Goal: Complete application form

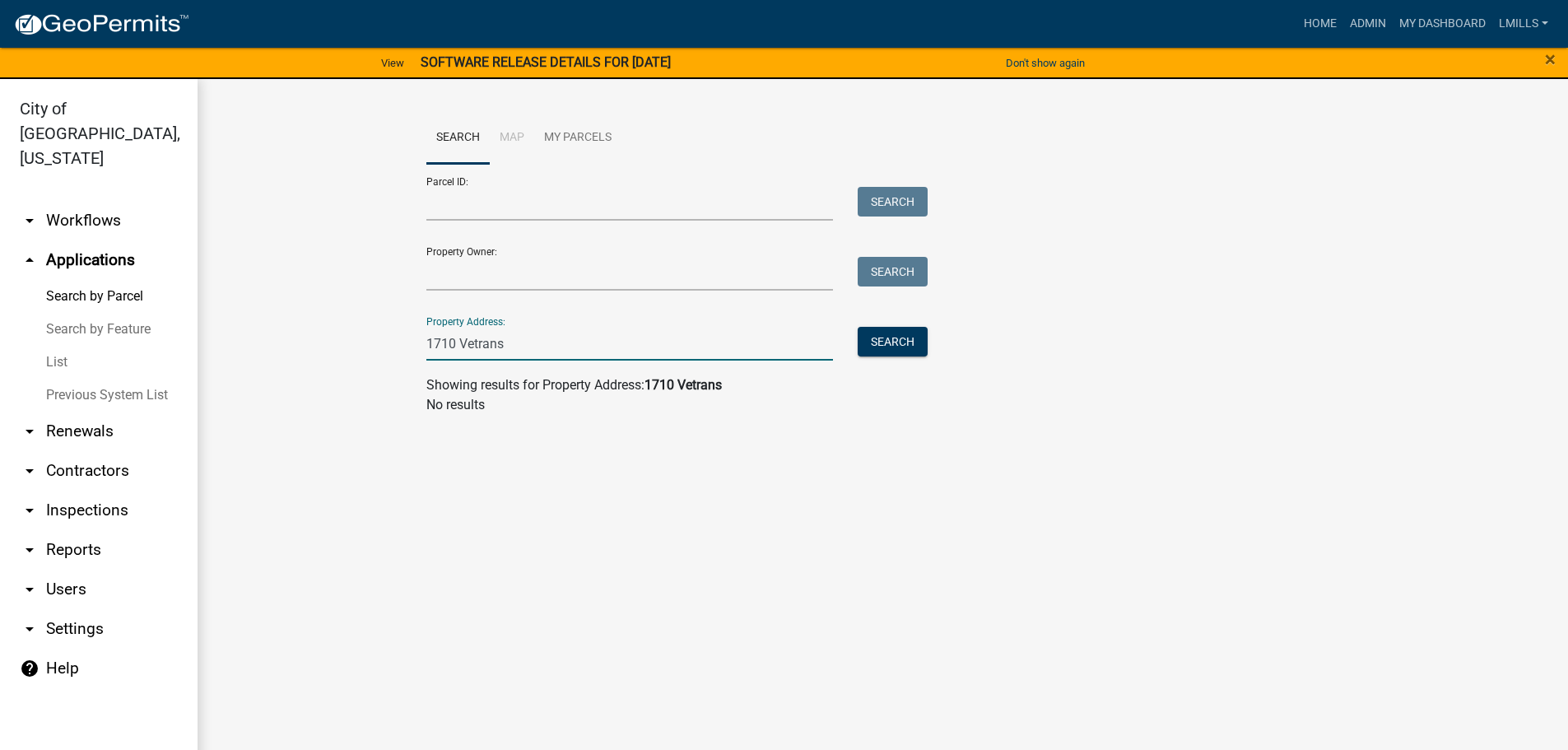
drag, startPoint x: 503, startPoint y: 338, endPoint x: 382, endPoint y: 337, distance: 121.0
click at [382, 337] on wm-workflow-application-search-view "Search Map My Parcels Parcel ID: Search Property Owner: Search Property Address…" at bounding box center [882, 270] width 1305 height 316
type input "310 Spring"
click at [902, 337] on button "Search" at bounding box center [893, 341] width 70 height 30
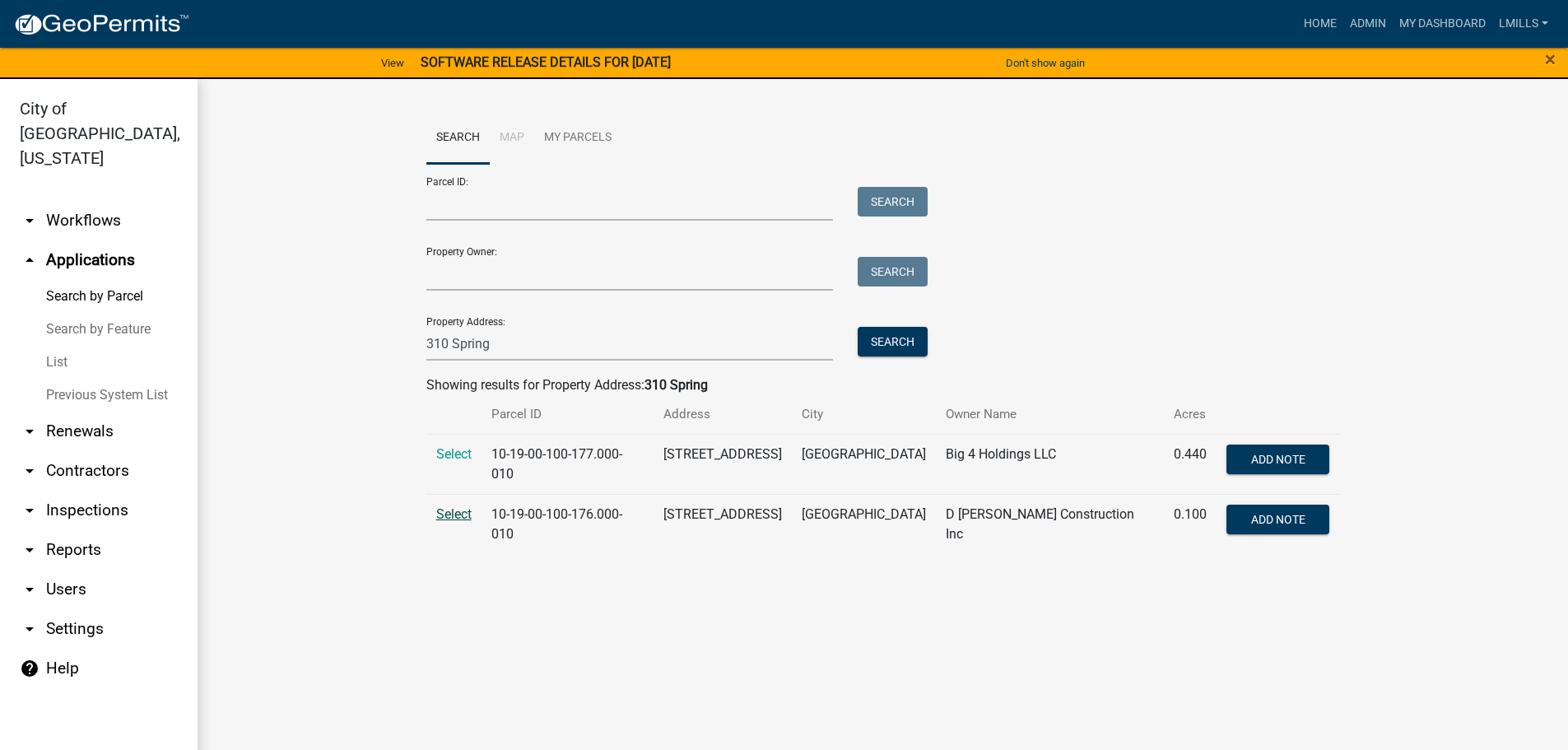
click at [441, 508] on span "Select" at bounding box center [454, 514] width 35 height 15
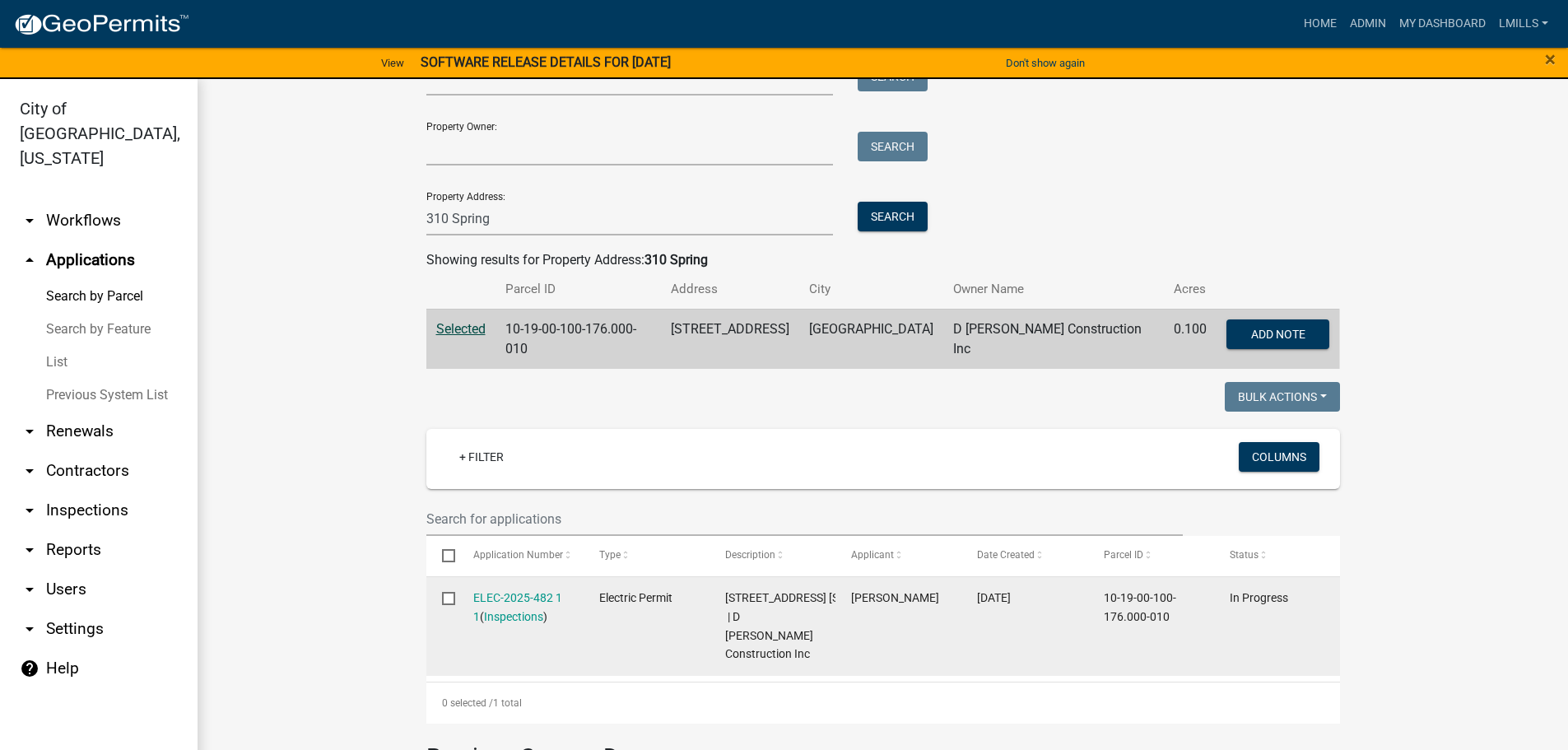
scroll to position [97, 0]
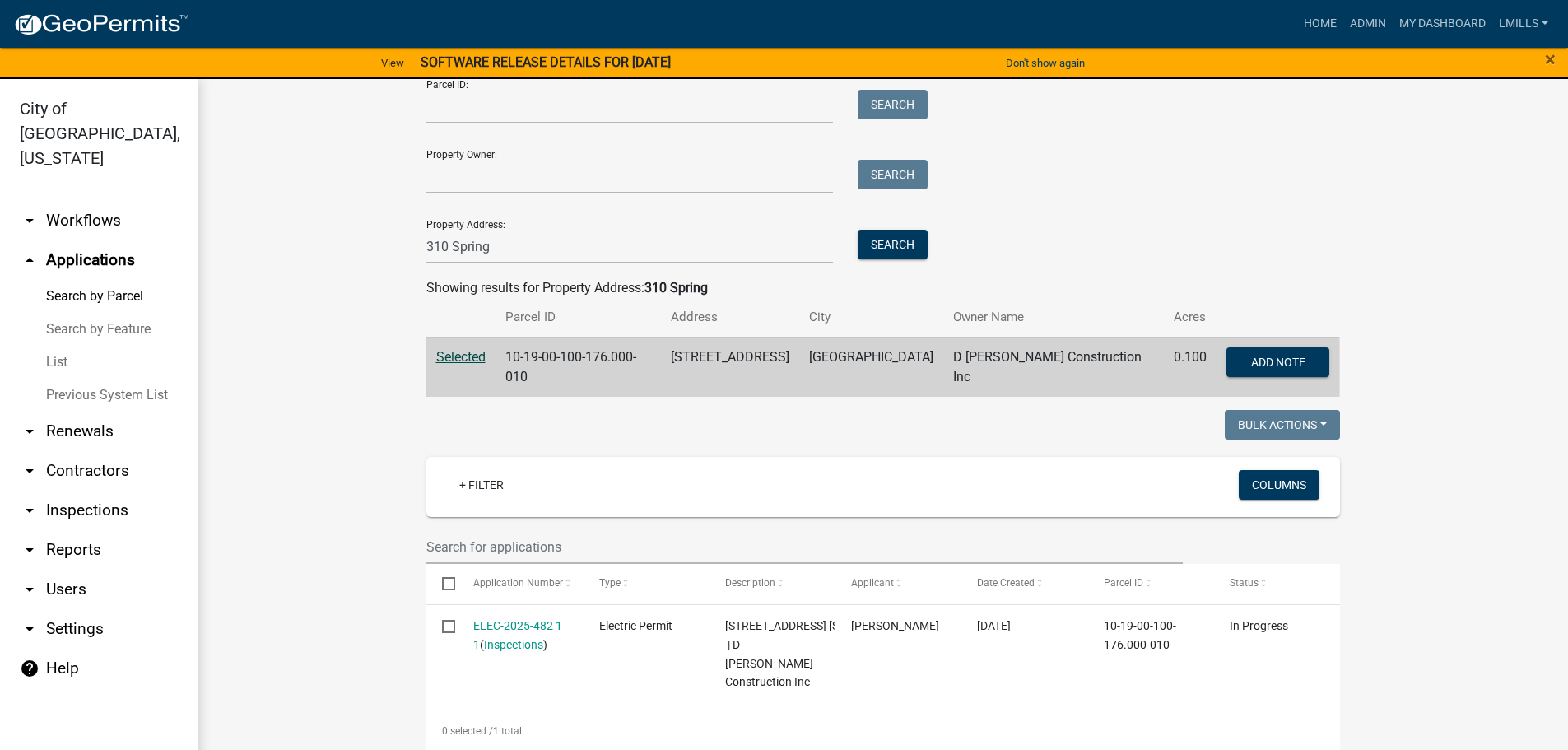
click at [103, 201] on link "arrow_drop_down Workflows" at bounding box center [98, 221] width 198 height 40
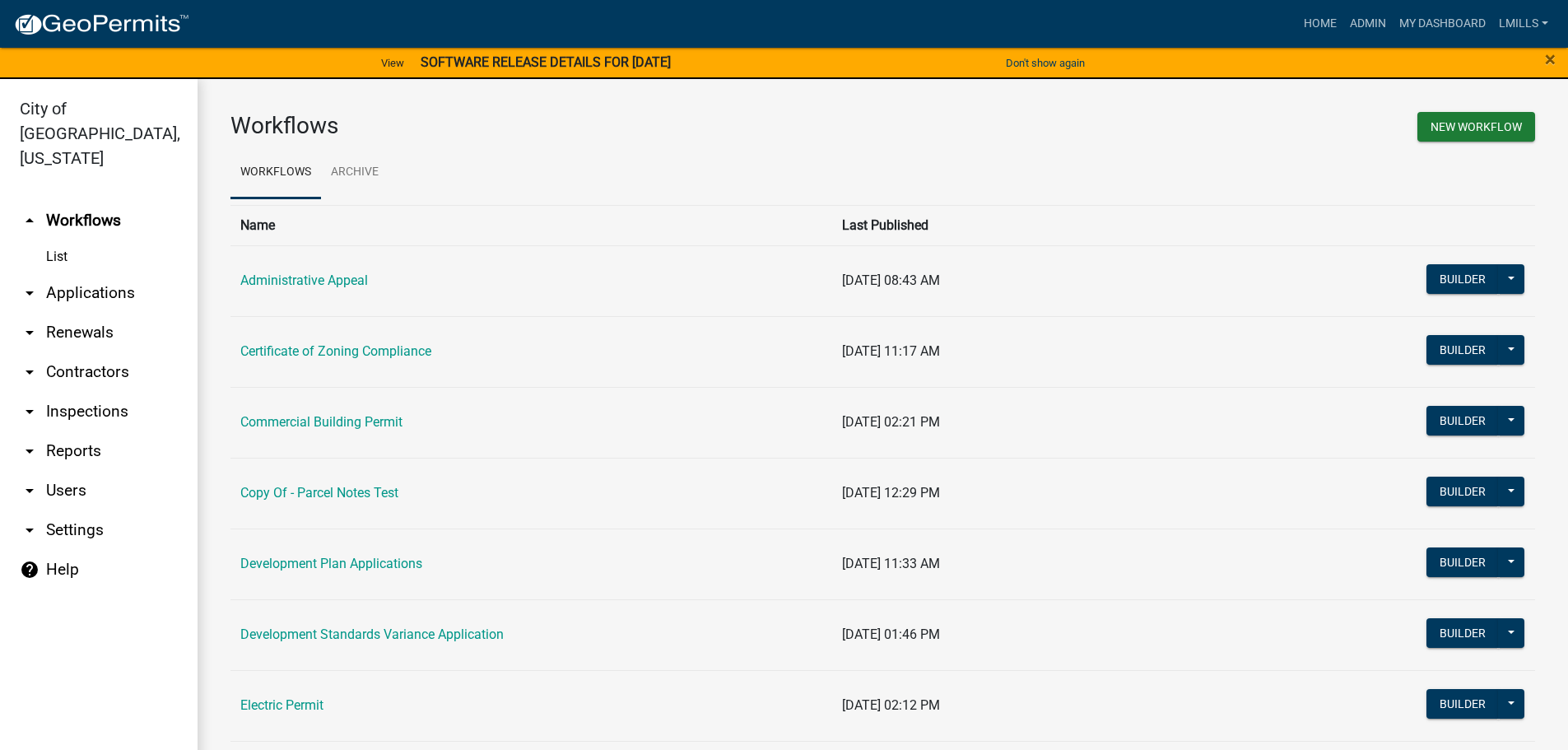
click at [79, 353] on link "arrow_drop_down Contractors" at bounding box center [98, 373] width 198 height 40
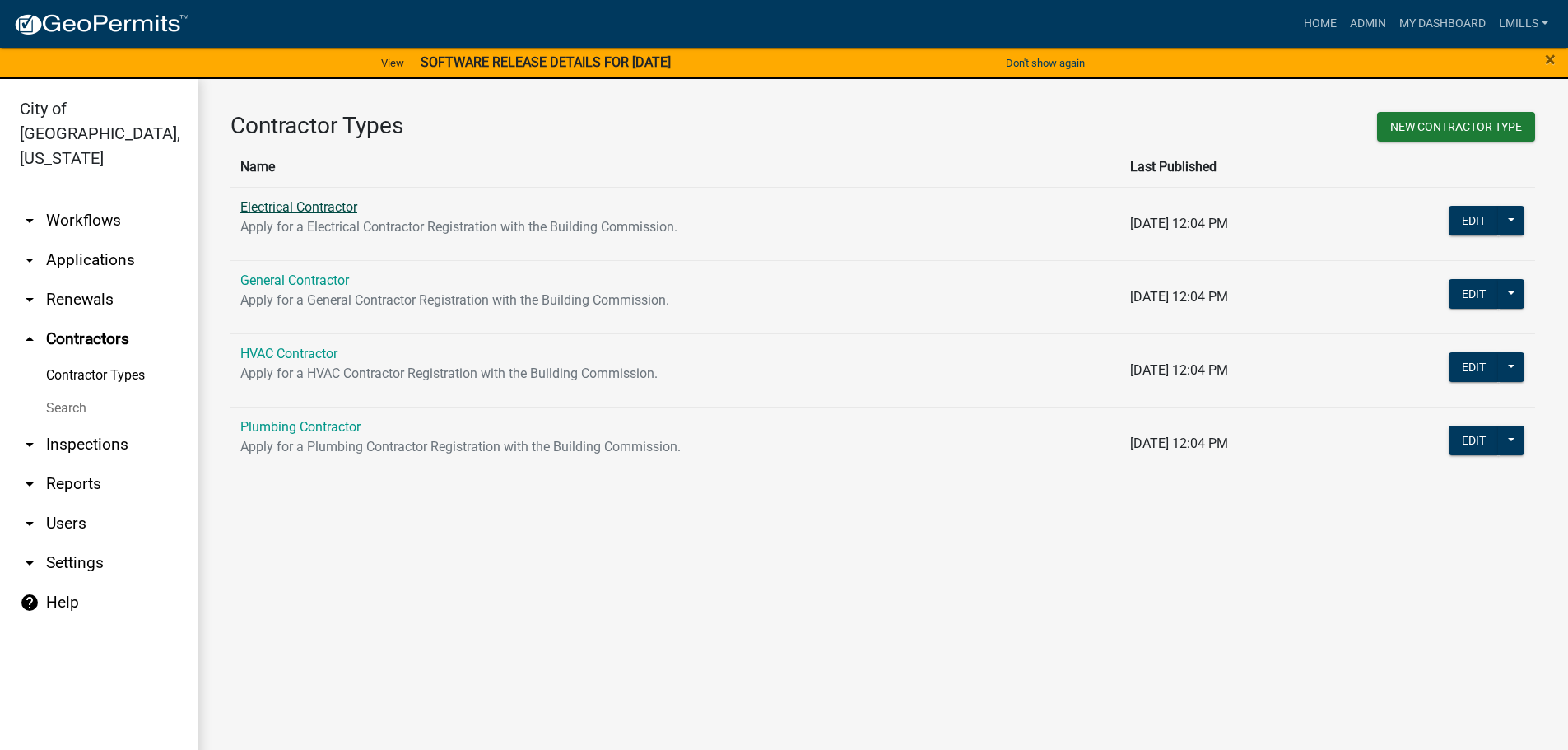
click at [278, 207] on link "Electrical Contractor" at bounding box center [299, 207] width 117 height 15
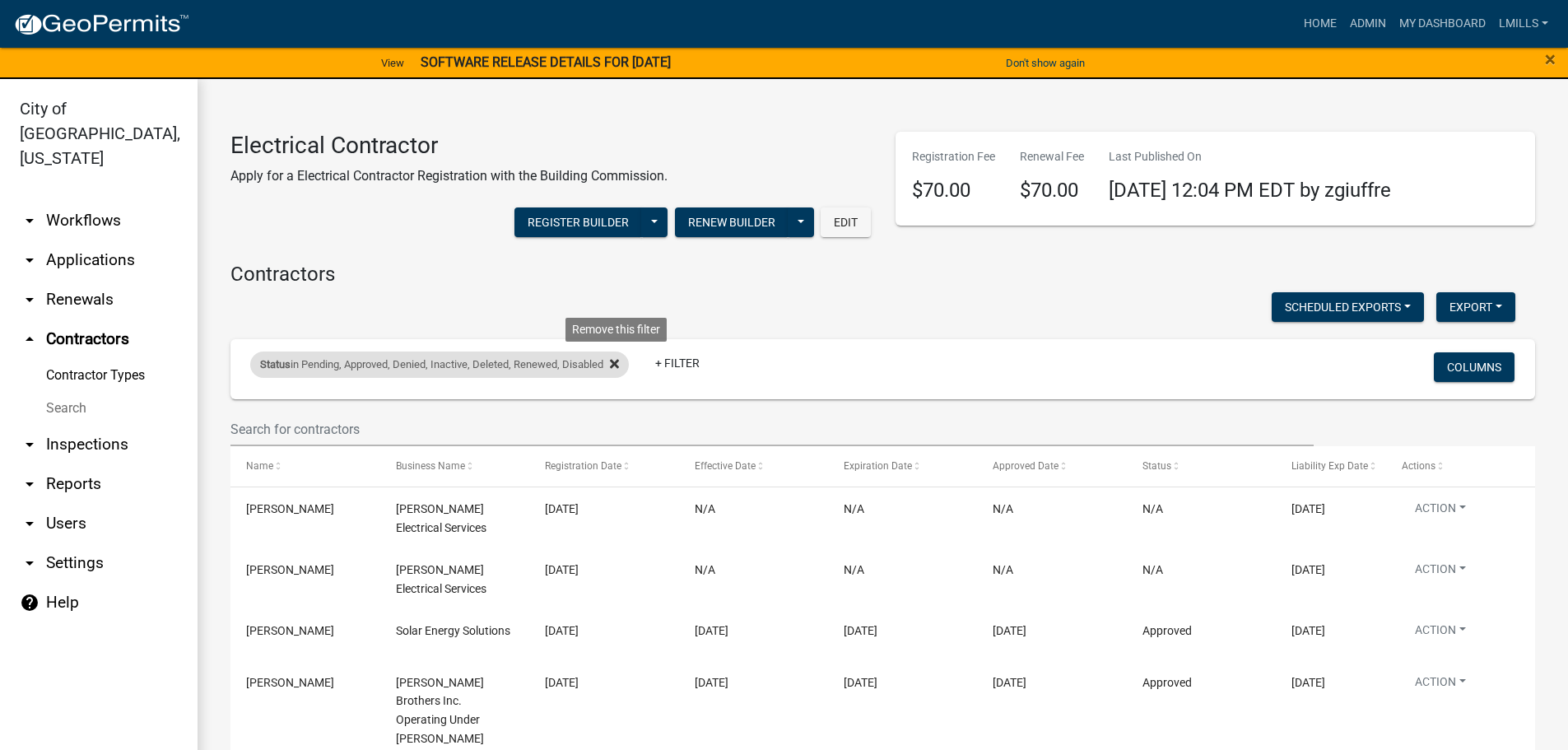
click at [613, 362] on fa-icon at bounding box center [611, 365] width 15 height 26
click at [613, 362] on div "Status in Pending, Approved, Denied, Inactive, Deleted, Renewed, Disabled Remov…" at bounding box center [668, 369] width 860 height 42
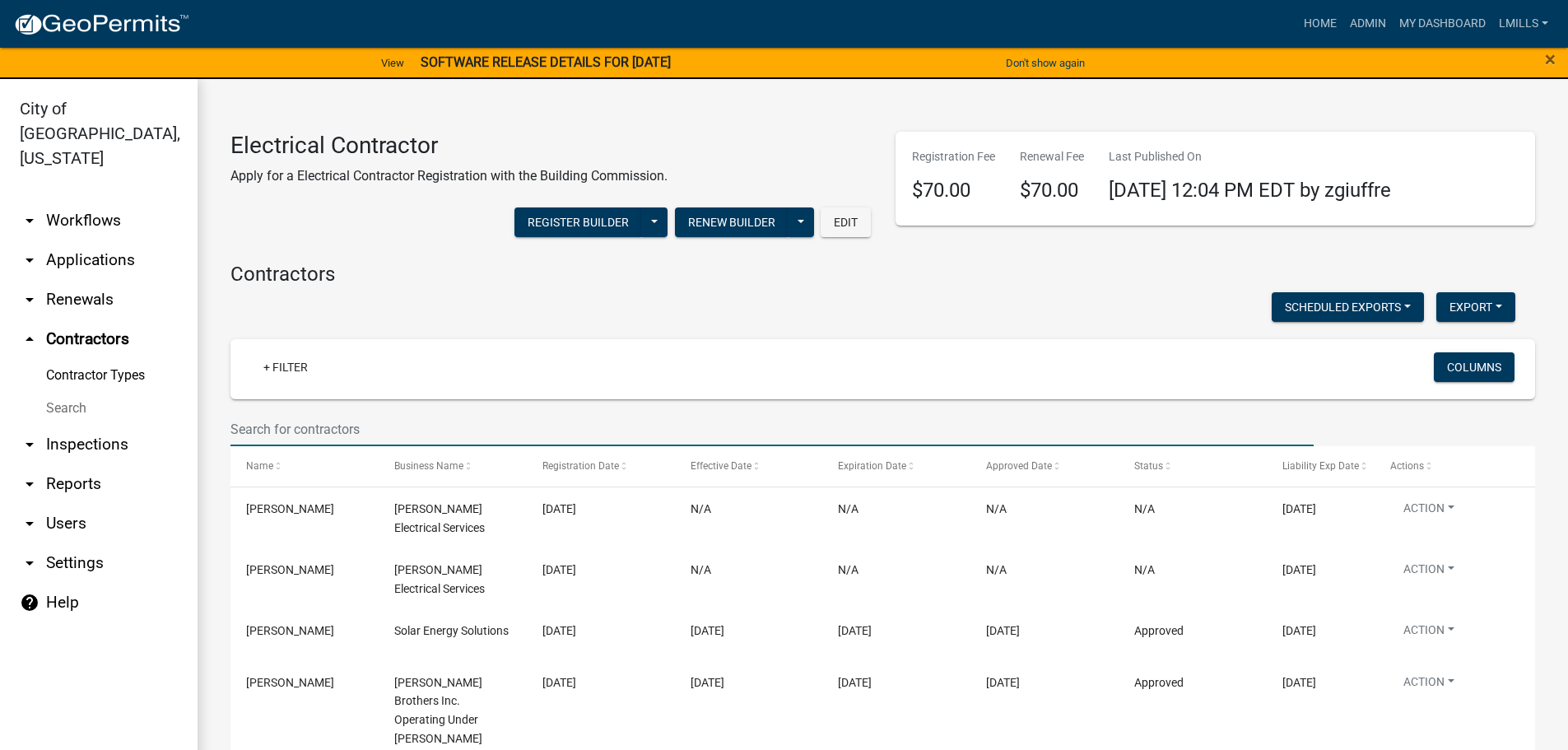
click at [351, 431] on input "text" at bounding box center [771, 429] width 1084 height 33
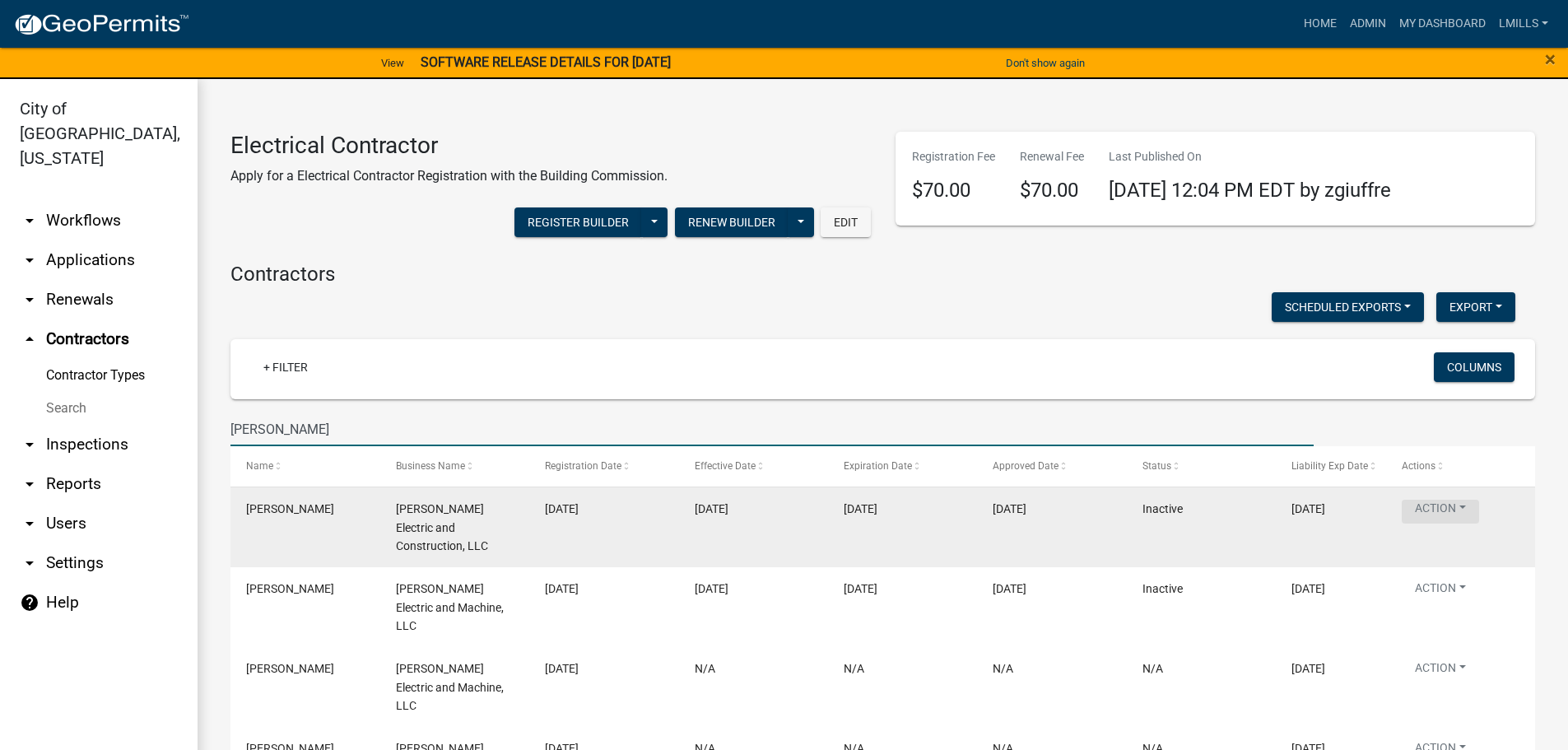
type input "Robert"
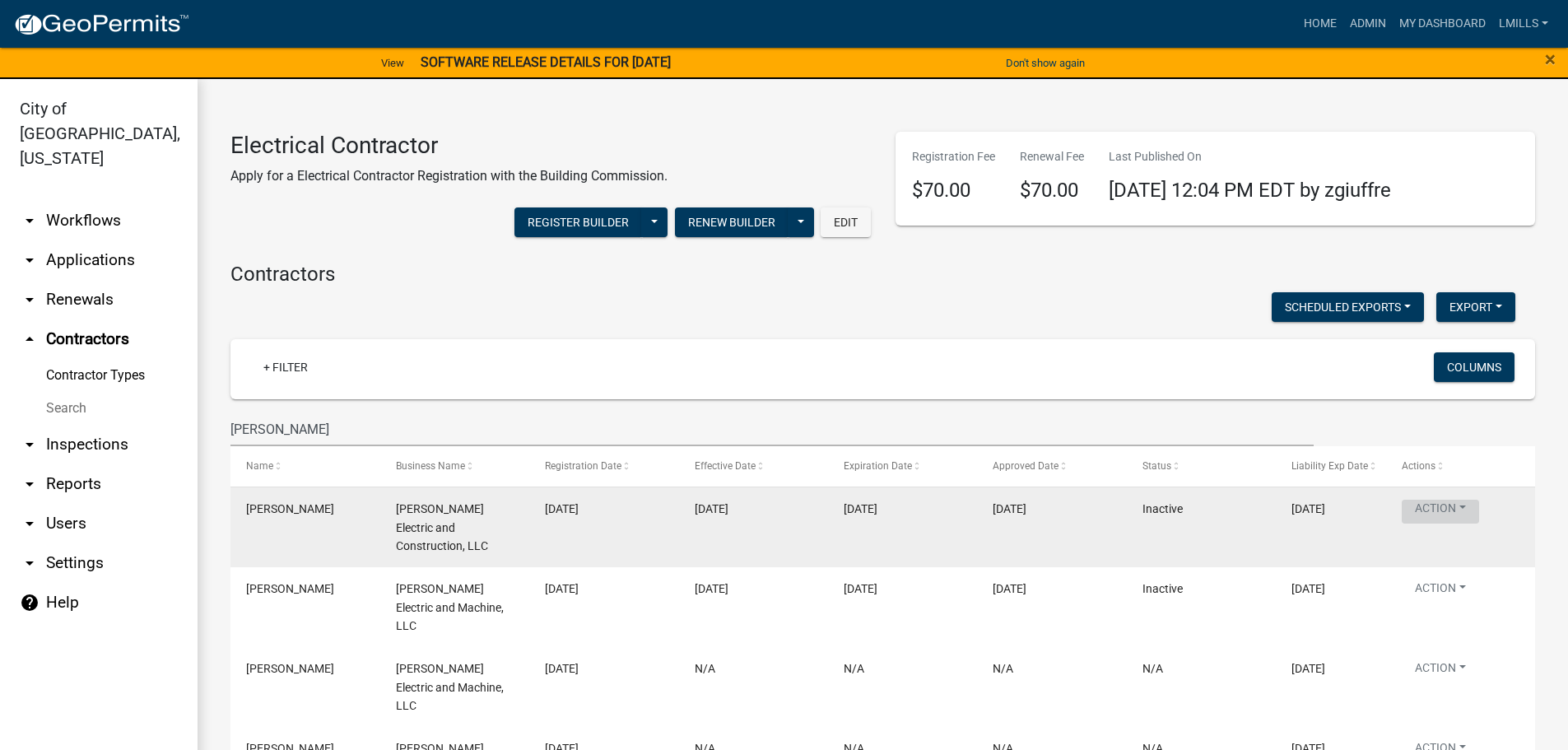
click at [1474, 508] on button "Action" at bounding box center [1441, 512] width 78 height 23
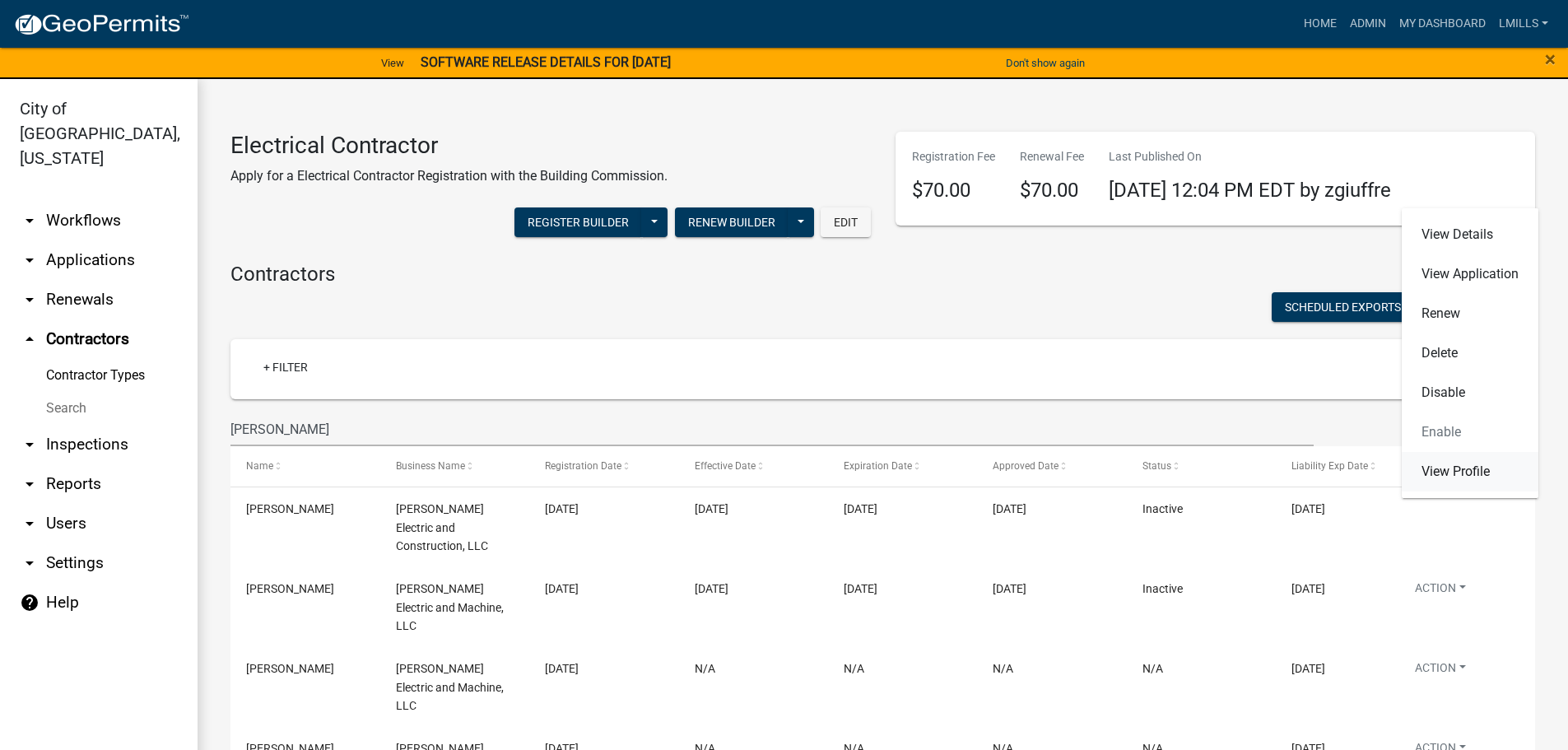
click at [1472, 473] on link "View Profile" at bounding box center [1470, 472] width 136 height 40
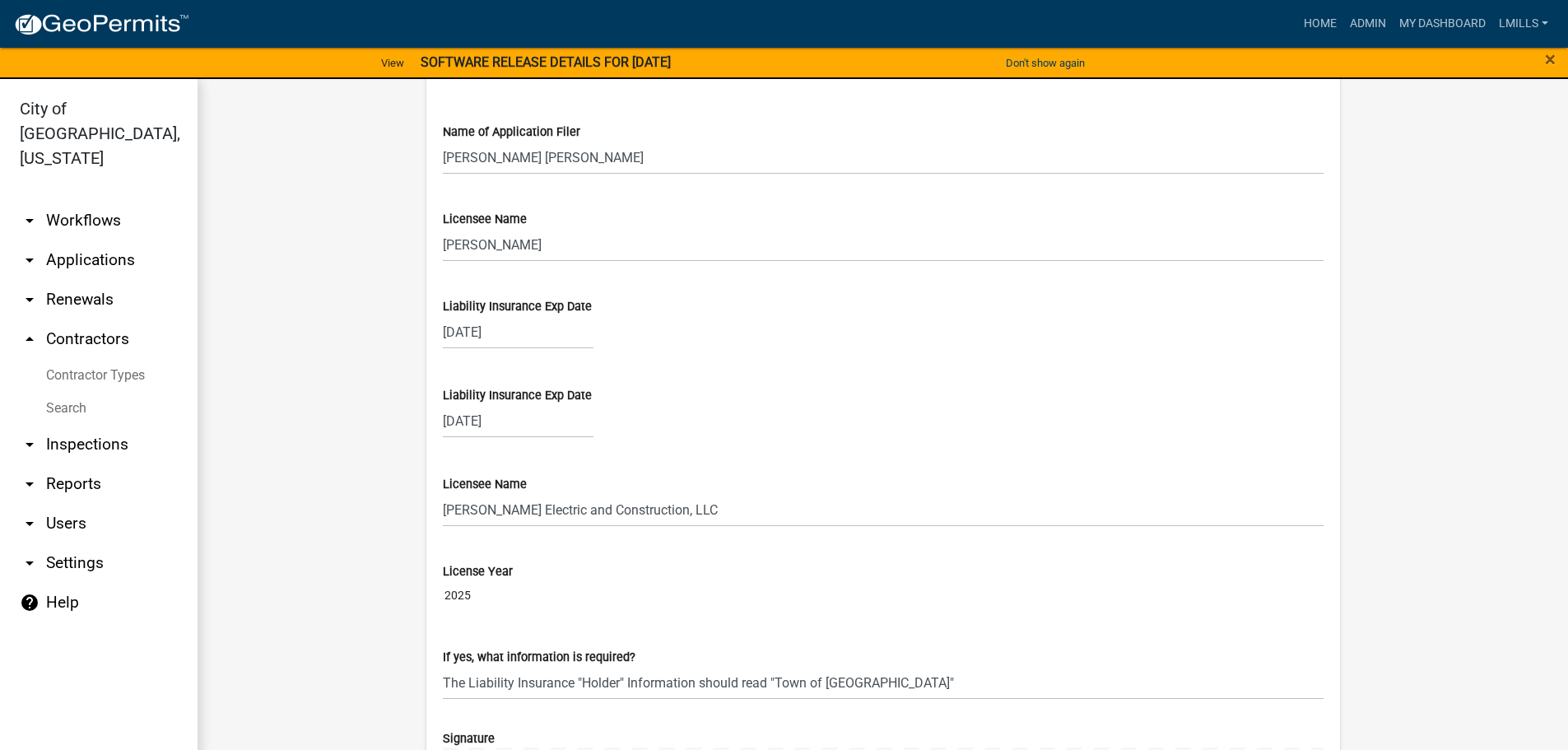
scroll to position [1647, 0]
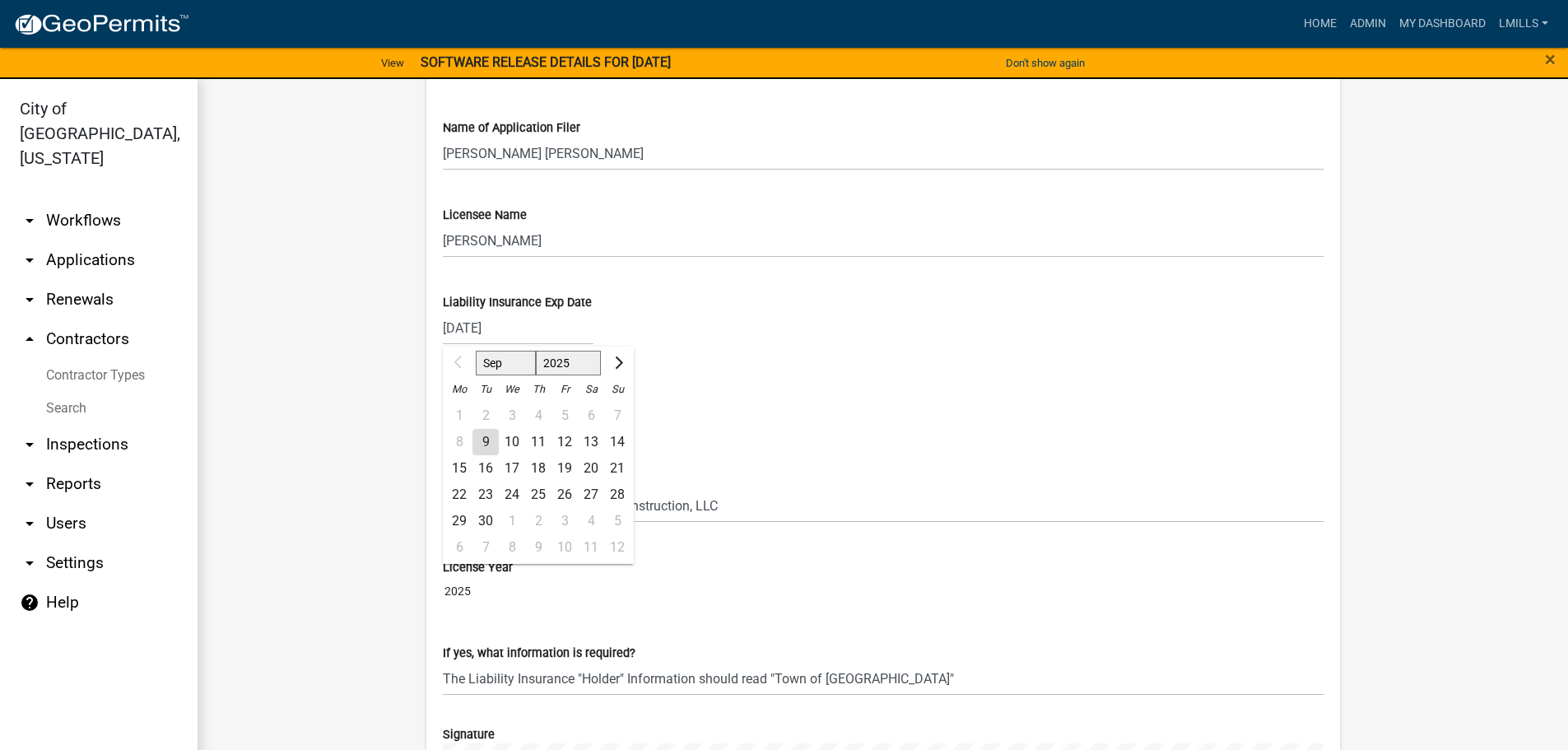
click at [525, 323] on input "09/01/2025" at bounding box center [518, 328] width 151 height 33
click at [610, 356] on span "Next month" at bounding box center [616, 363] width 13 height 13
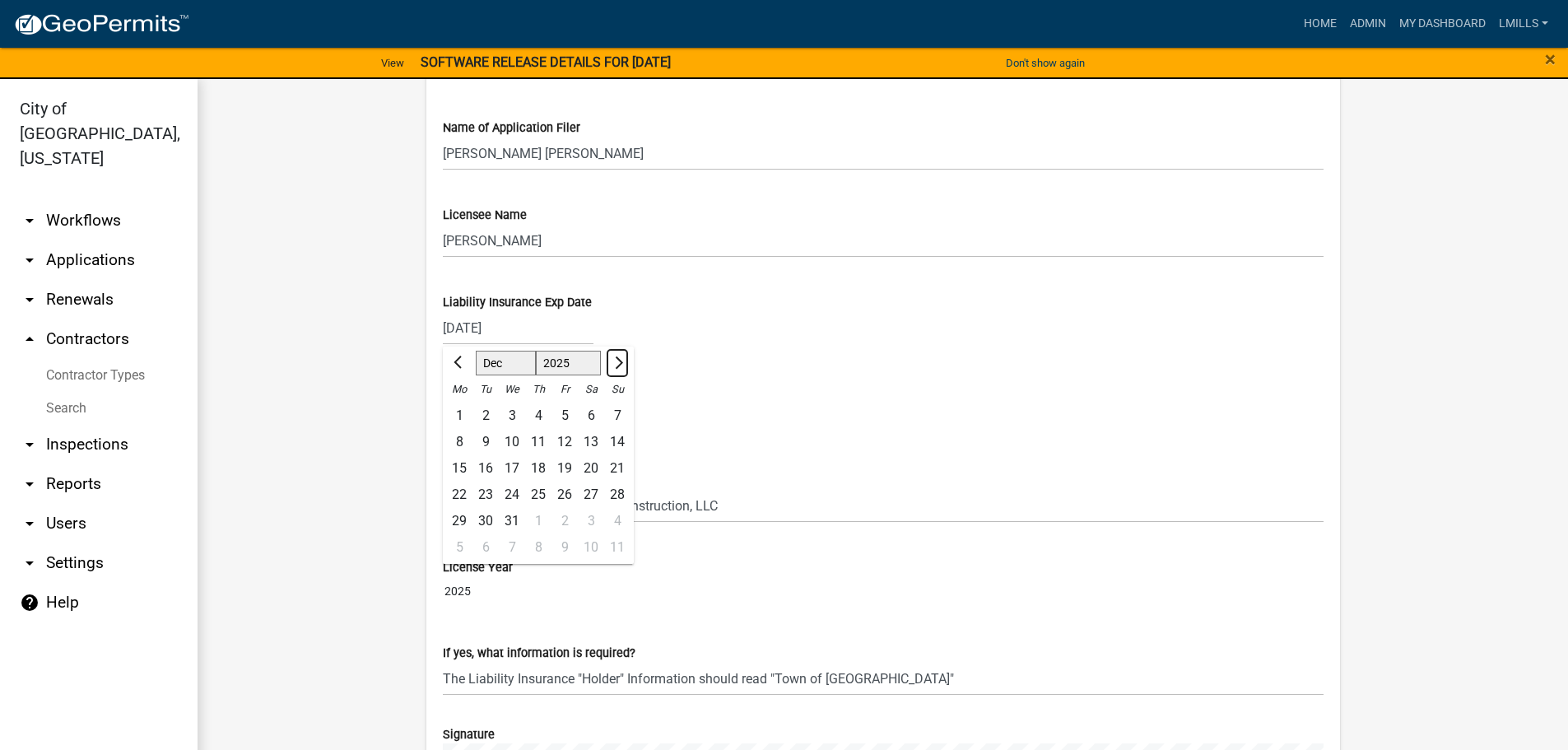
select select "1"
select select "2026"
click at [610, 356] on span "Next month" at bounding box center [616, 363] width 13 height 13
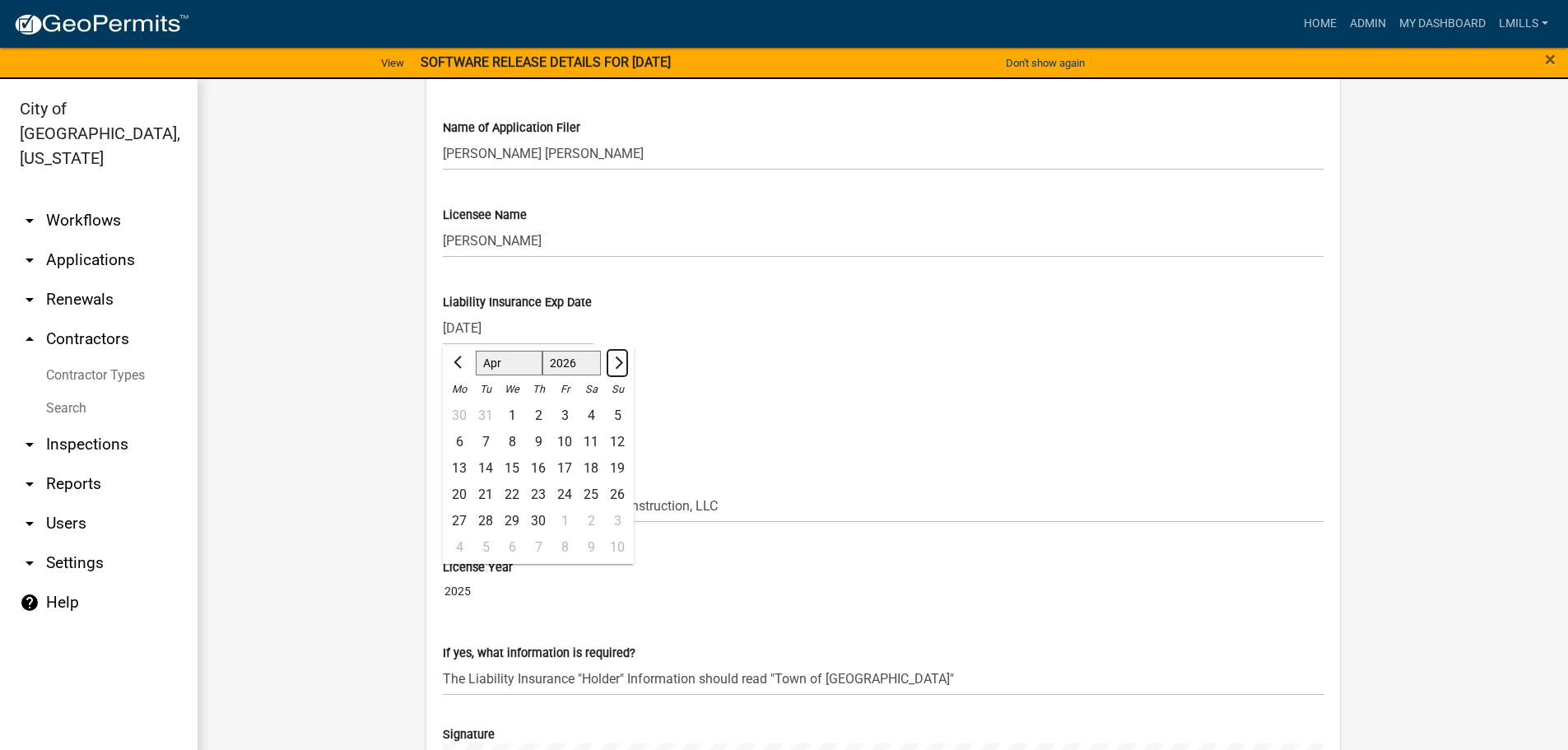
click at [610, 356] on span "Next month" at bounding box center [616, 363] width 13 height 13
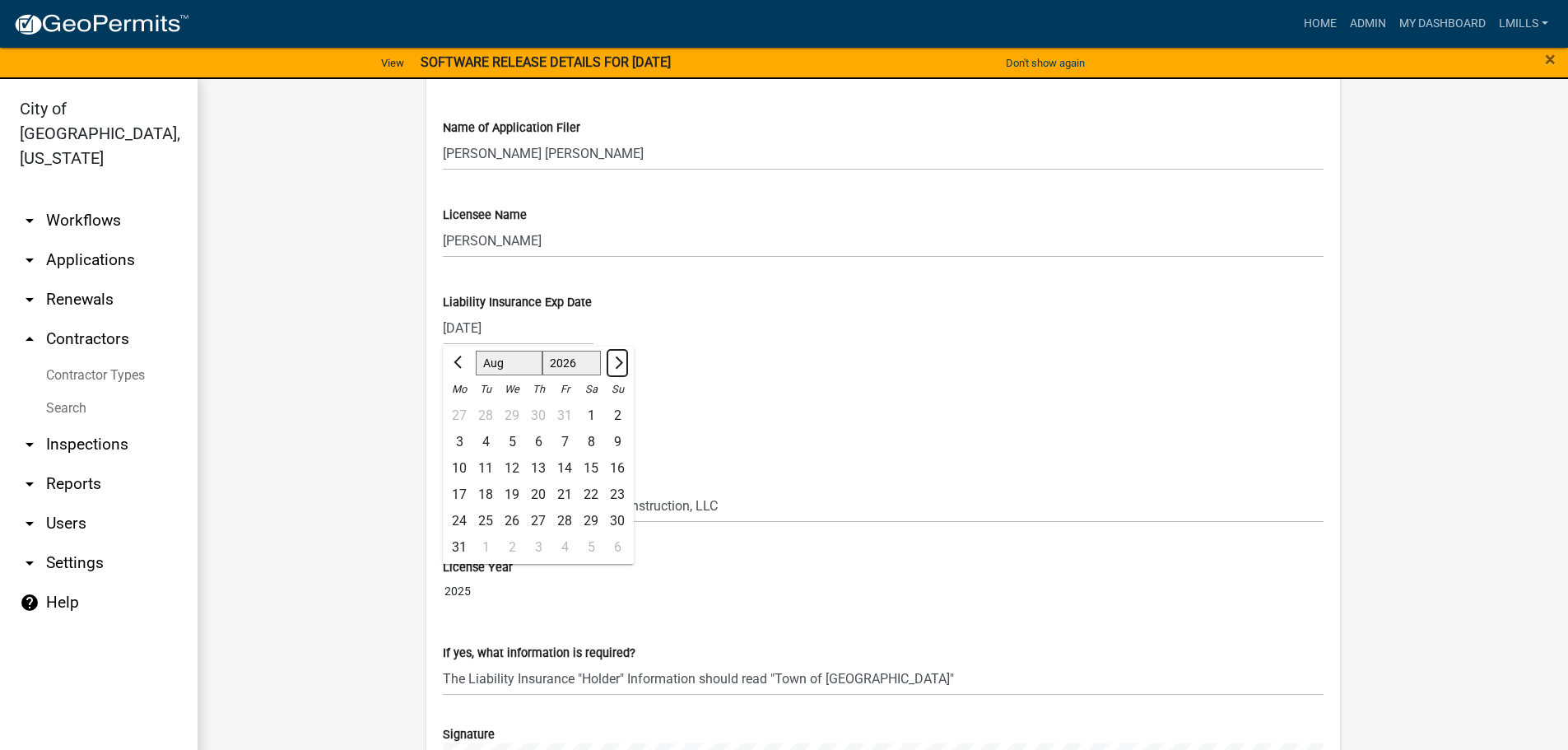
select select "9"
click at [479, 405] on div "1" at bounding box center [485, 415] width 26 height 26
type input "09/01/2026"
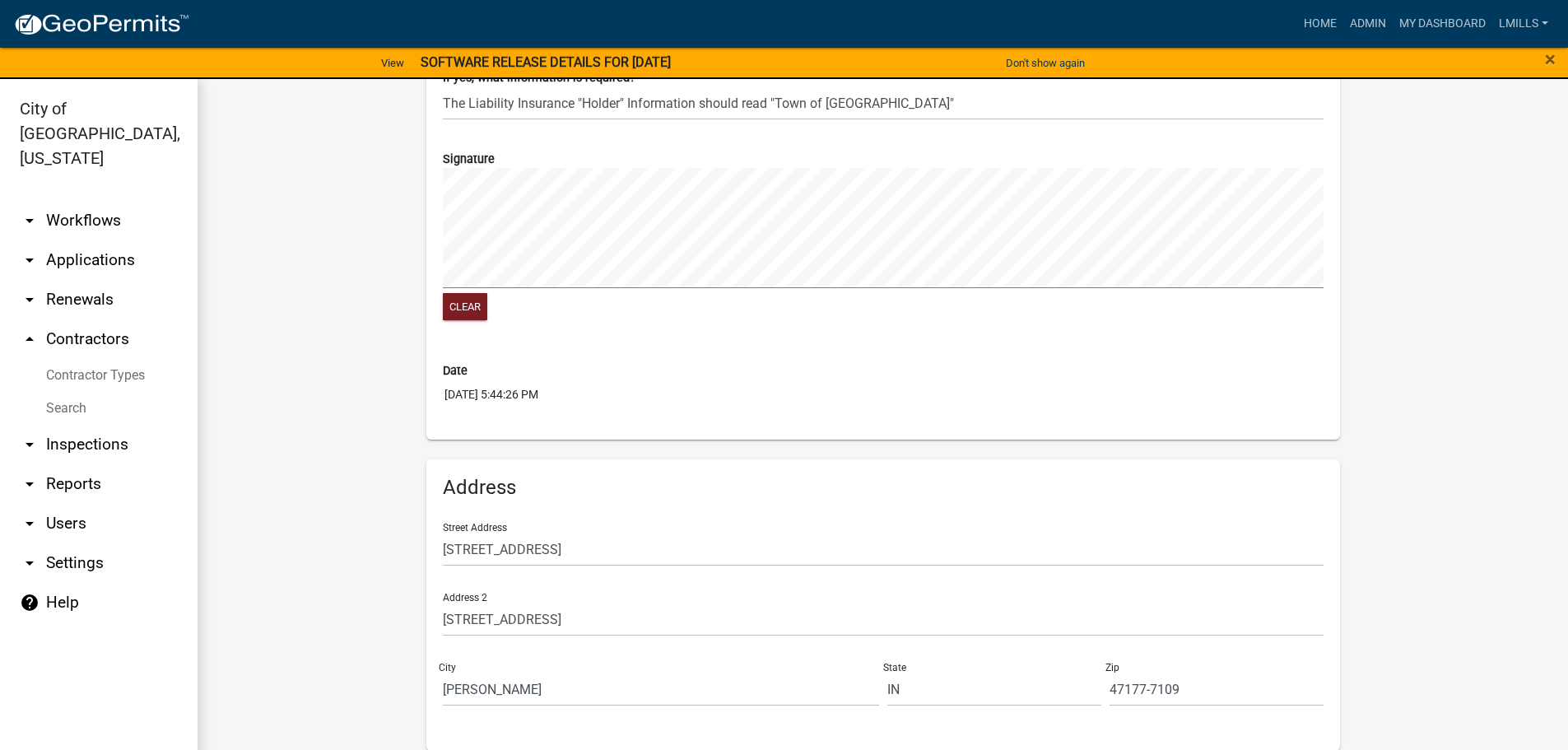
scroll to position [2301, 0]
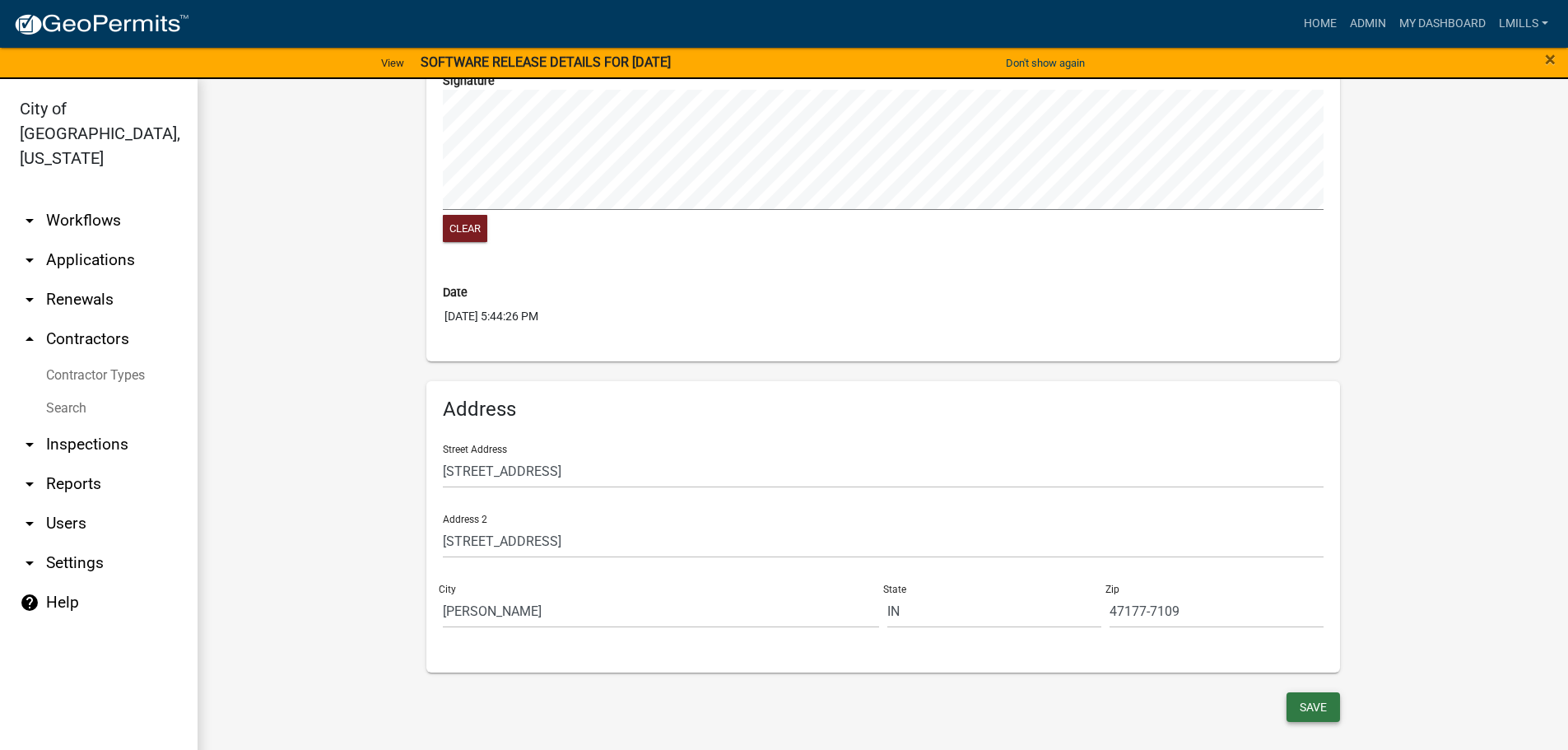
click at [1320, 692] on button "Save" at bounding box center [1313, 707] width 53 height 30
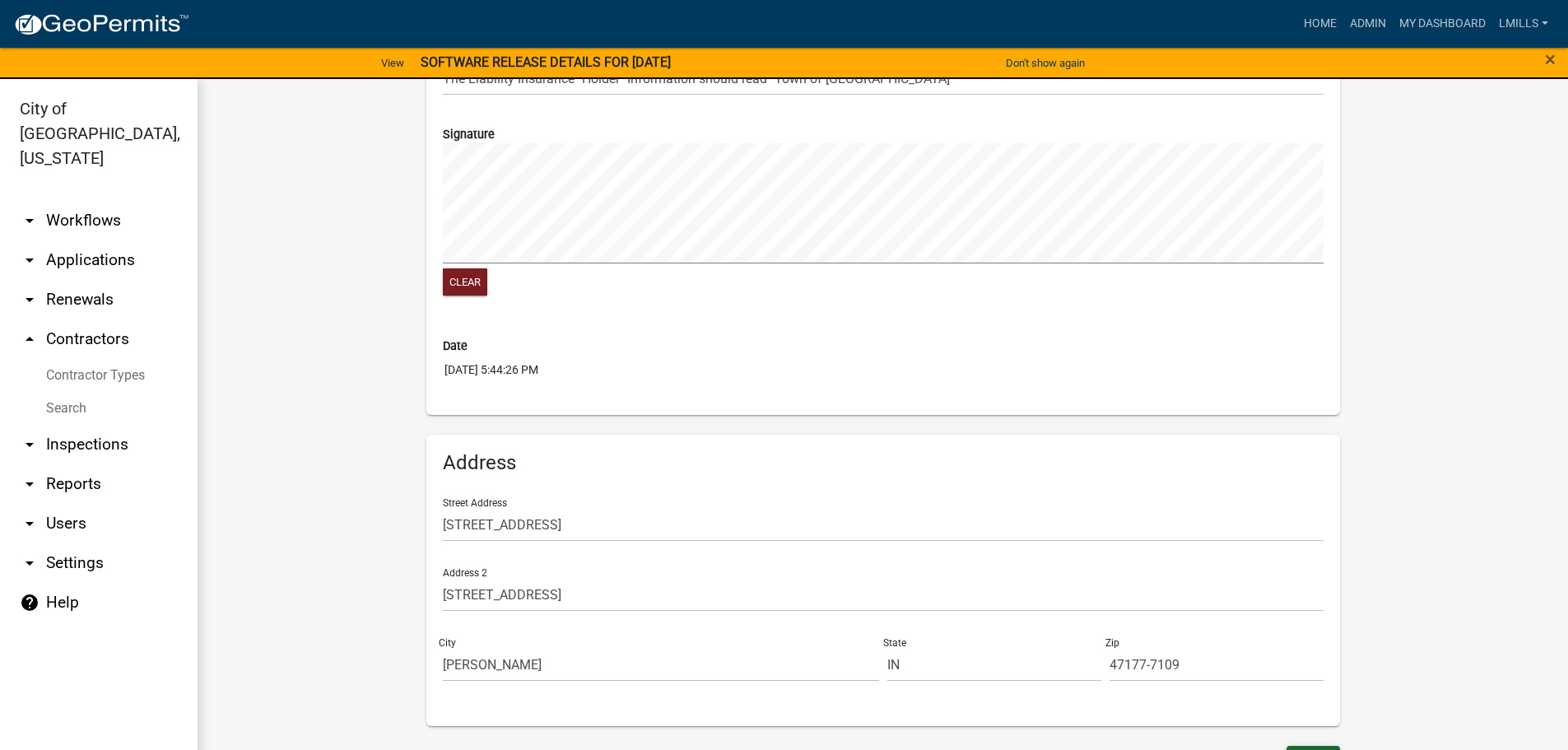
scroll to position [2218, 0]
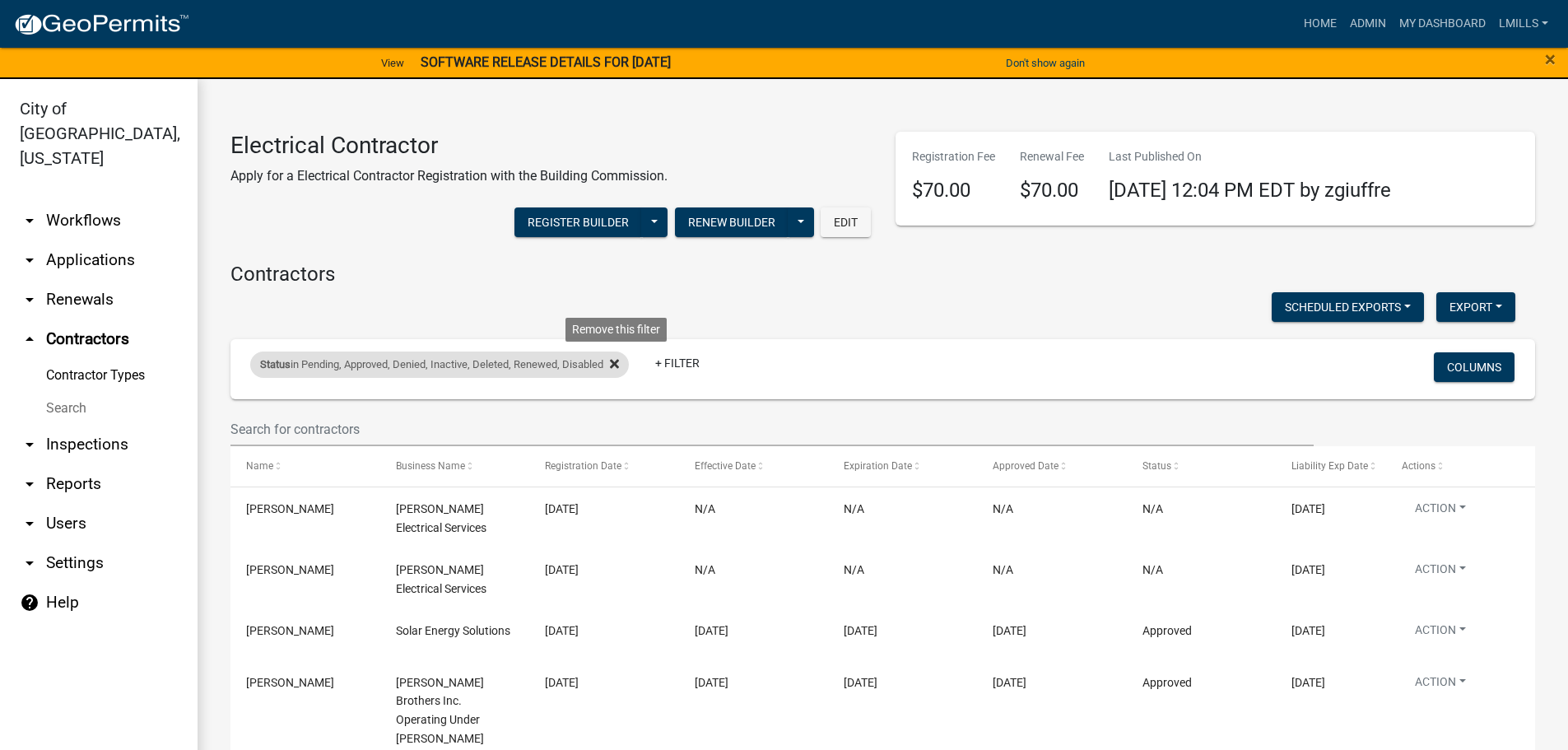
click at [619, 362] on icon at bounding box center [614, 364] width 9 height 9
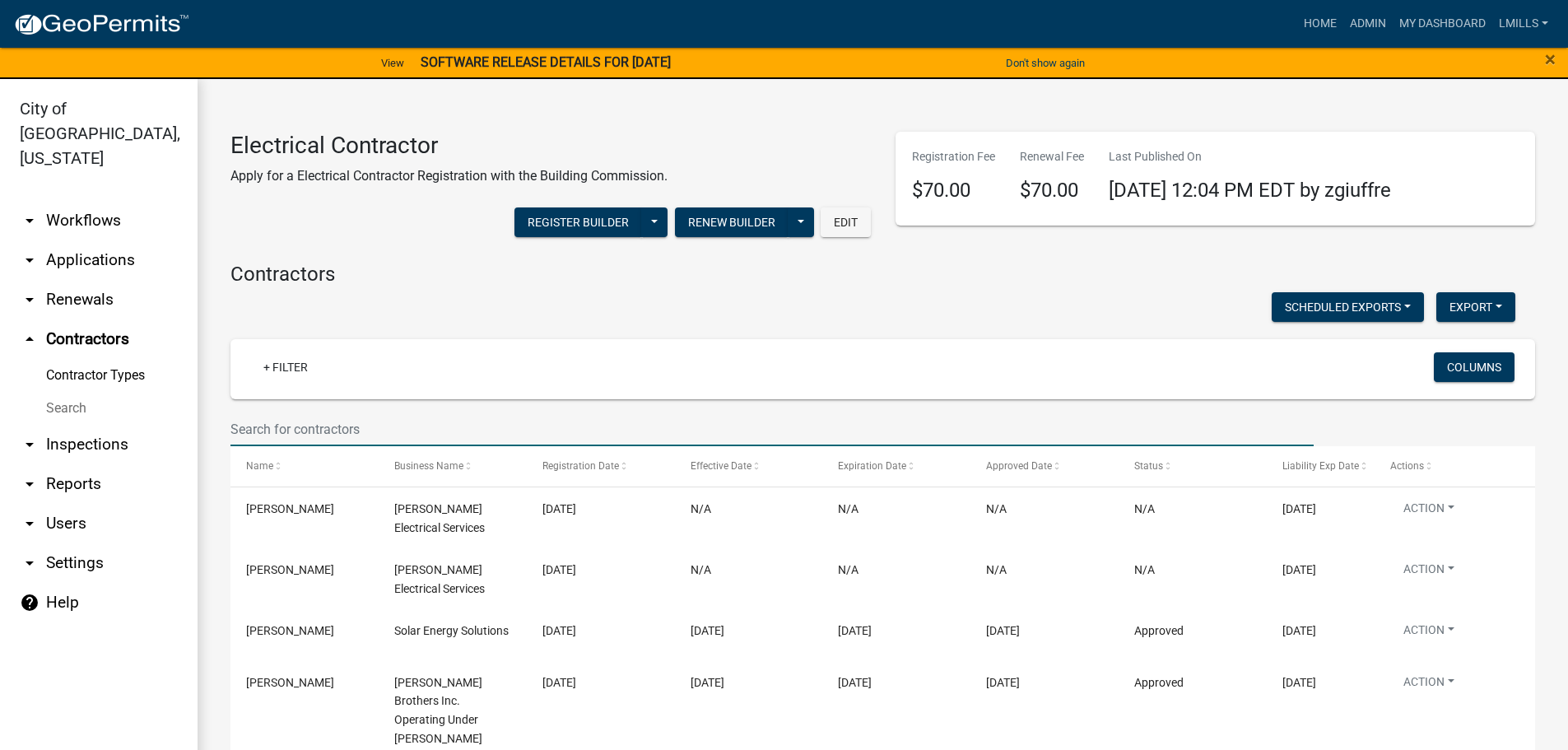
click at [396, 426] on input "text" at bounding box center [771, 429] width 1084 height 33
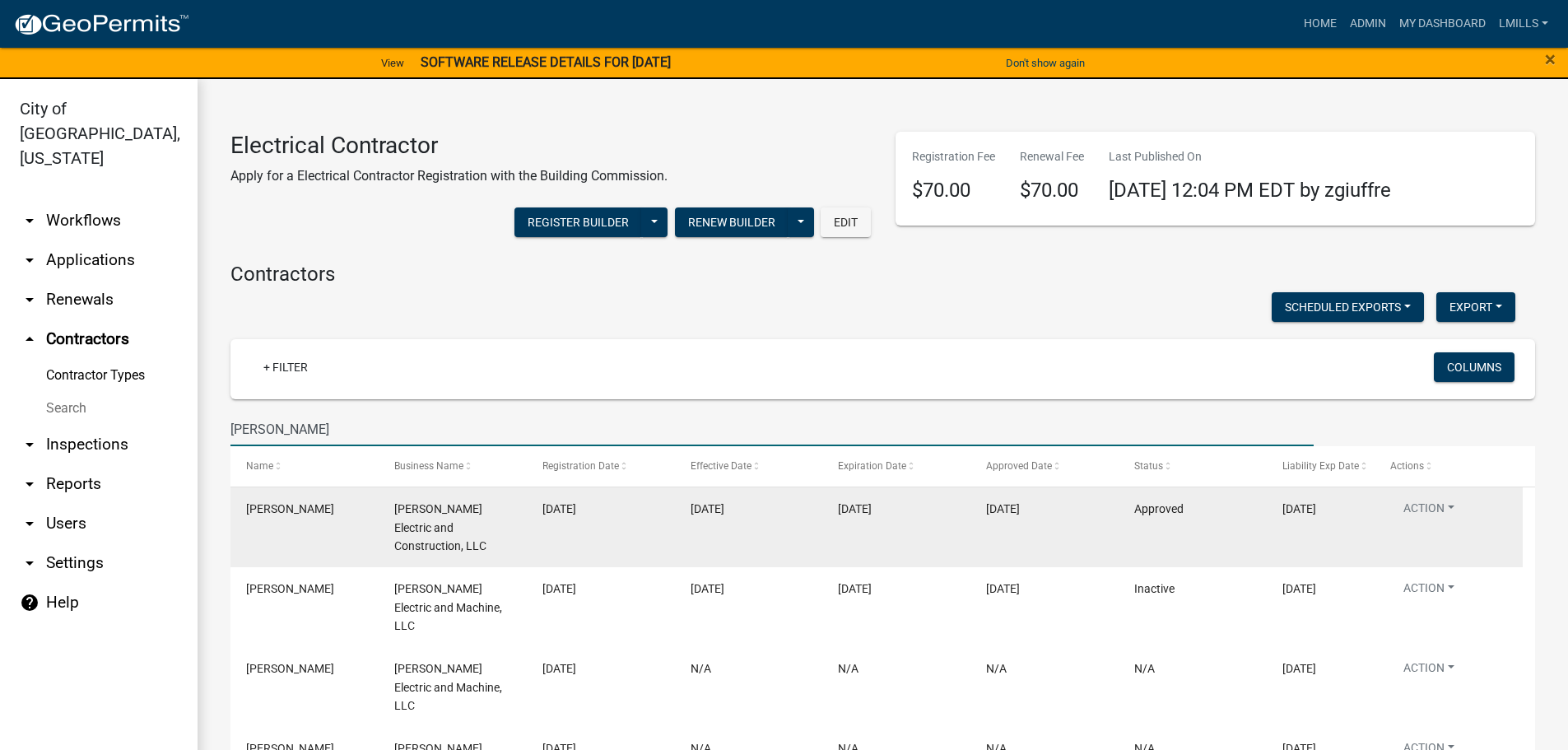
type input "Robert"
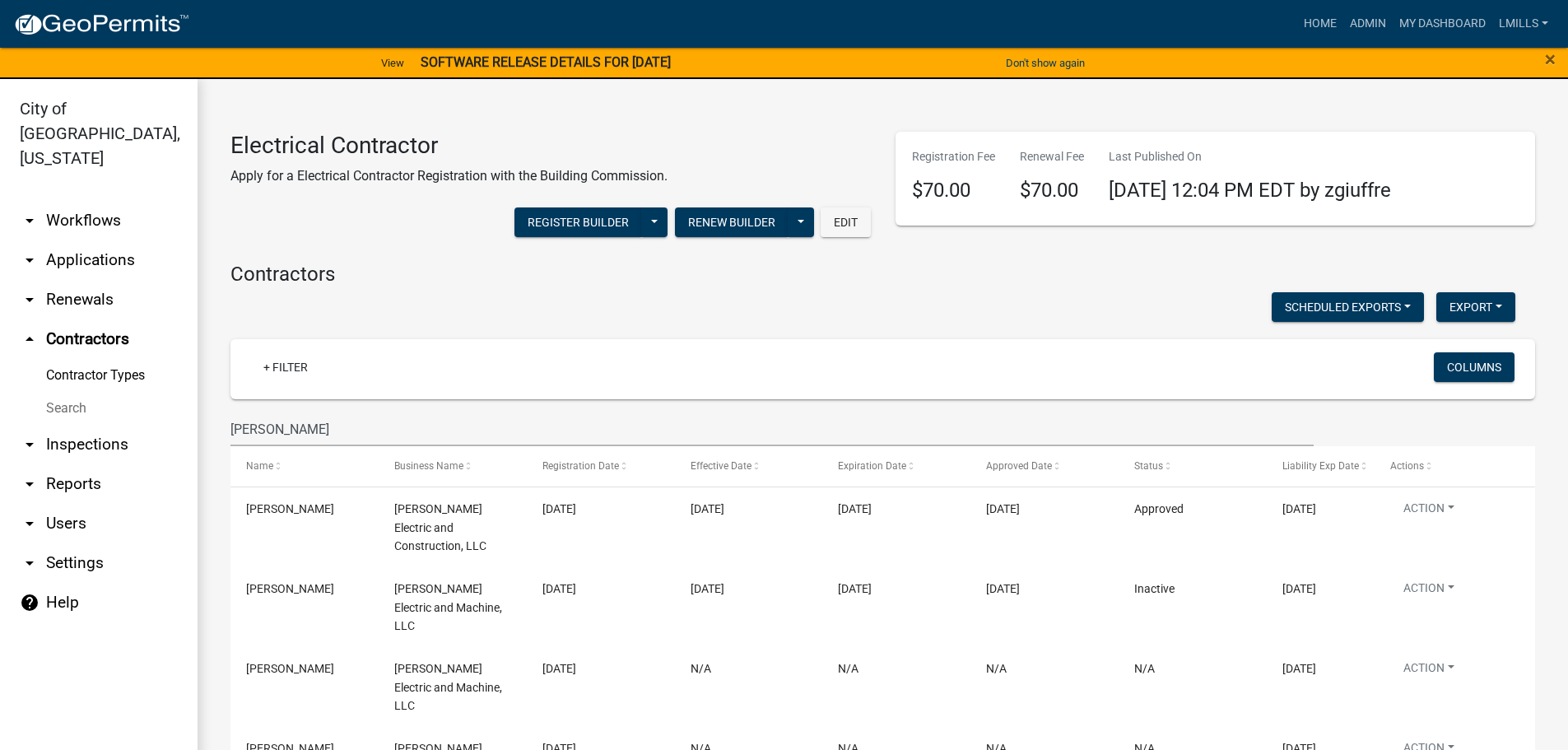
click at [106, 425] on link "arrow_drop_down Inspections" at bounding box center [98, 445] width 198 height 40
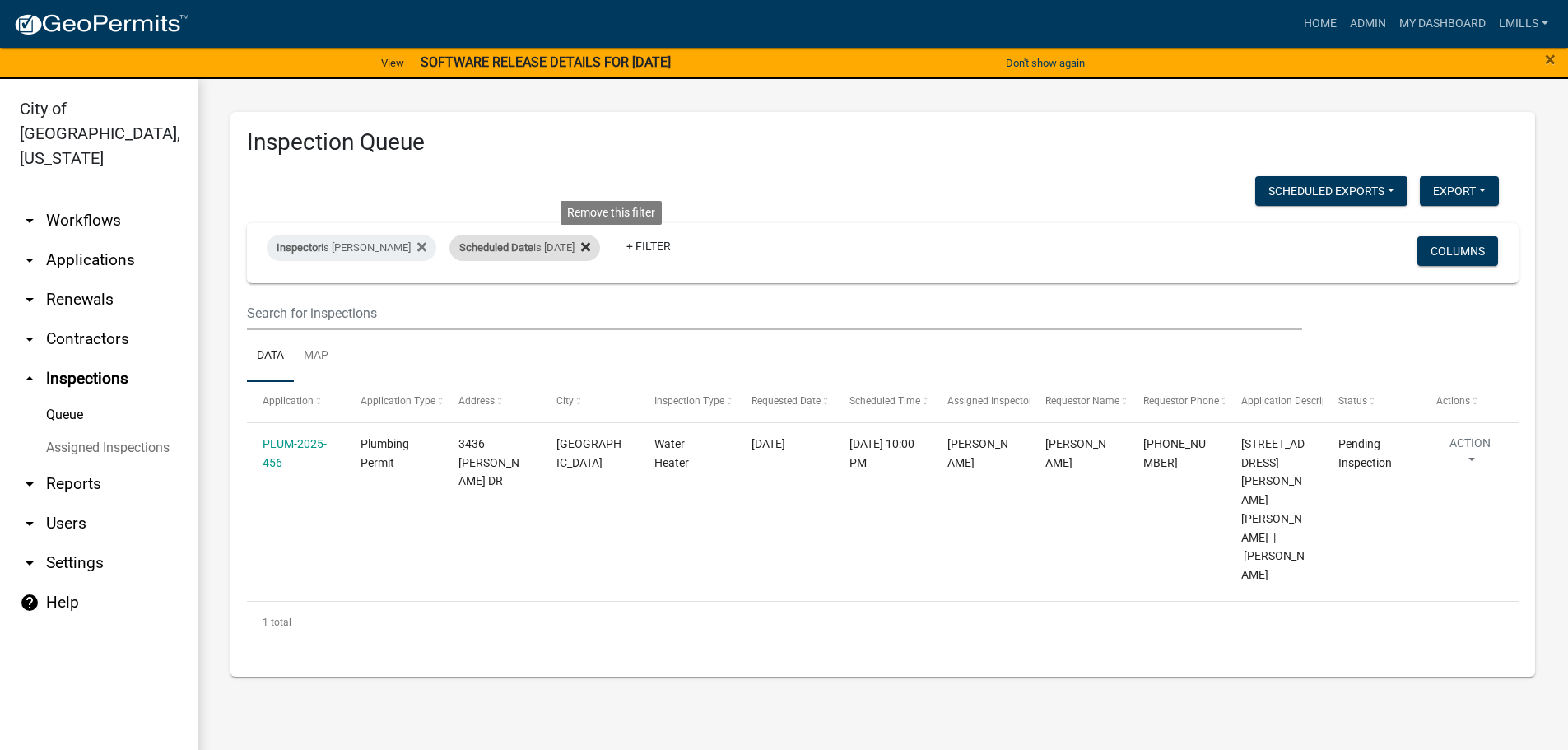
click at [590, 247] on icon at bounding box center [586, 246] width 9 height 14
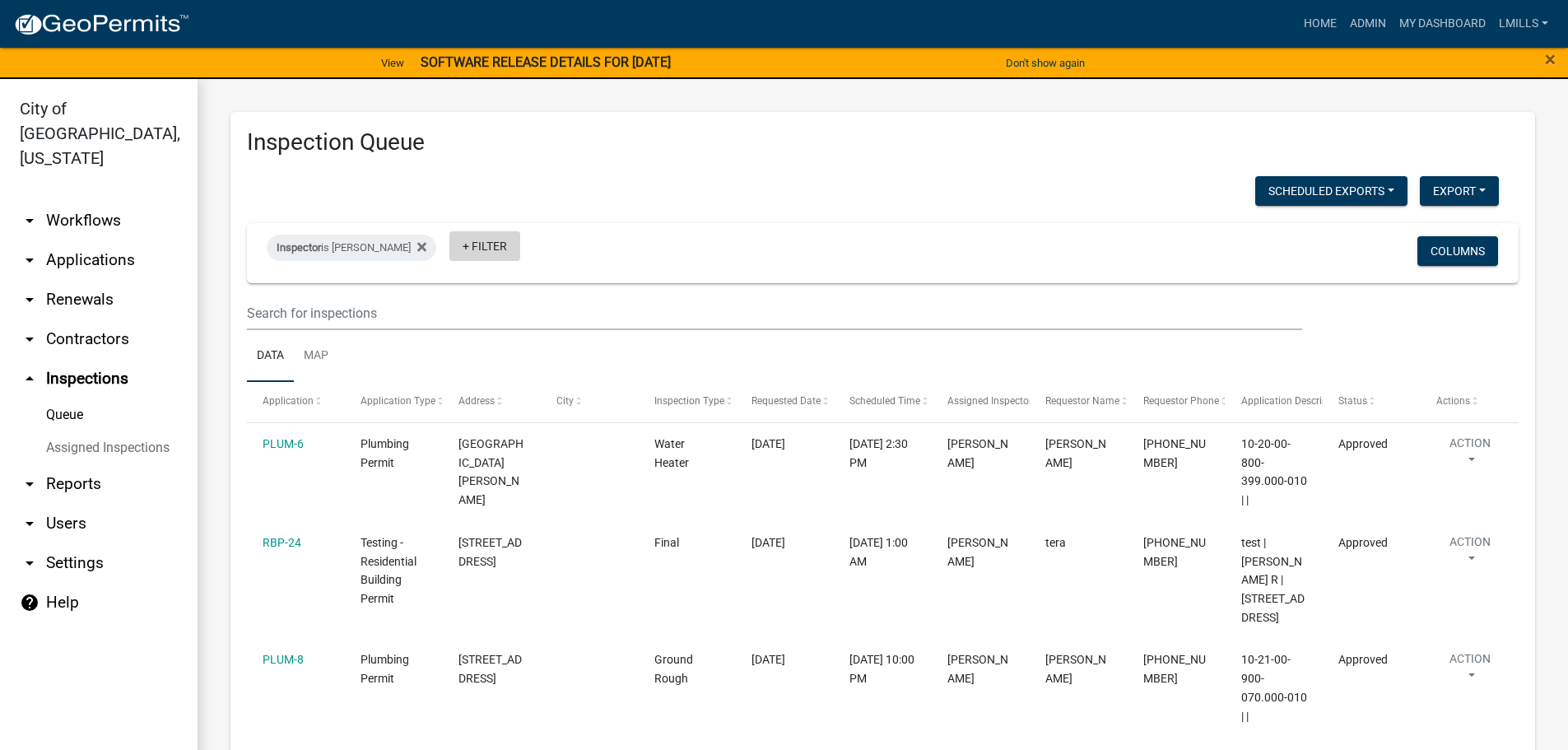
click at [483, 245] on link "+ Filter" at bounding box center [484, 245] width 70 height 30
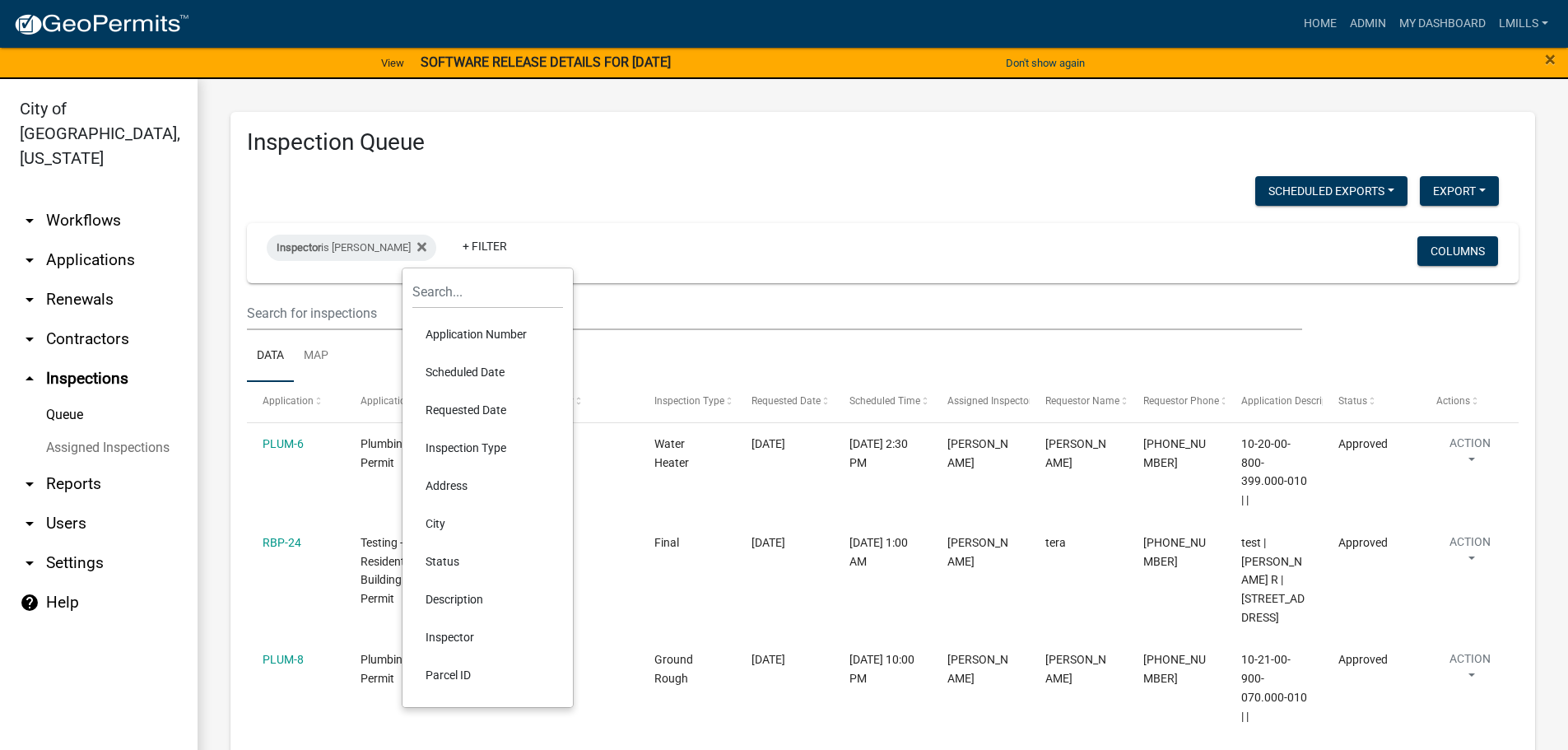
click at [472, 371] on li "Scheduled Date" at bounding box center [487, 372] width 151 height 38
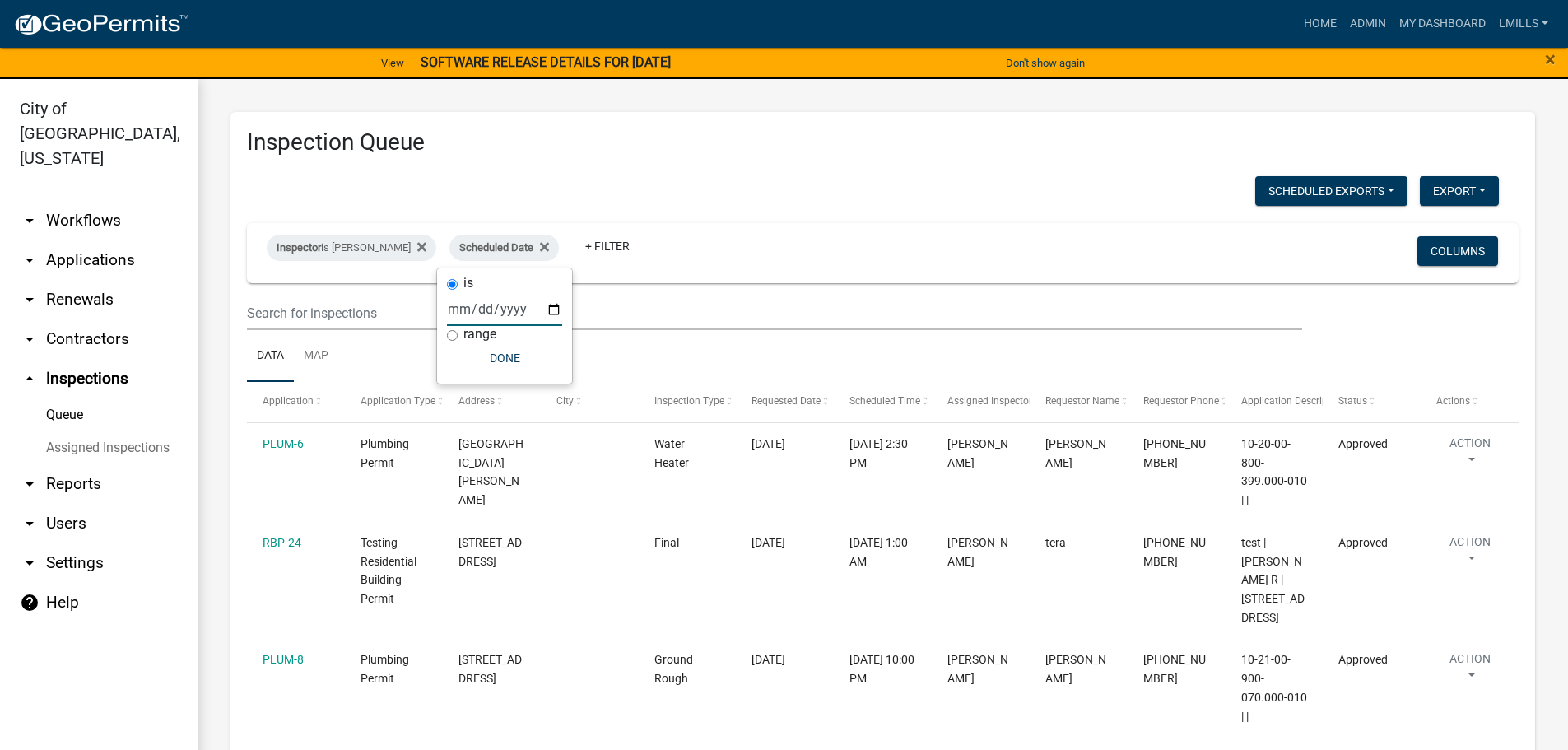
click at [523, 306] on input "date" at bounding box center [504, 309] width 115 height 33
click at [550, 310] on input "date" at bounding box center [504, 309] width 115 height 33
type input "2025-09-10"
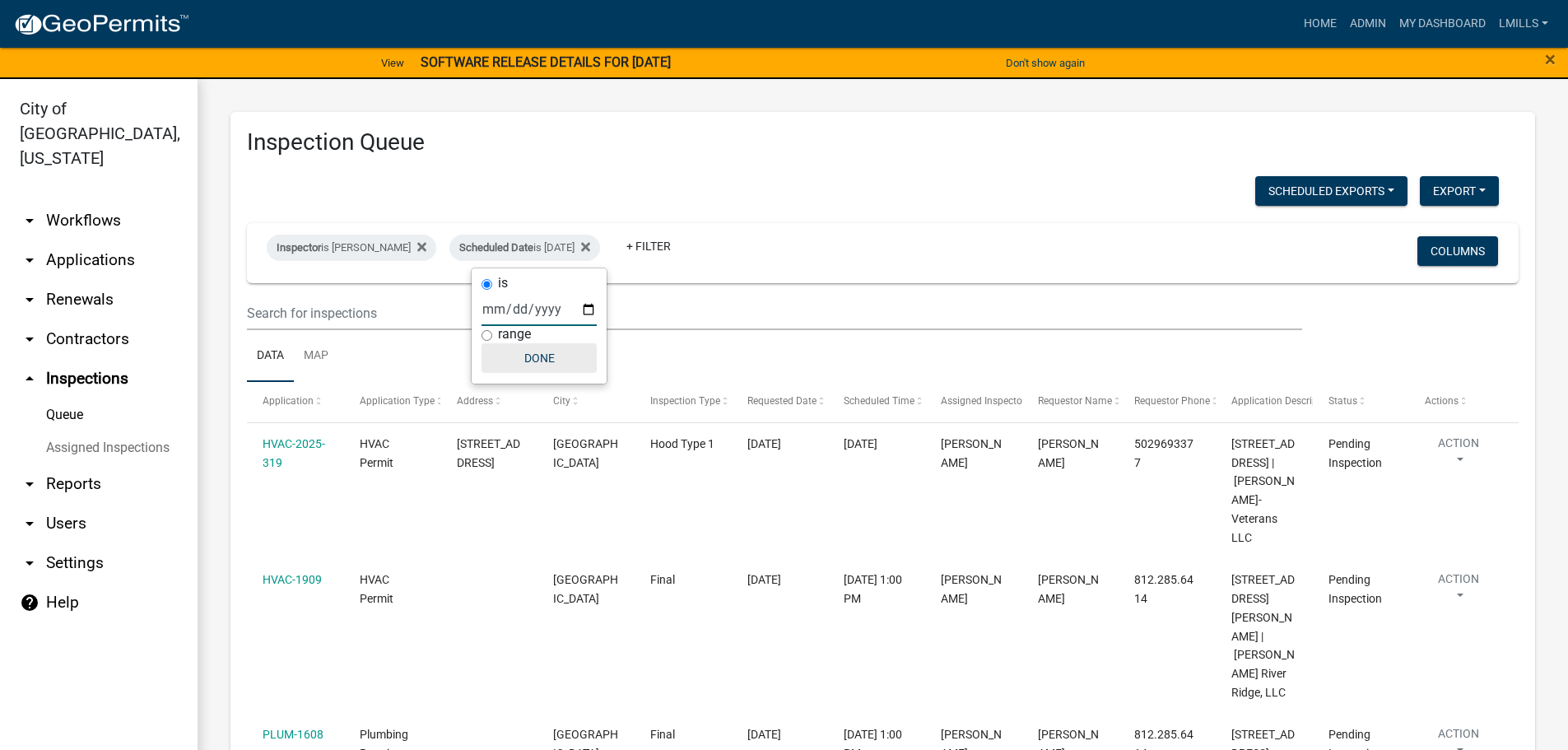
click at [542, 356] on button "Done" at bounding box center [540, 357] width 115 height 30
click at [65, 465] on link "arrow_drop_down Reports" at bounding box center [98, 485] width 198 height 40
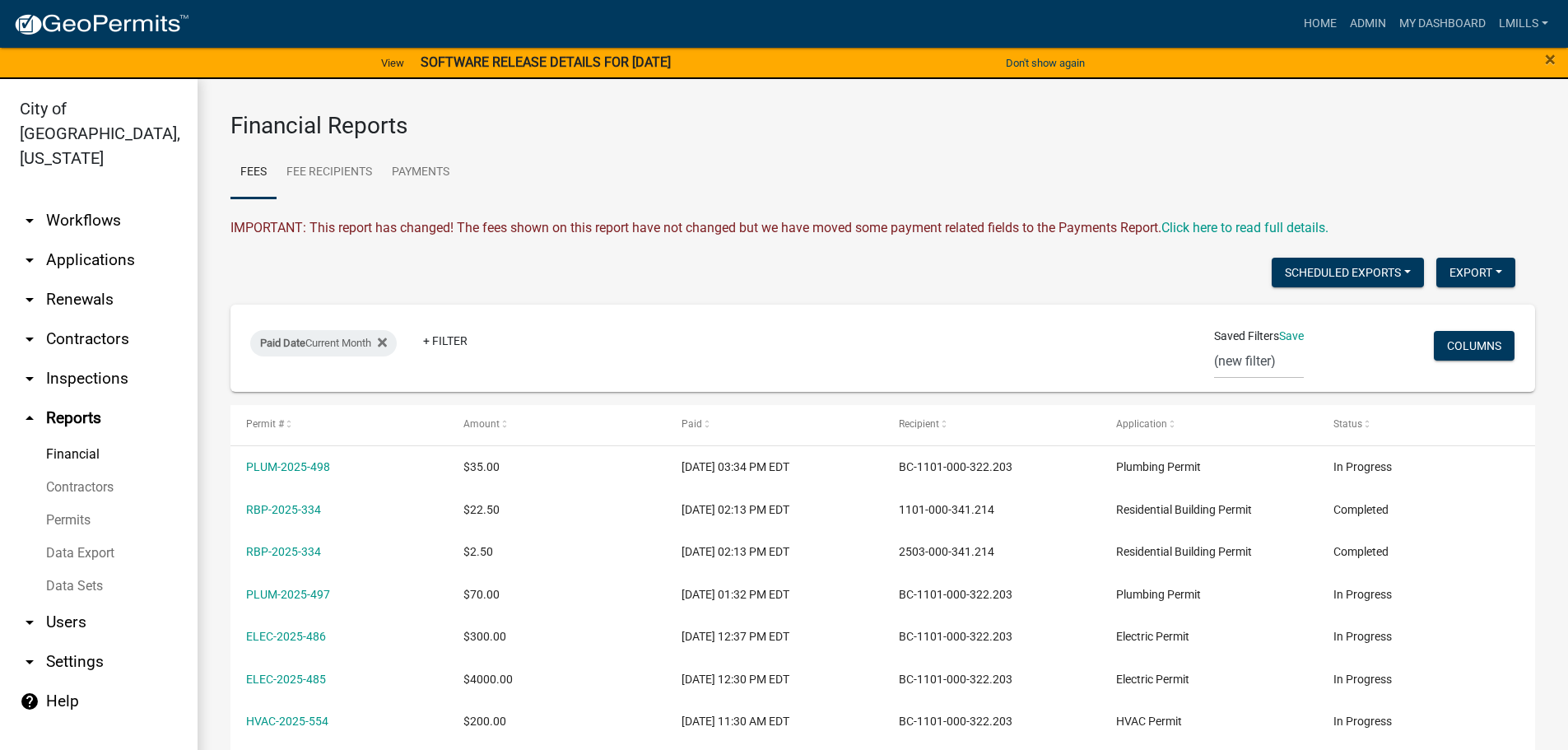
click at [87, 359] on link "arrow_drop_down Inspections" at bounding box center [98, 379] width 198 height 40
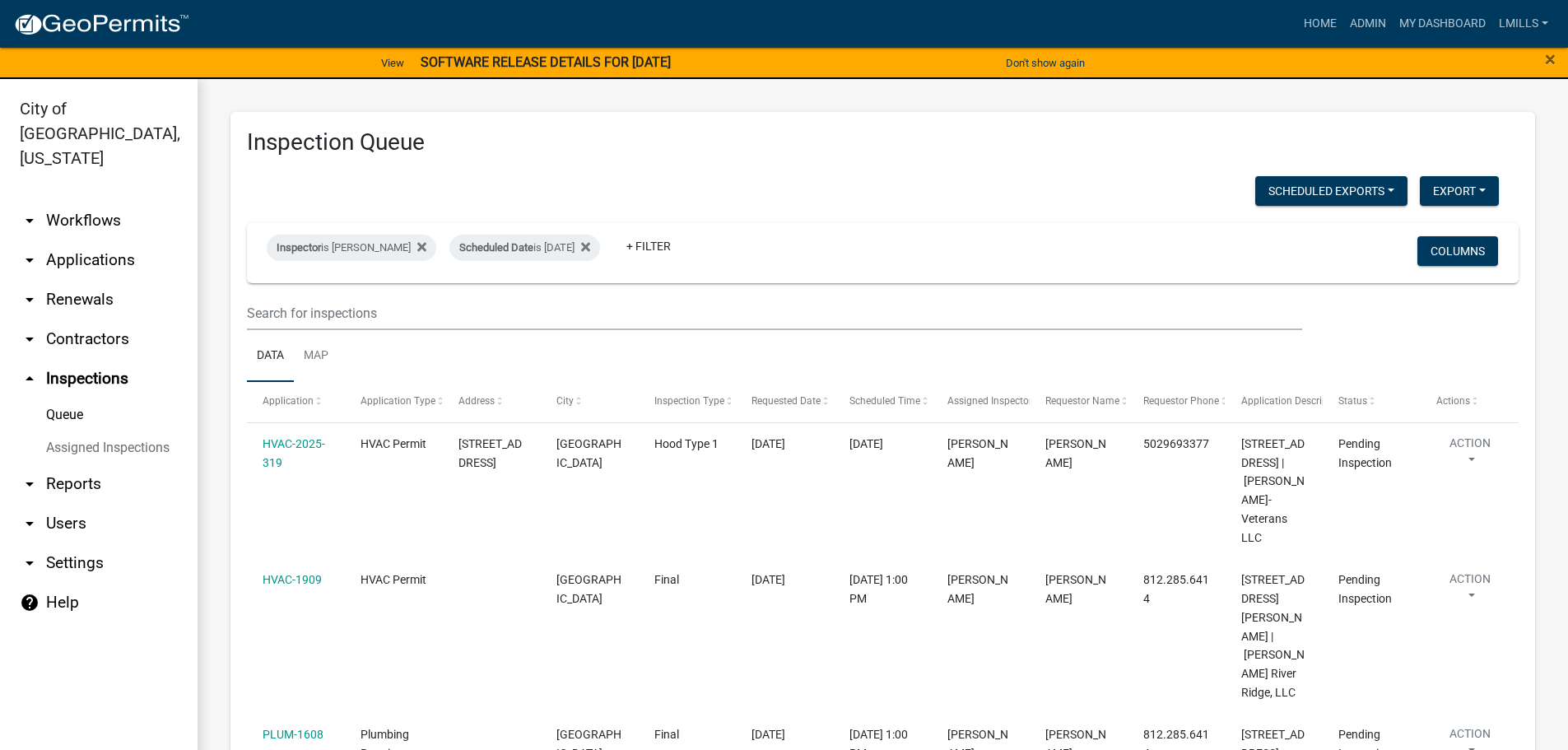
click at [88, 431] on link "Assigned Inspections" at bounding box center [98, 448] width 198 height 32
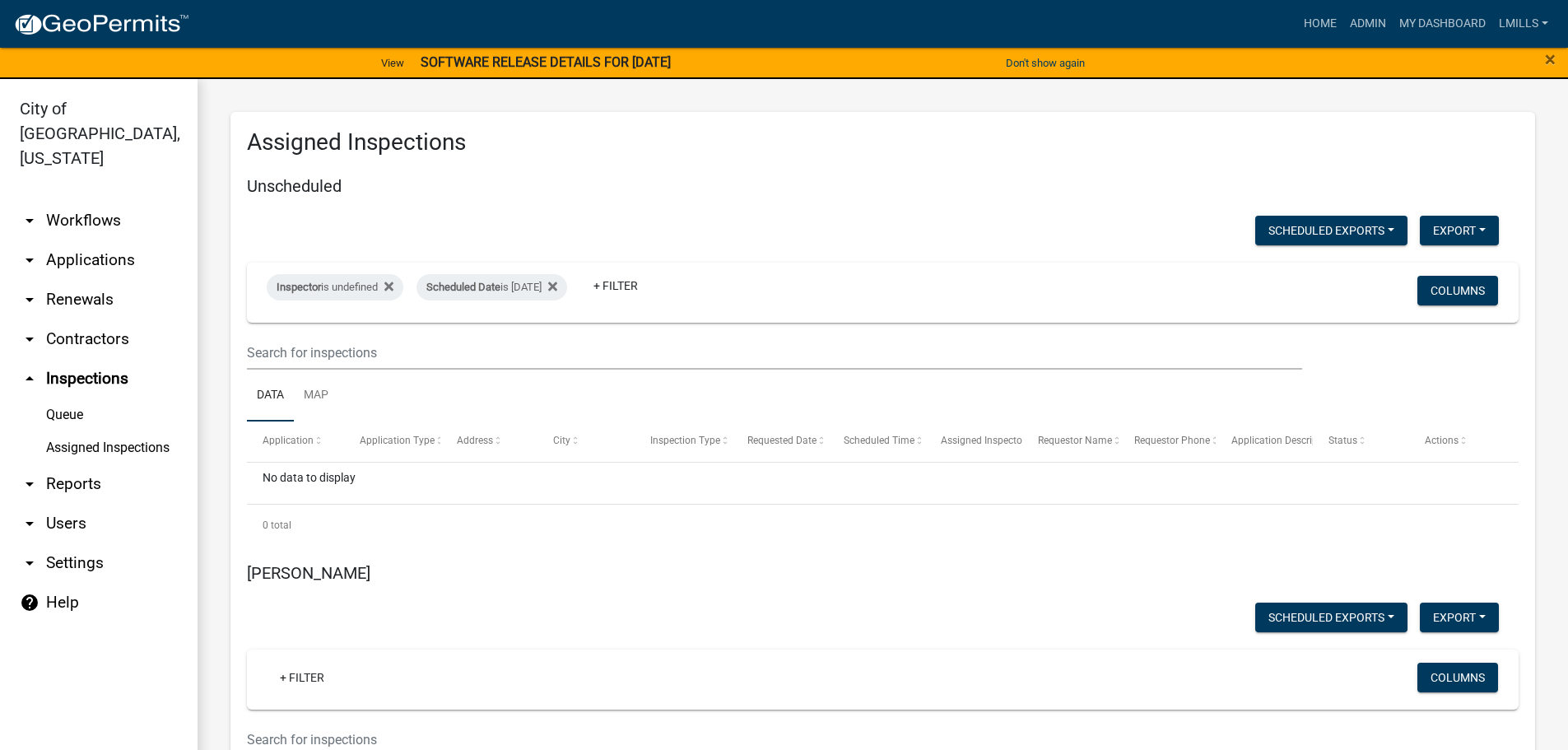
select select "1: 25"
click at [86, 359] on link "arrow_drop_up Inspections" at bounding box center [98, 379] width 198 height 40
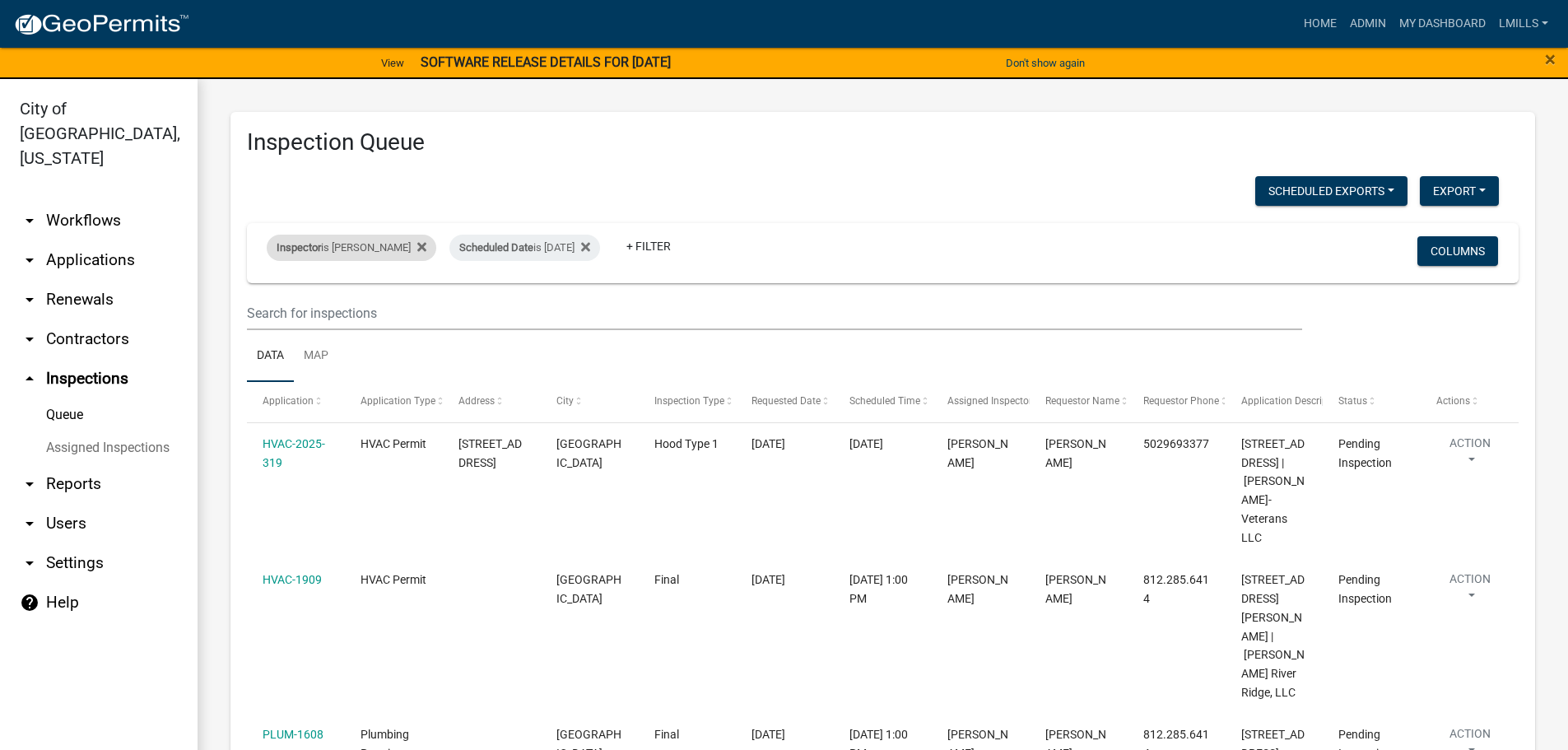
click at [334, 248] on div "Inspector is Jeremy Ramsey" at bounding box center [352, 247] width 170 height 26
select select "13c97fbc-c819-4cee-844a-0db3d3c4db95"
click at [364, 329] on select "Select an option None Shawn Jeremy Ramsey Mary Frey Chad Reischl Mike Kruer Har…" at bounding box center [351, 326] width 164 height 33
click at [541, 356] on ul "Data Map" at bounding box center [883, 356] width 1272 height 51
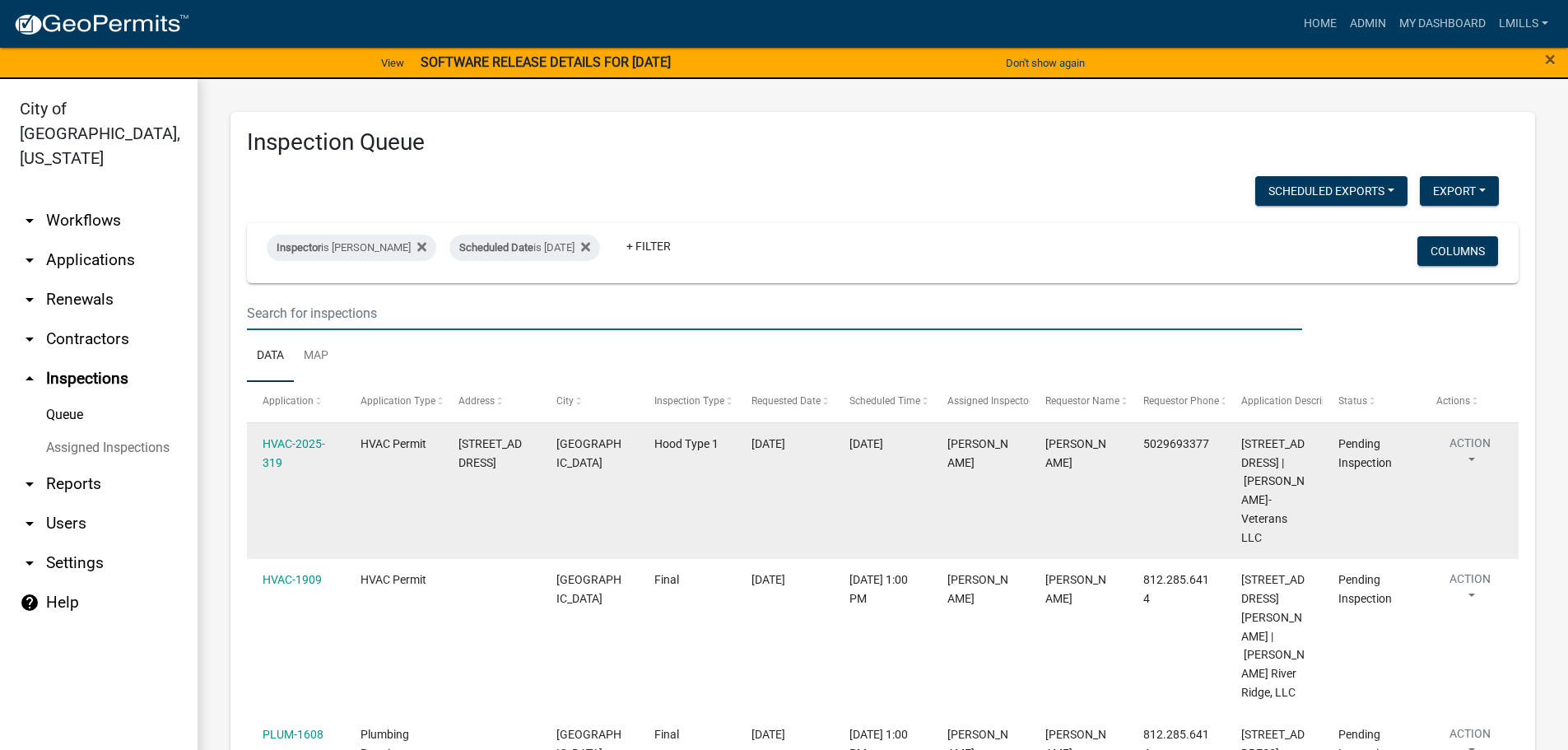
drag, startPoint x: 779, startPoint y: 310, endPoint x: 587, endPoint y: 548, distance: 305.8
click at [587, 548] on datatable-body-cell "JEFFERSONVILLE" at bounding box center [589, 491] width 98 height 136
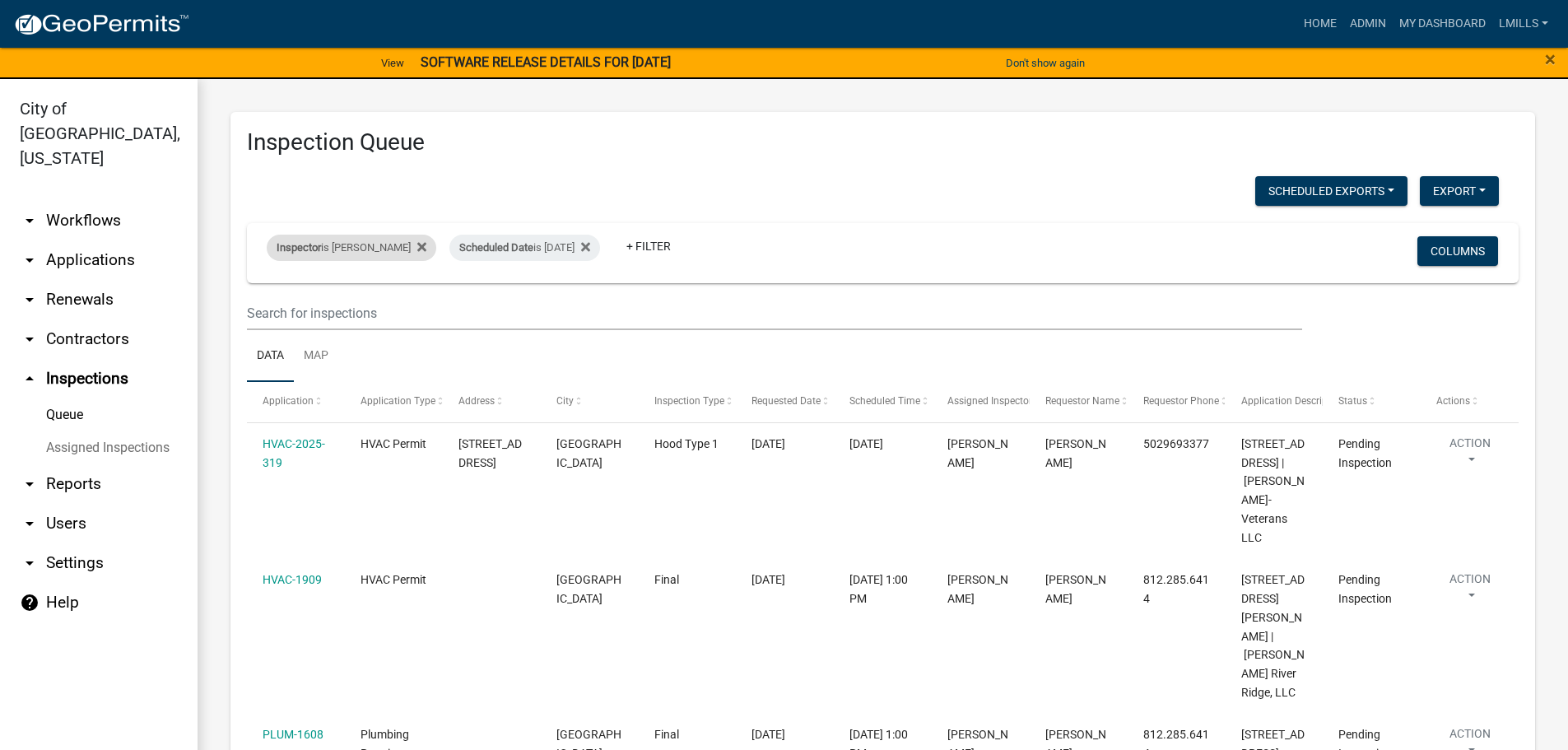
click at [327, 248] on div "Inspector is Jeremy Ramsey" at bounding box center [352, 247] width 170 height 26
click at [375, 335] on select "Select an option None Shawn Jeremy Ramsey Mary Frey Chad Reischl Mike Kruer Har…" at bounding box center [351, 326] width 164 height 33
select select "fdb3bcc6-ce93-4663-8a18-5c08884dd177"
click at [269, 310] on select "Select an option None Shawn Jeremy Ramsey Mary Frey Chad Reischl Mike Kruer Har…" at bounding box center [351, 326] width 164 height 33
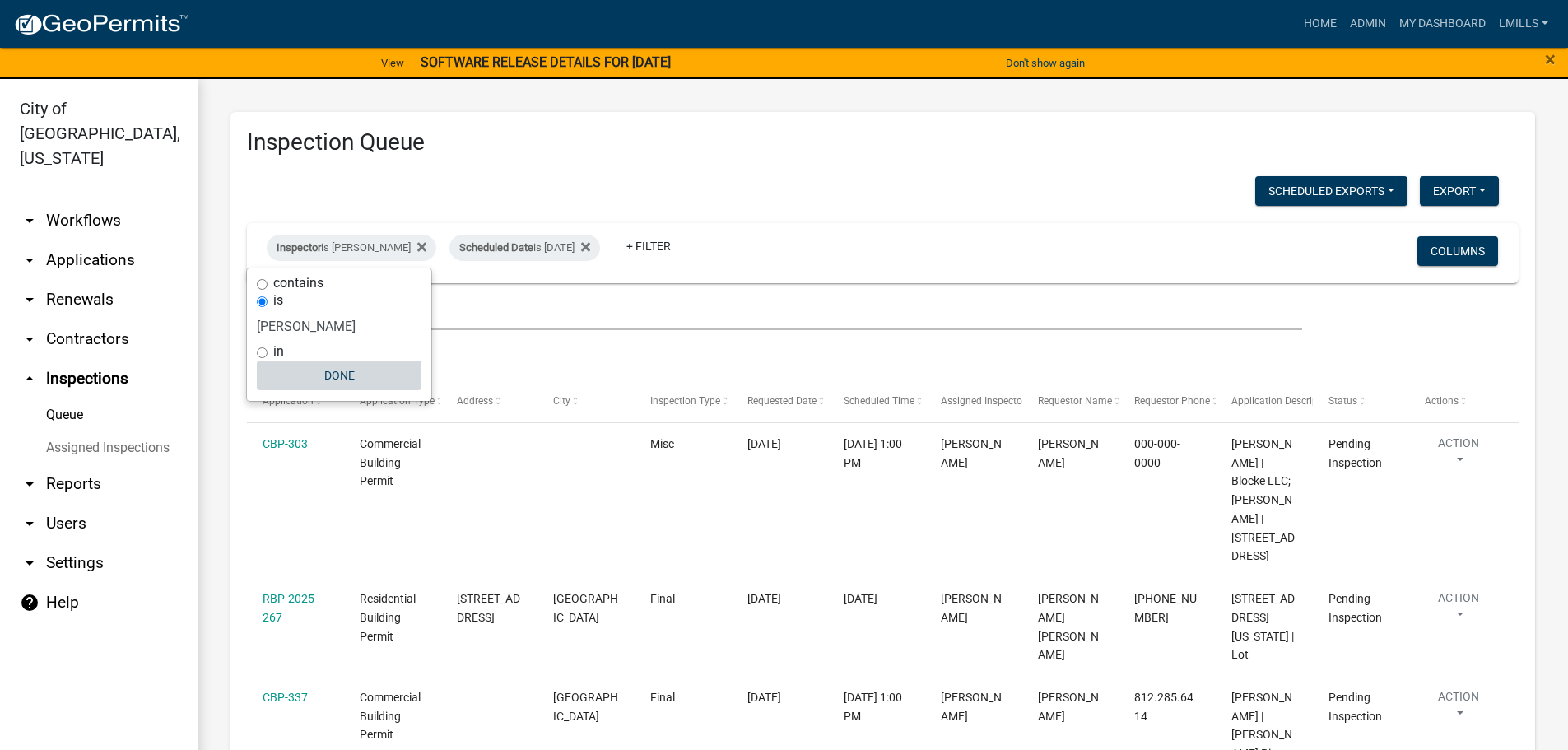
click at [331, 377] on button "Done" at bounding box center [339, 375] width 164 height 30
click at [347, 247] on div "Inspector is Mike Kruer" at bounding box center [352, 247] width 170 height 26
click at [338, 334] on select "Select an option None Shawn Jeremy Ramsey Mary Frey Chad Reischl Mike Kruer Har…" at bounding box center [339, 326] width 164 height 33
select select "36a8b8f0-2ef8-43e9-ae06-718f51af8d36"
click at [267, 310] on select "Select an option None Shawn Jeremy Ramsey Mary Frey Chad Reischl Mike Kruer Har…" at bounding box center [339, 326] width 164 height 33
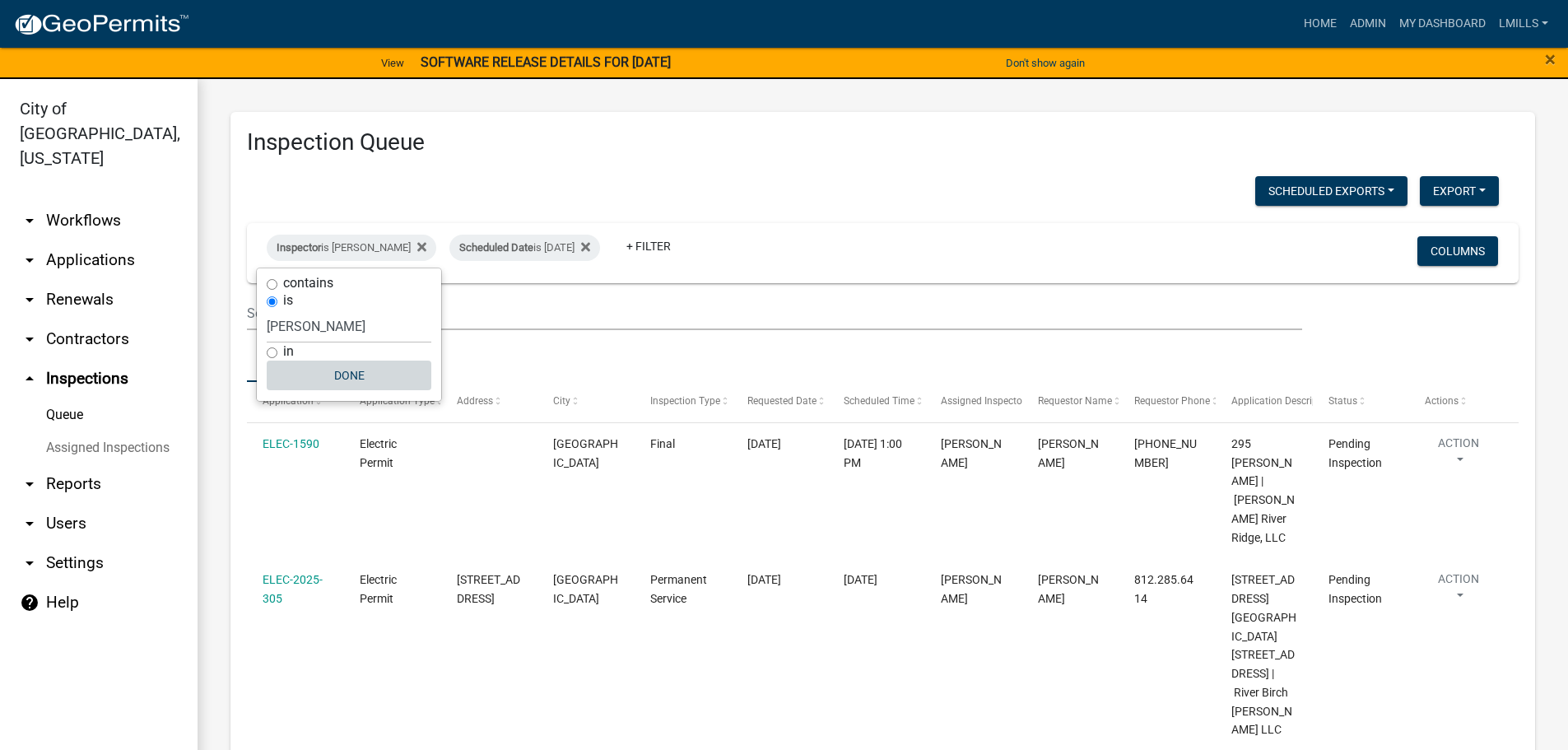
click at [357, 379] on button "Done" at bounding box center [349, 375] width 164 height 30
click at [343, 247] on div "Inspector is Harold Satterly" at bounding box center [352, 247] width 170 height 26
click at [359, 323] on select "Select an option None Shawn Jeremy Ramsey Mary Frey Chad Reischl Mike Kruer Har…" at bounding box center [349, 326] width 164 height 33
select select "7b0b9f25-f402-4148-9522-9b9b34b3e885"
click at [267, 310] on select "Select an option None Shawn Jeremy Ramsey Mary Frey Chad Reischl Mike Kruer Har…" at bounding box center [349, 326] width 164 height 33
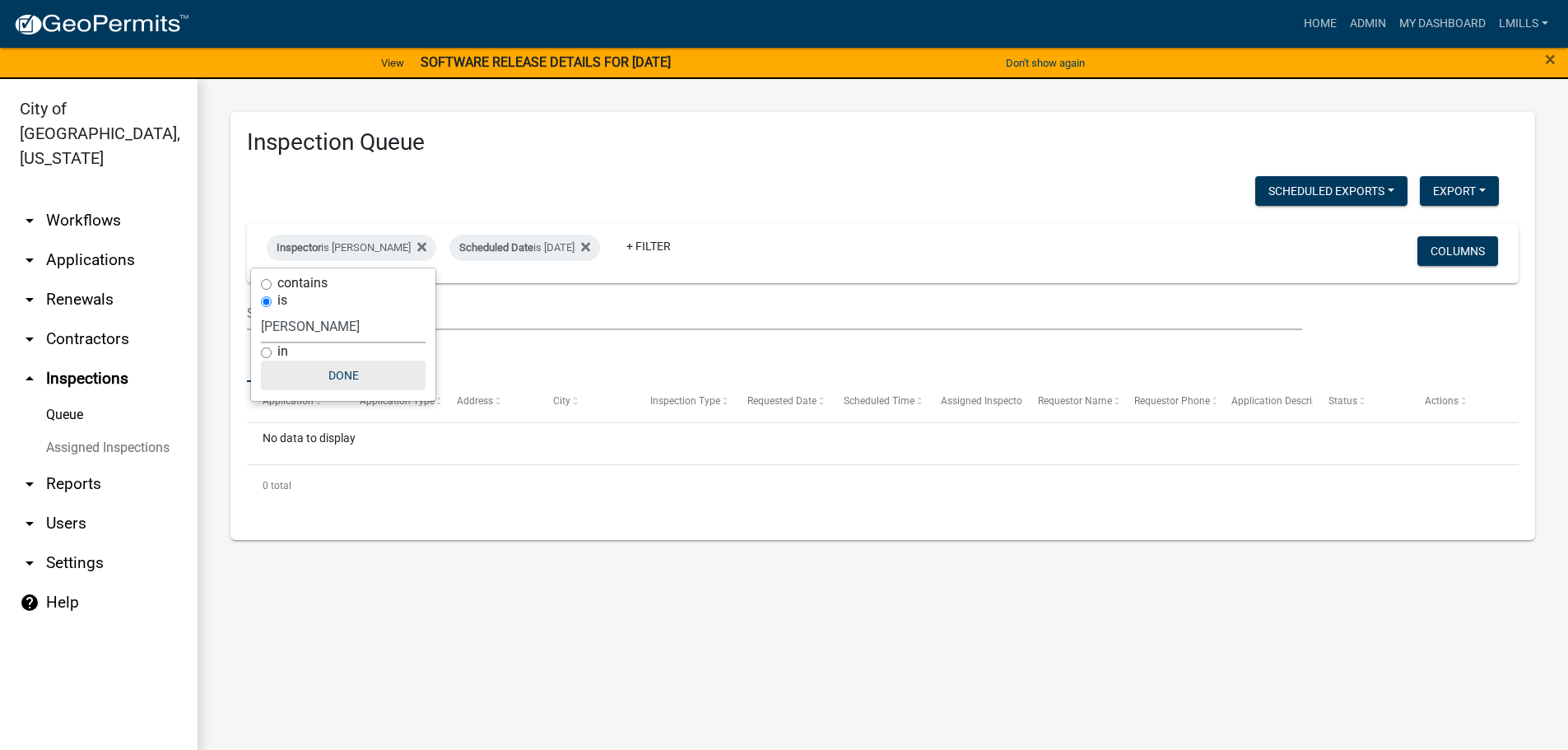
click at [355, 380] on button "Done" at bounding box center [343, 375] width 164 height 30
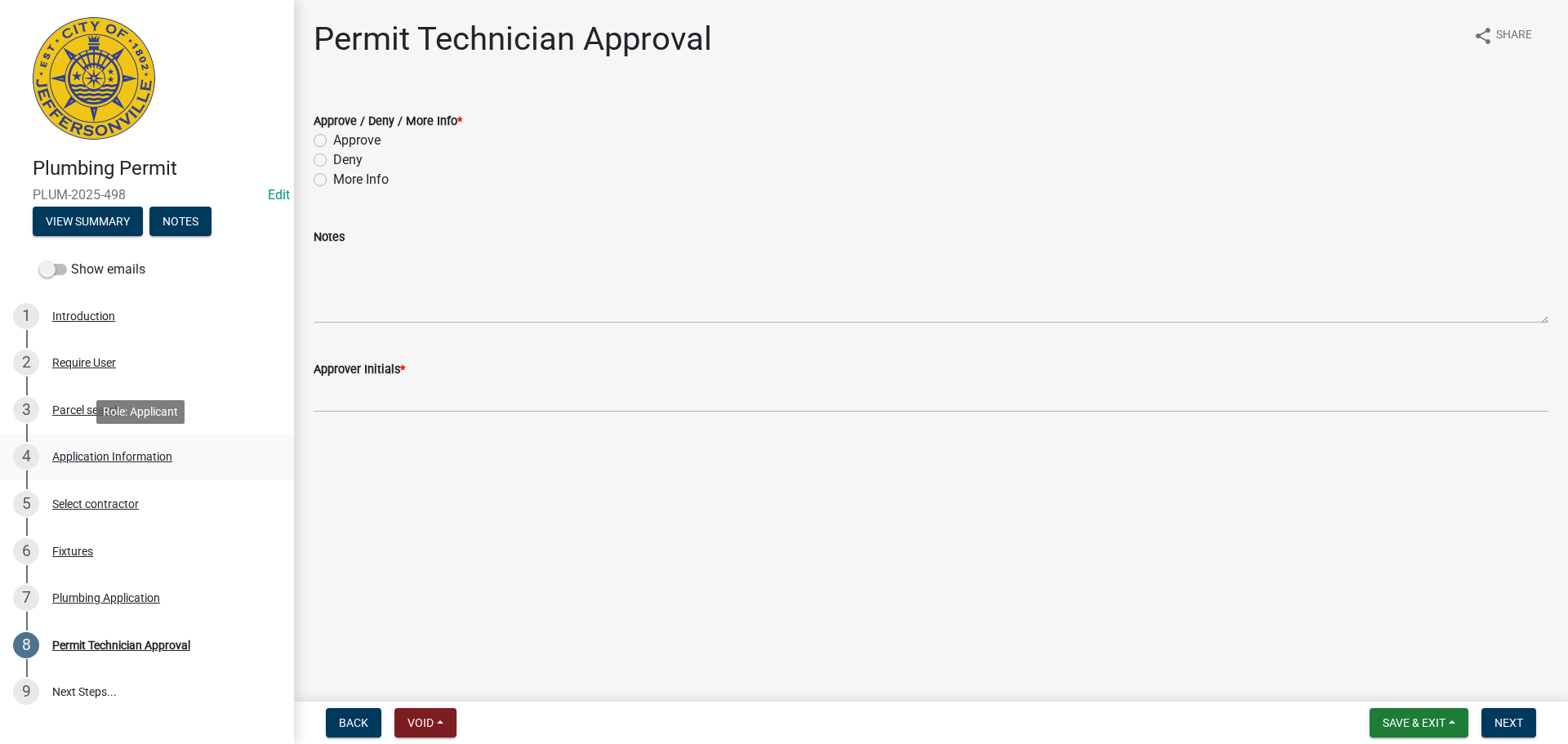
click at [126, 455] on div "Application Information" at bounding box center [112, 457] width 120 height 12
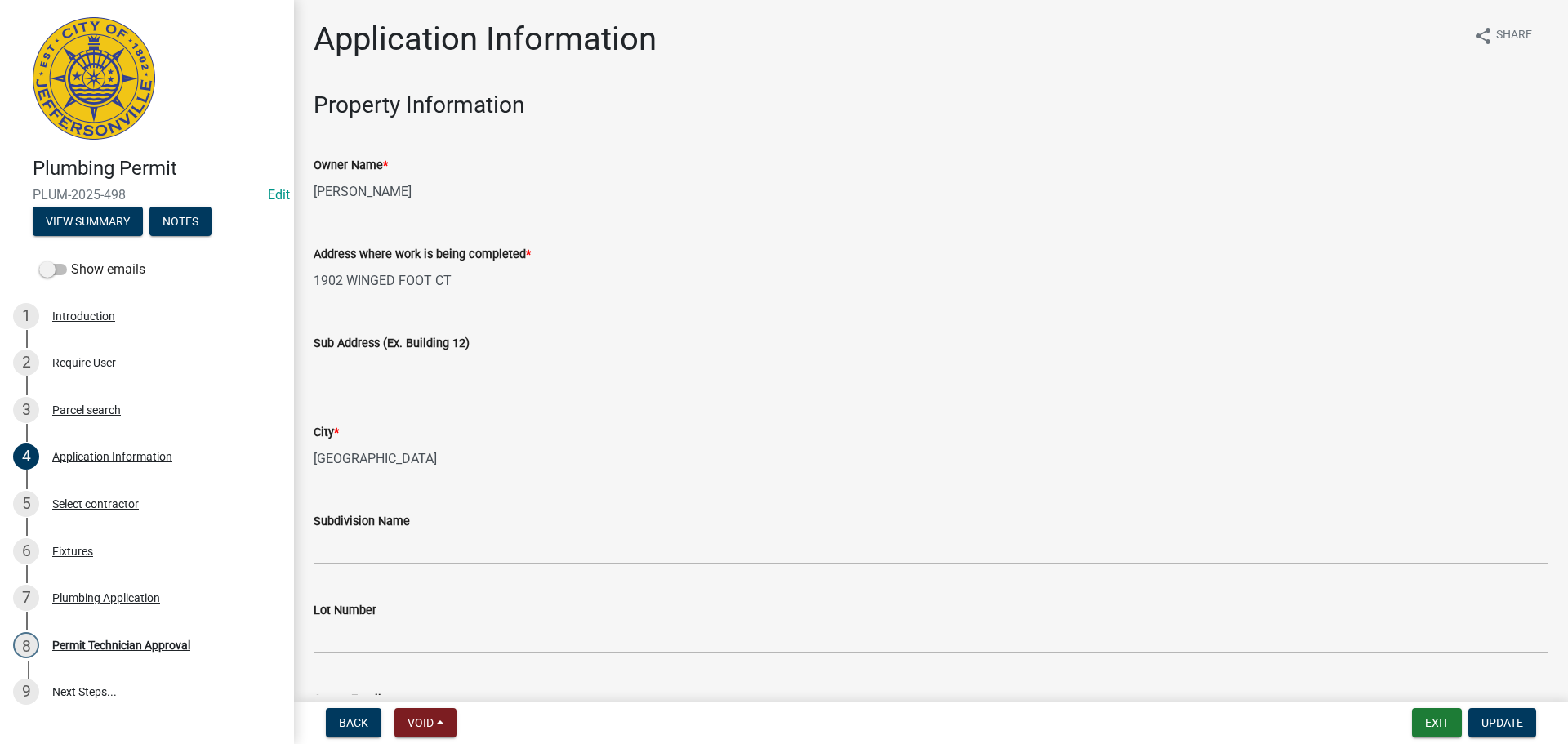
click at [443, 352] on div "Sub Address (Ex. Building 12)" at bounding box center [931, 343] width 1235 height 20
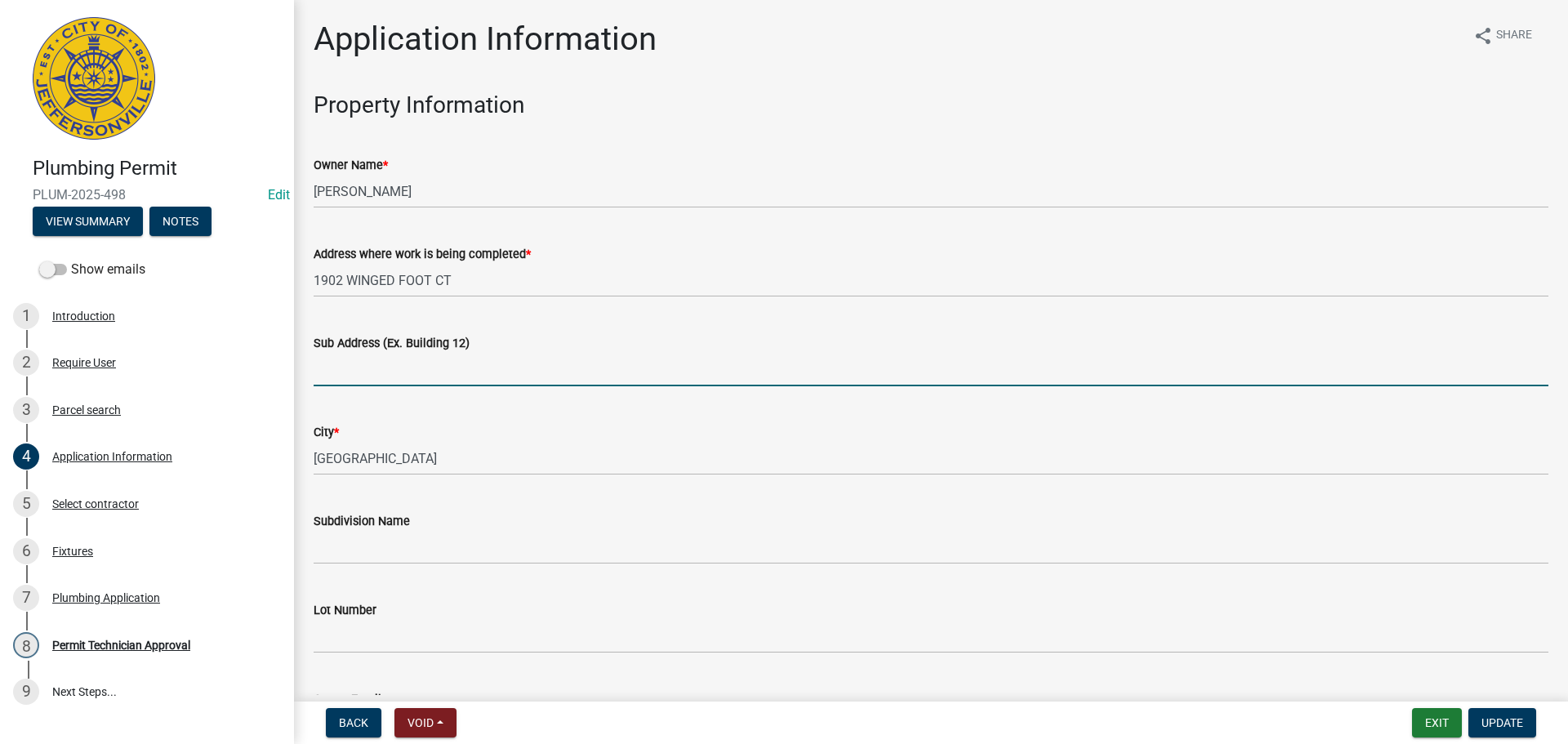
click at [411, 381] on input "Sub Address (Ex. Building 12)" at bounding box center [931, 369] width 1235 height 33
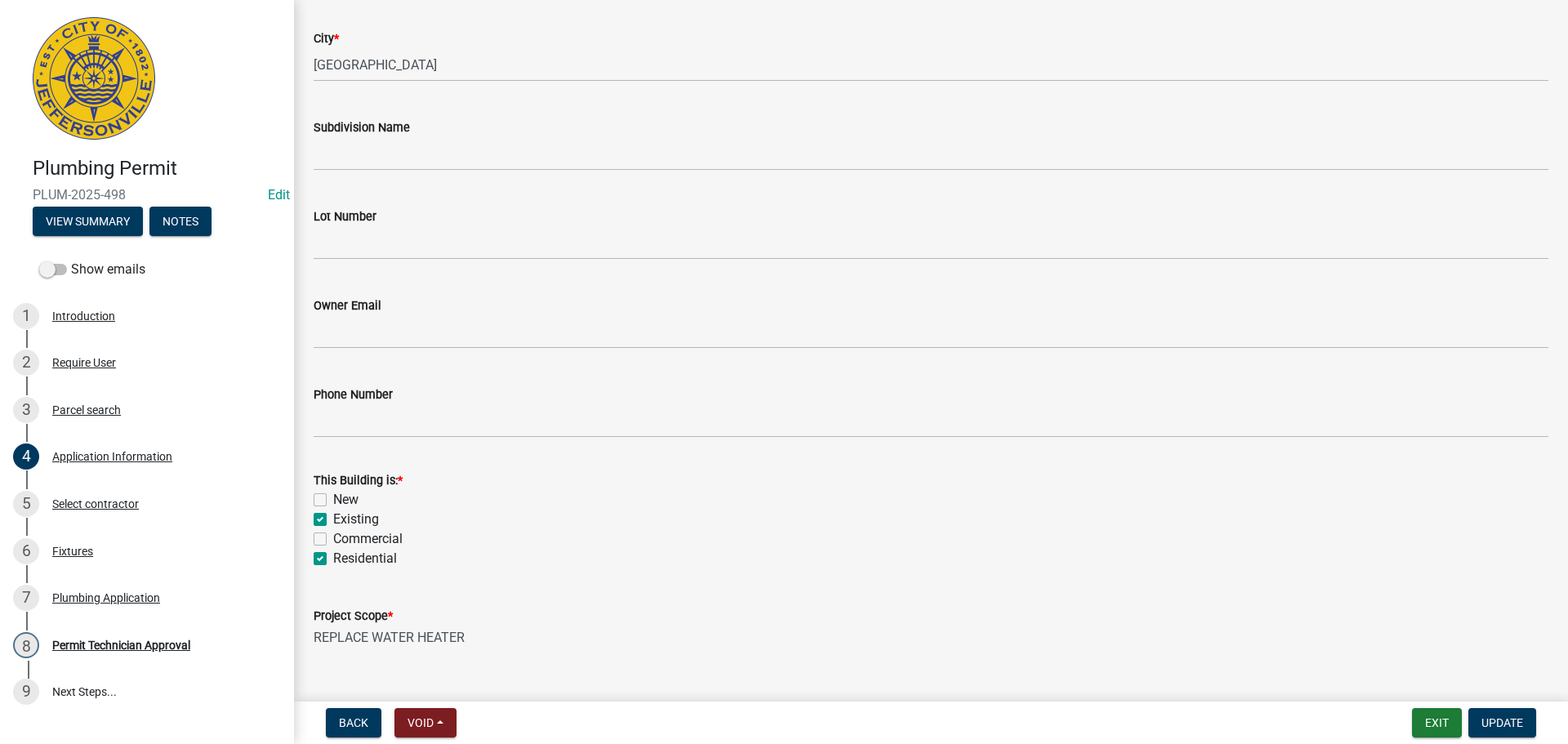
scroll to position [478, 0]
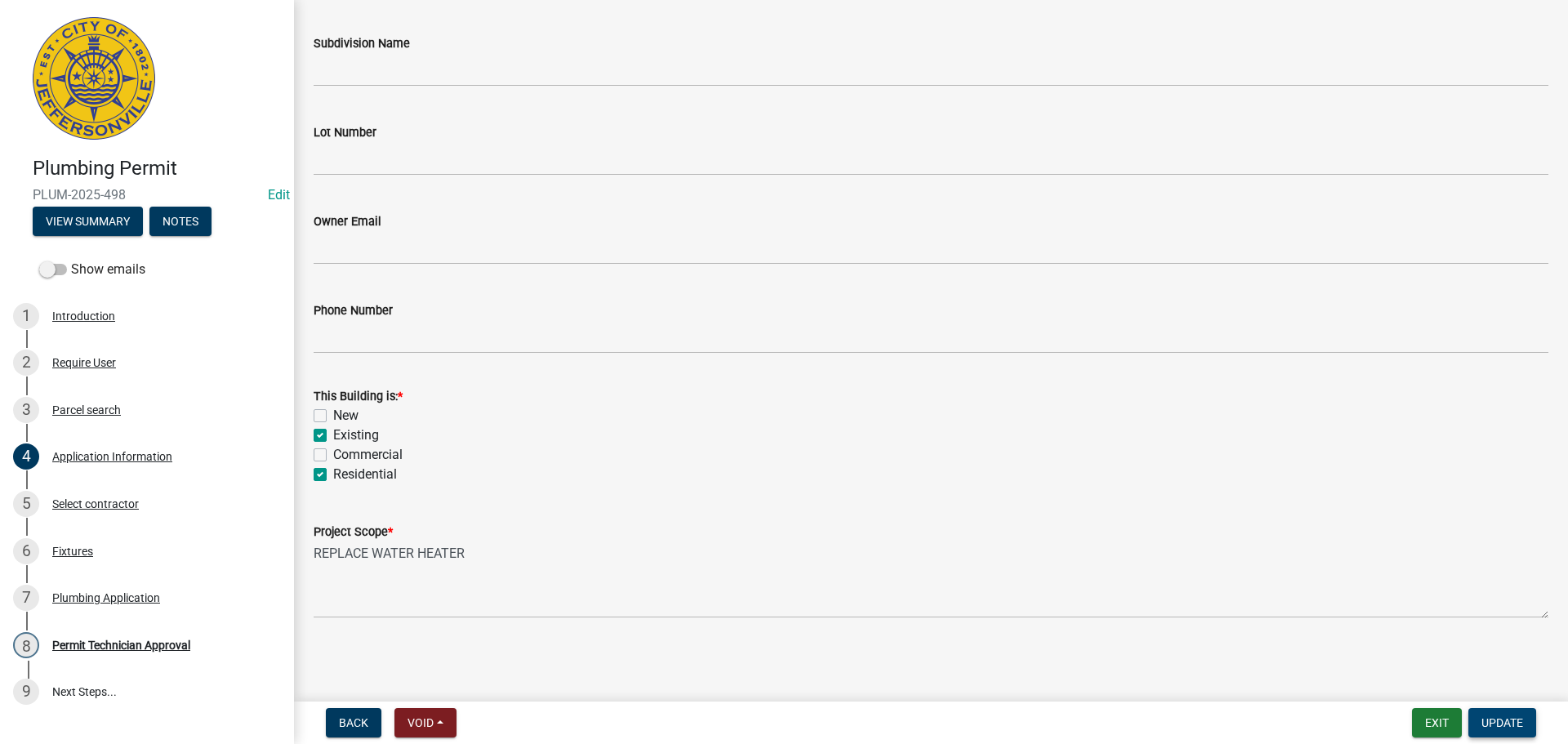
type input "1902 Winged Foot Court"
click at [1510, 726] on span "Update" at bounding box center [1502, 723] width 42 height 13
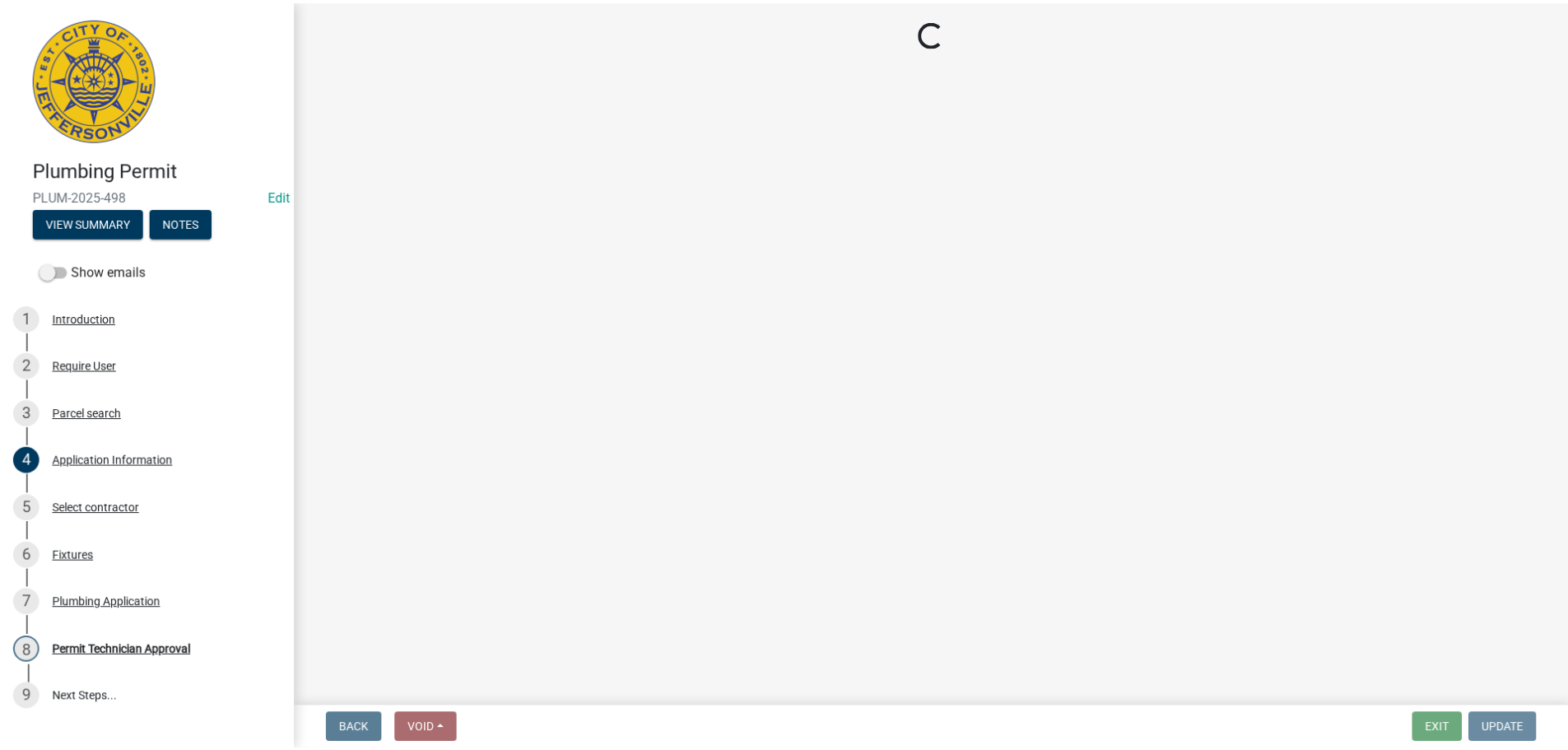
scroll to position [0, 0]
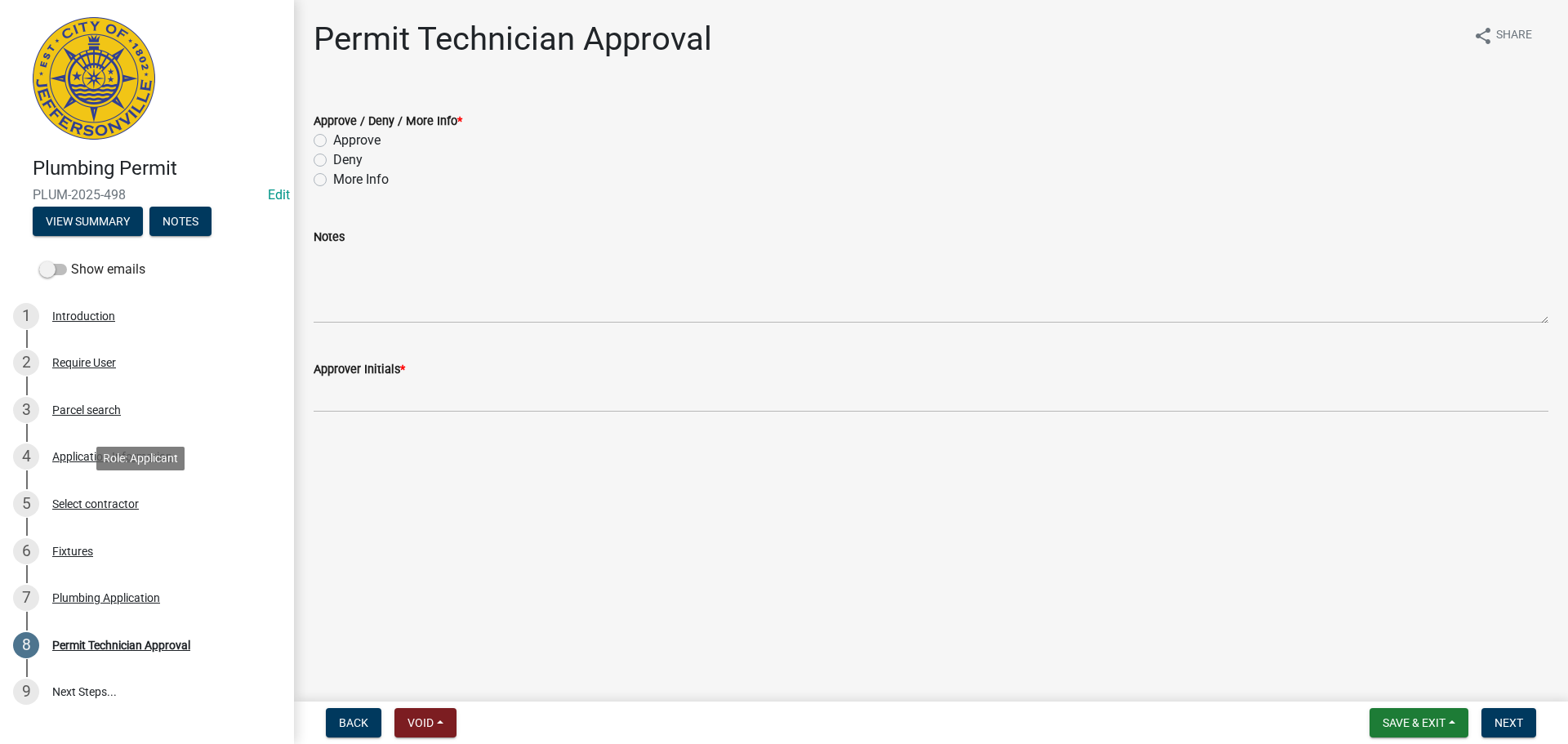
click at [98, 511] on div "5 Select contractor" at bounding box center [141, 503] width 255 height 26
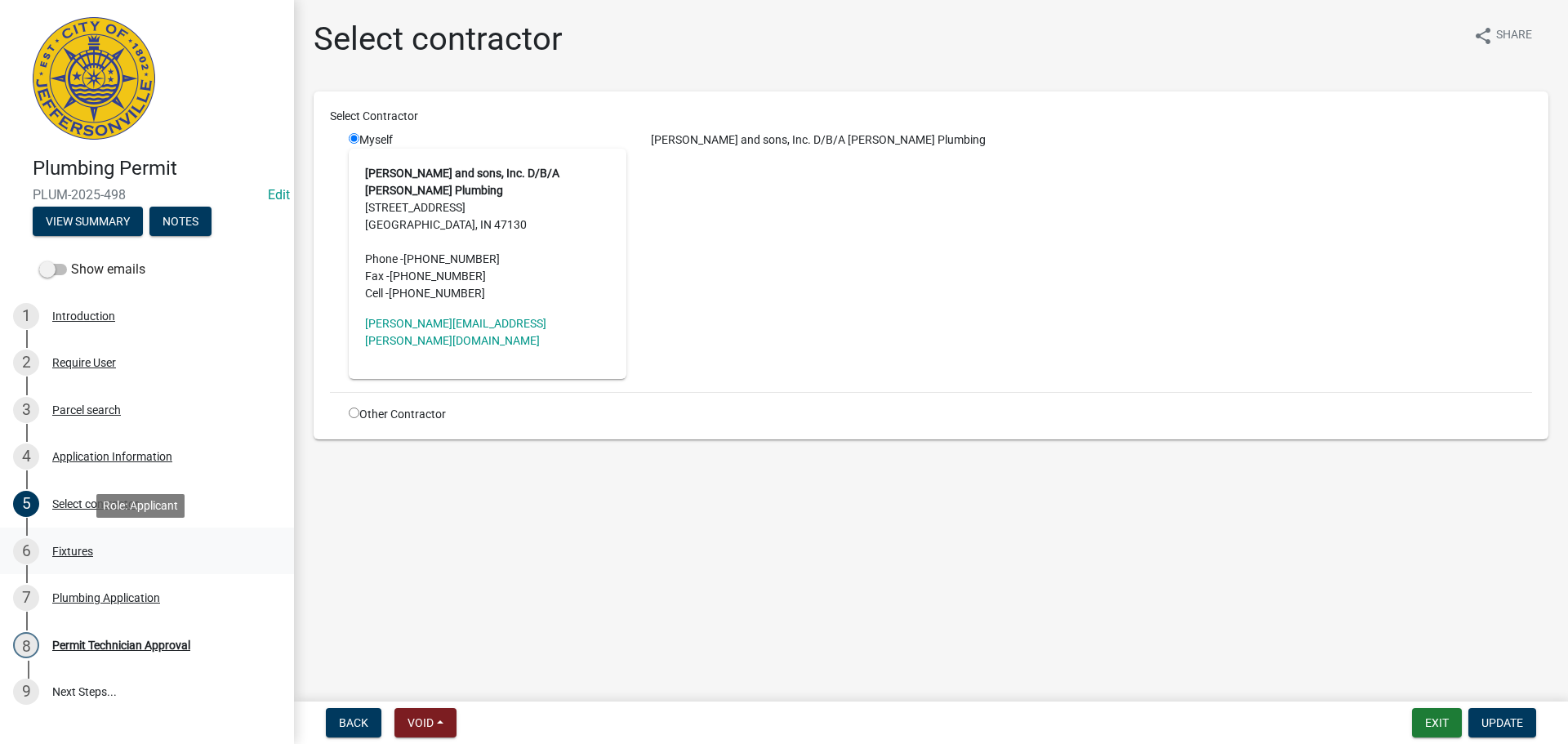
click at [72, 554] on div "Fixtures" at bounding box center [72, 551] width 41 height 12
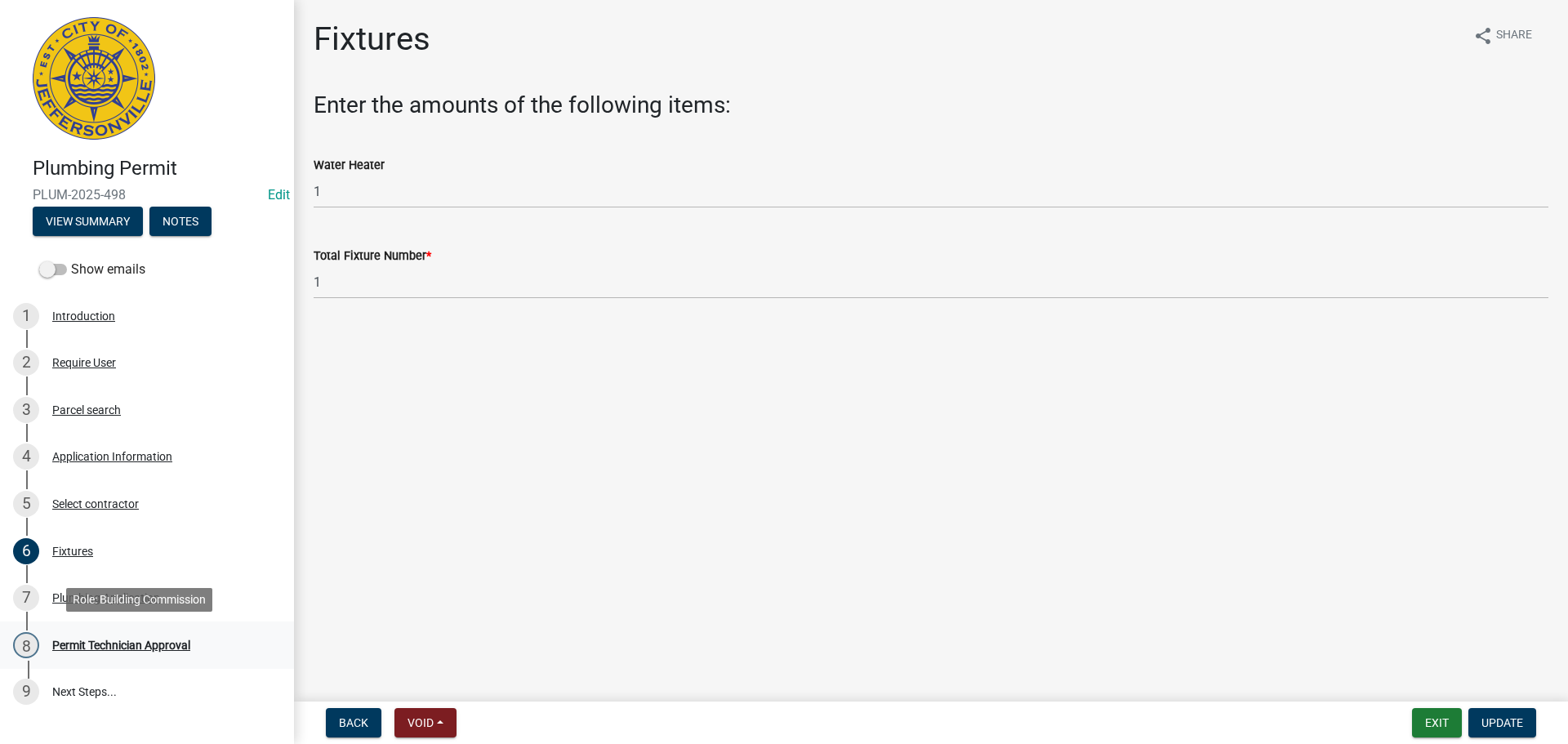
click at [90, 641] on div "Permit Technician Approval" at bounding box center [121, 645] width 138 height 12
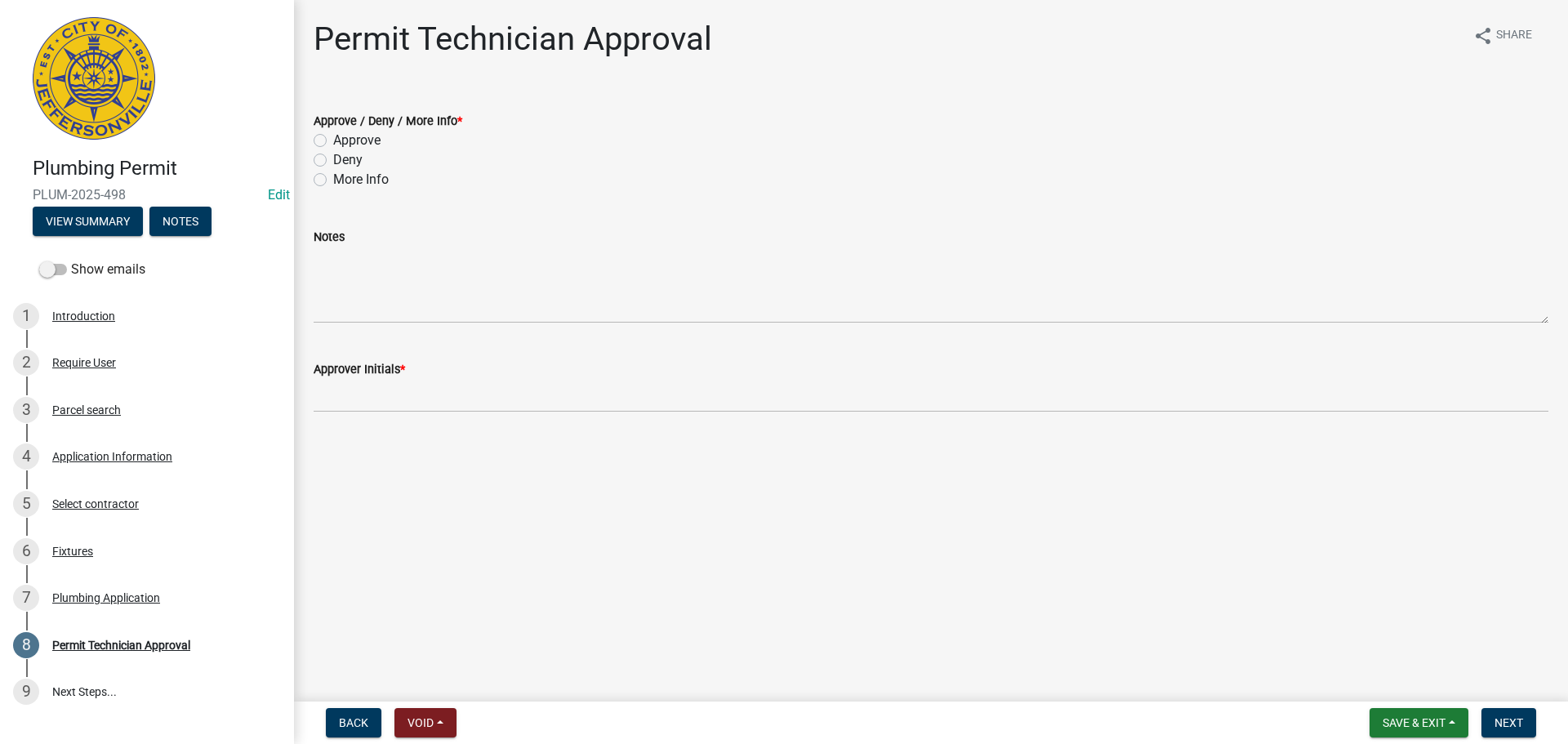
click at [364, 142] on label "Approve" at bounding box center [356, 141] width 47 height 20
click at [344, 141] on input "Approve" at bounding box center [338, 136] width 11 height 11
radio input "true"
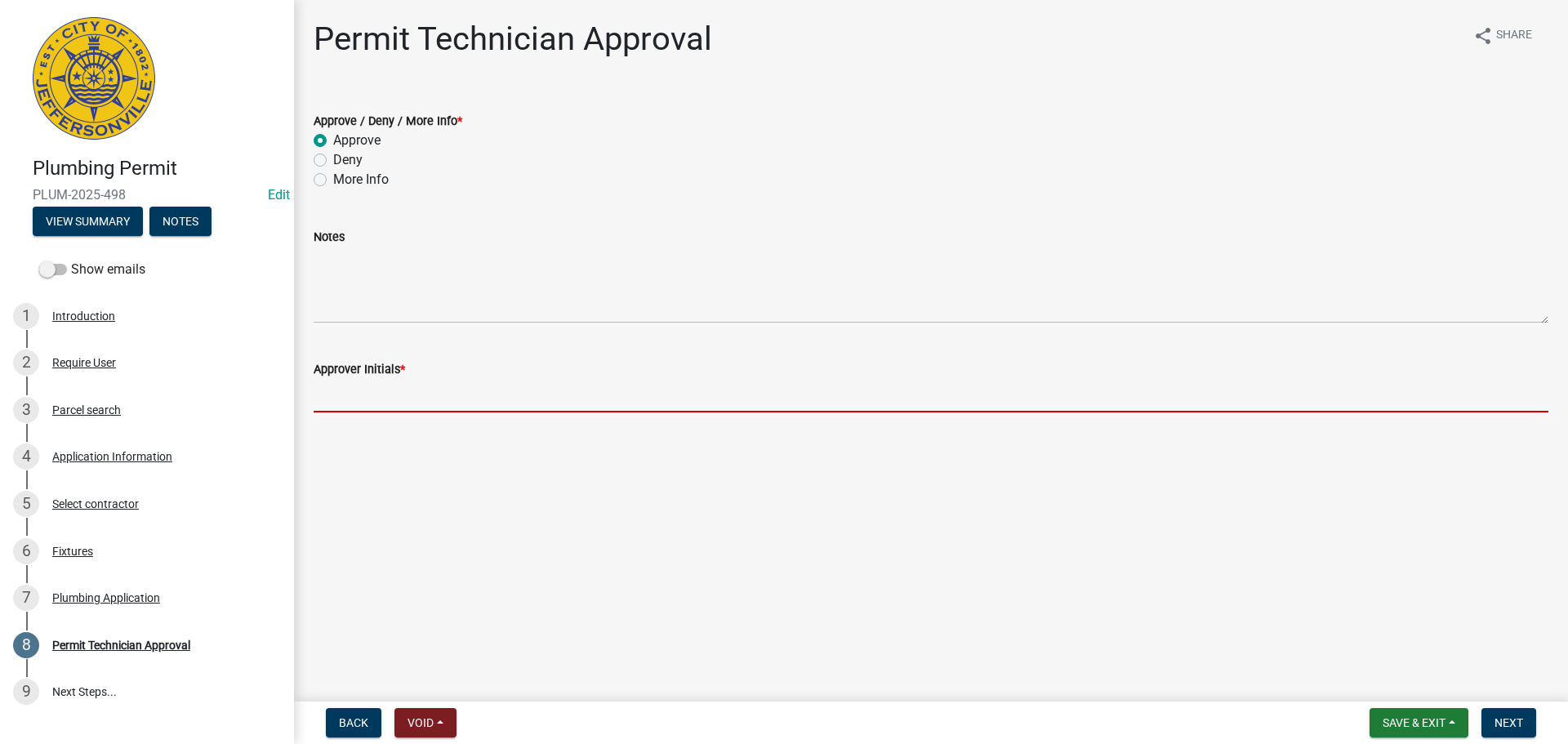
click at [389, 404] on input "Approver Initials *" at bounding box center [931, 395] width 1235 height 33
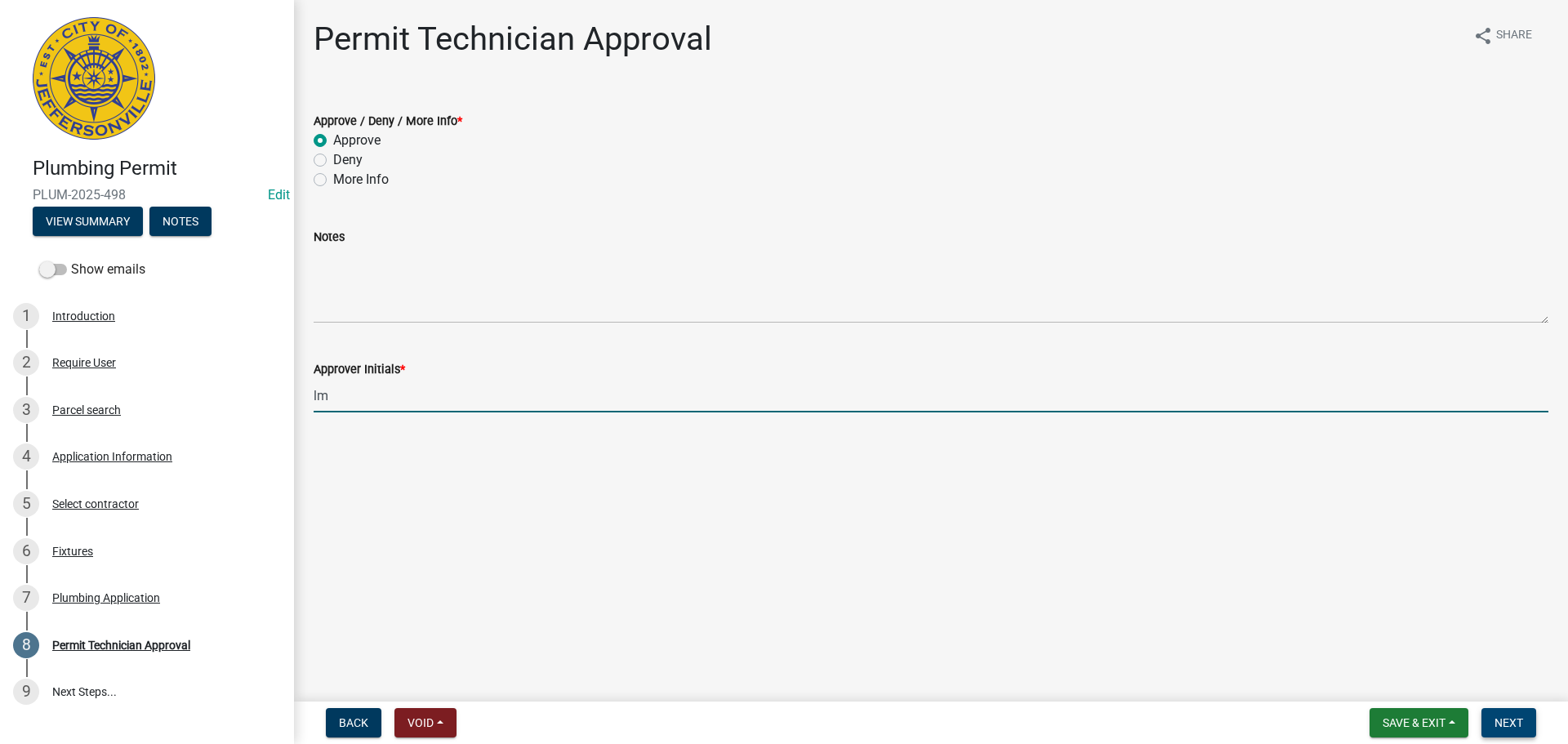
type input "lm"
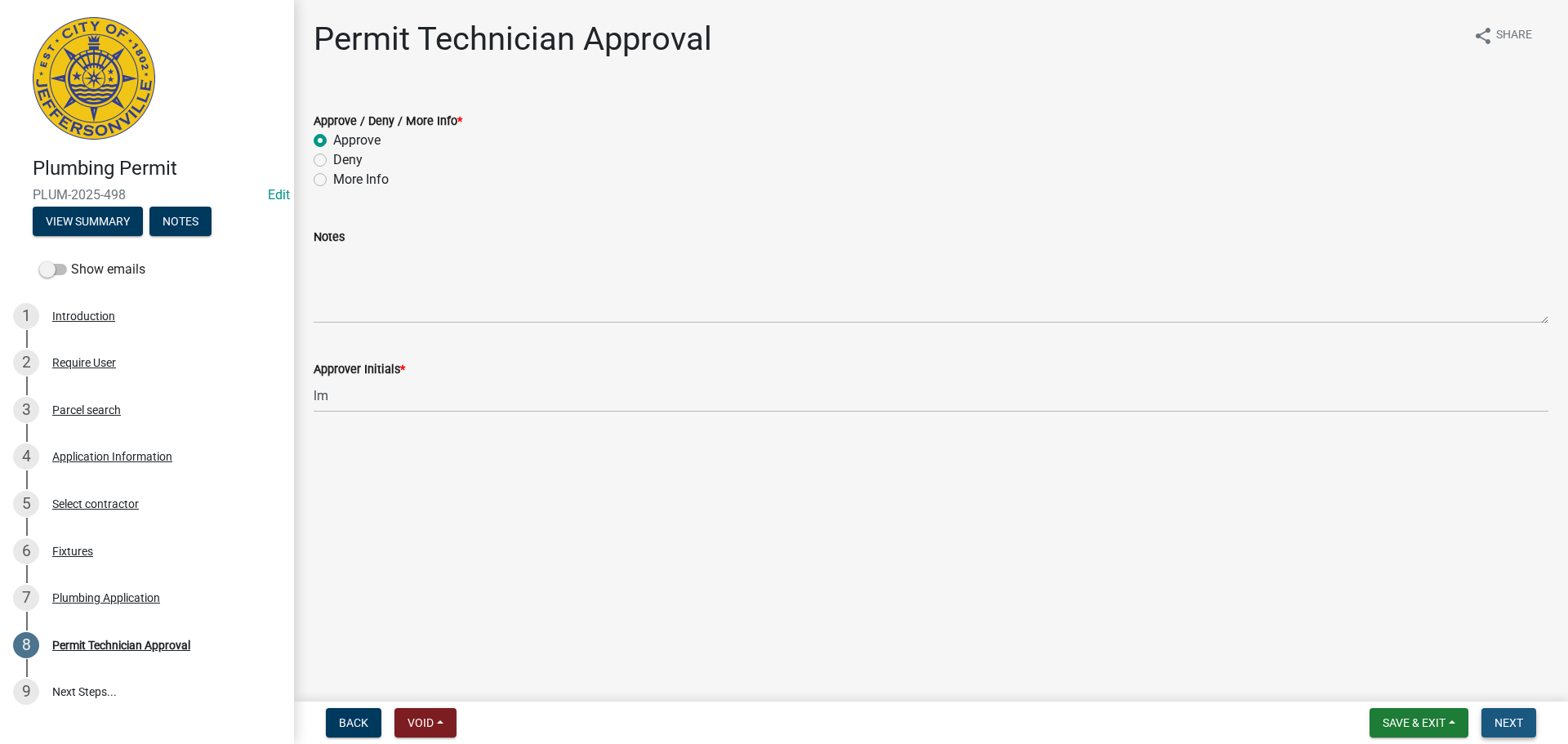
click at [1507, 724] on span "Next" at bounding box center [1509, 723] width 29 height 13
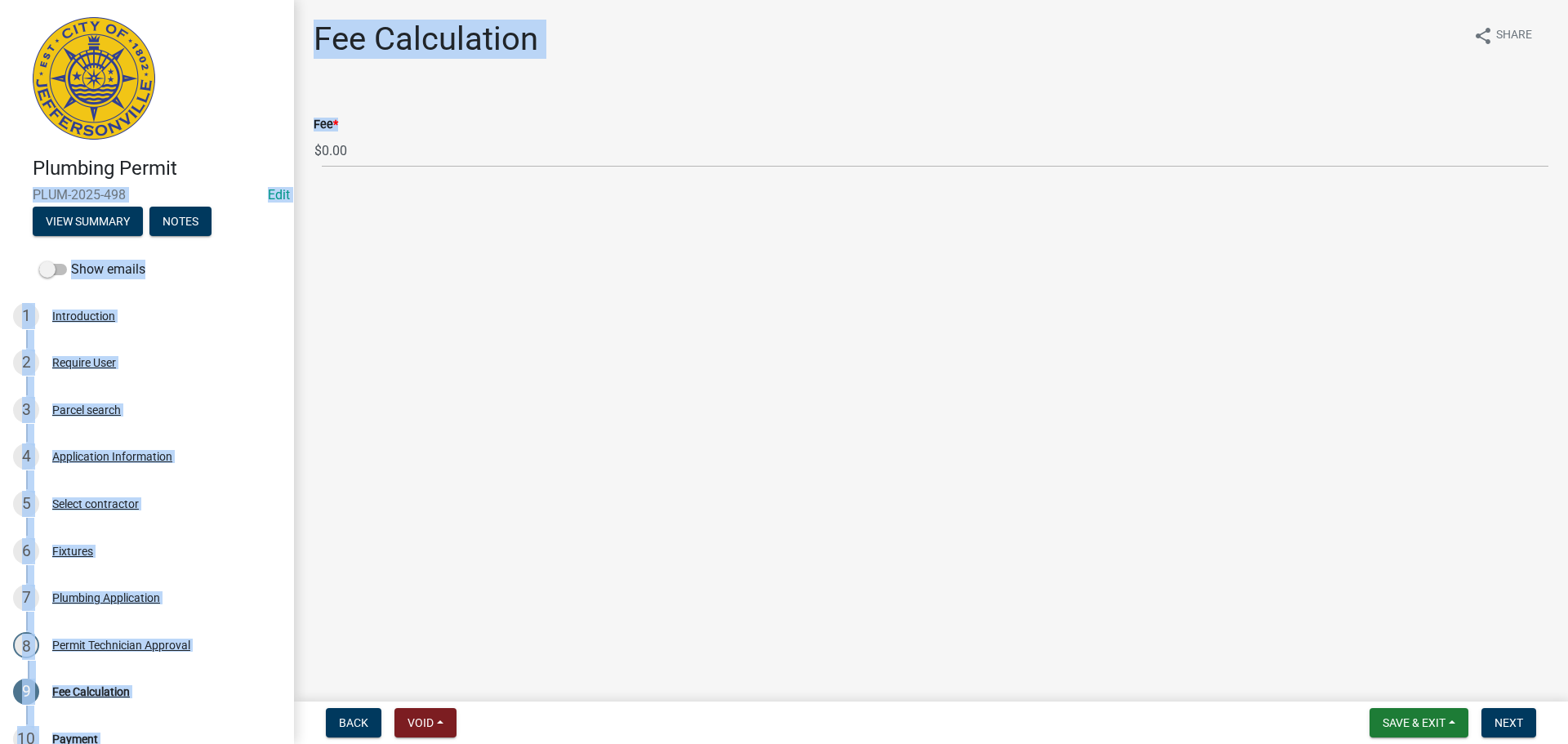
drag, startPoint x: 290, startPoint y: 152, endPoint x: 256, endPoint y: 152, distance: 34.0
click at [256, 152] on div "Plumbing Permit PLUM-2025-498 Edit View Summary Notes Show emails 1 Introductio…" at bounding box center [784, 372] width 1568 height 744
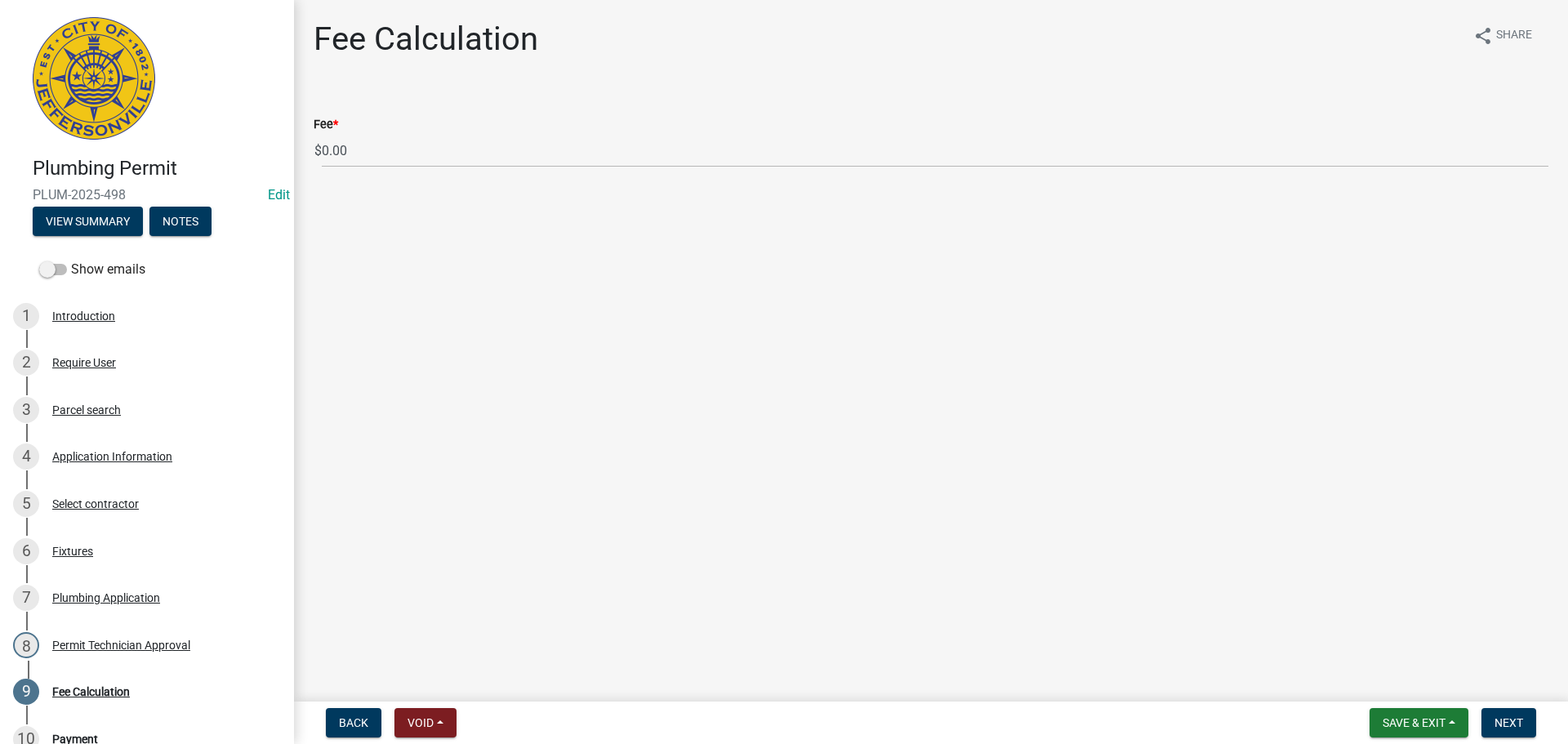
click at [471, 184] on div "Fee Calculation share Share Fee * $ 0.00" at bounding box center [931, 108] width 1259 height 177
drag, startPoint x: 294, startPoint y: 149, endPoint x: 286, endPoint y: 151, distance: 8.2
click at [294, 149] on div "Fee Calculation share Share Fee * $ 0.00" at bounding box center [930, 108] width 1274 height 177
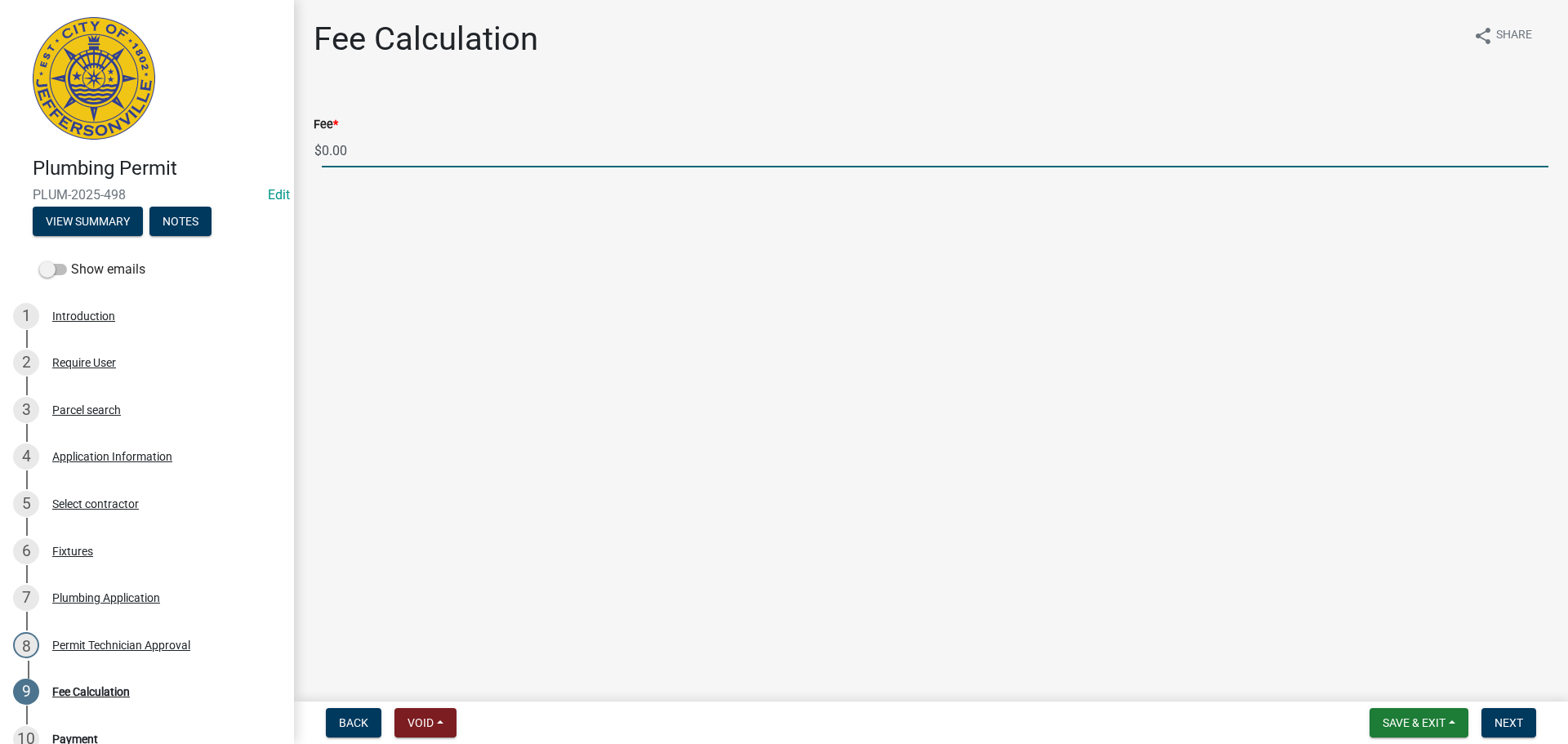
drag, startPoint x: 367, startPoint y: 144, endPoint x: 318, endPoint y: 144, distance: 49.0
click at [318, 144] on div "$ 0.00" at bounding box center [931, 150] width 1235 height 33
type input "35.00"
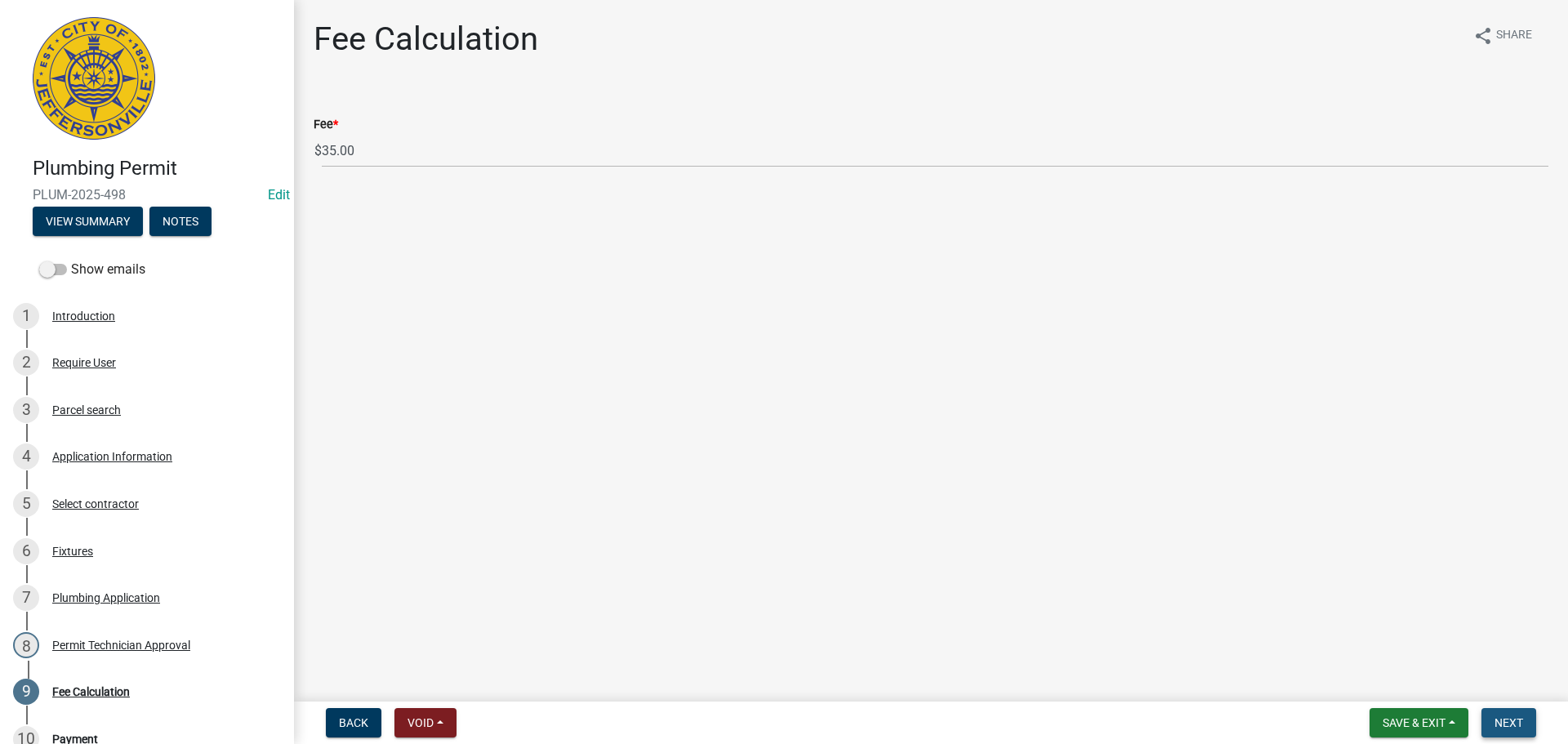
click at [1499, 714] on button "Next" at bounding box center [1508, 723] width 55 height 30
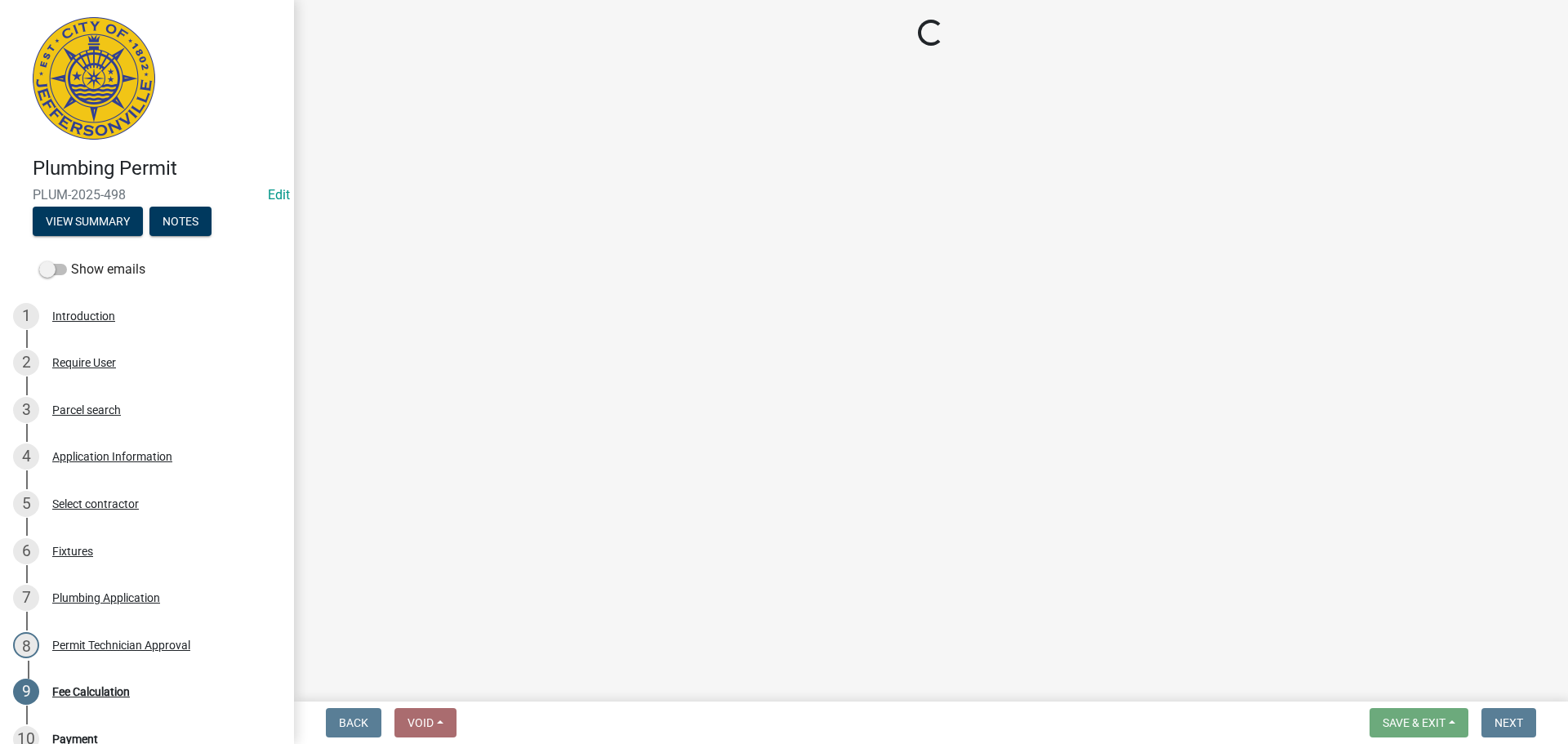
select select "3: 3"
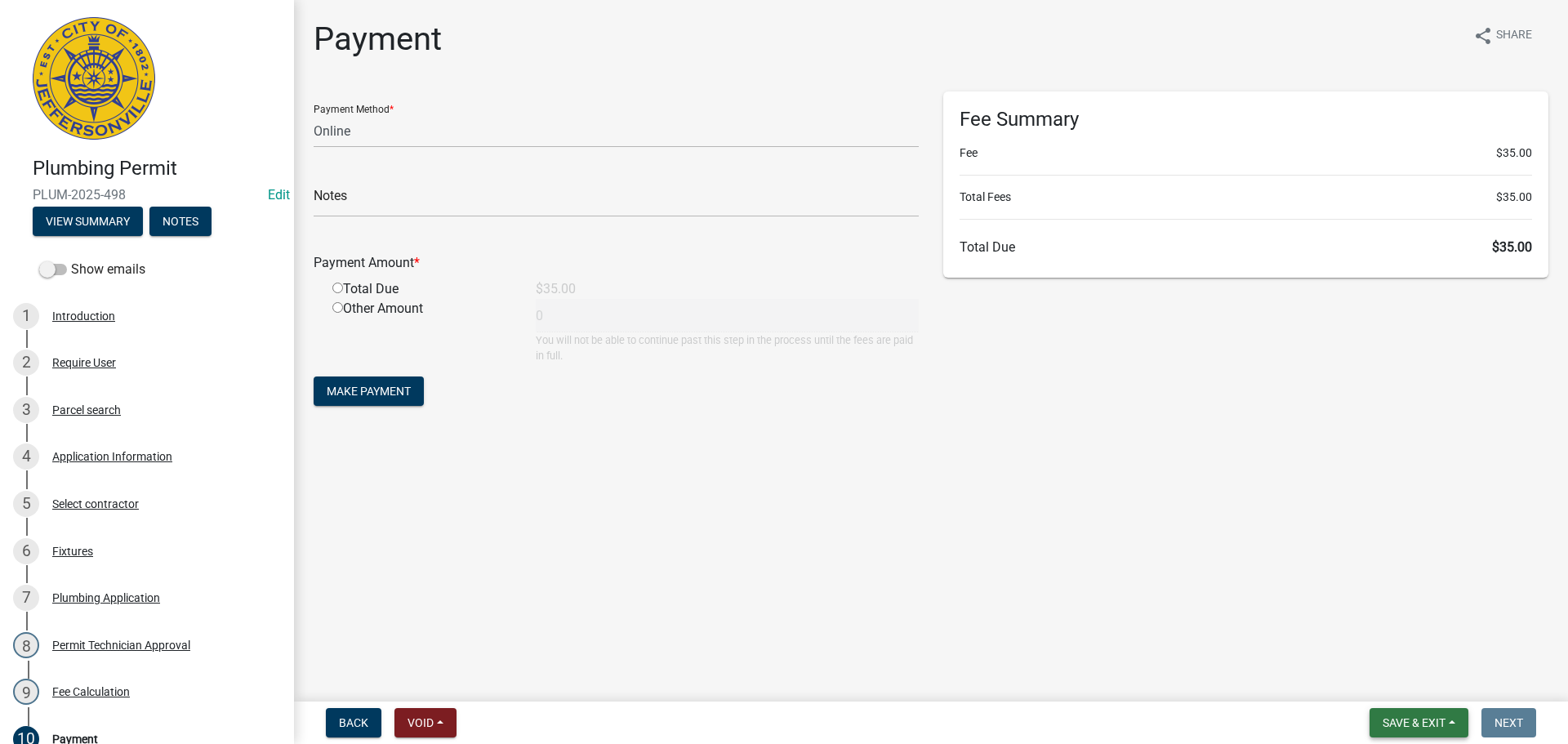
click at [1456, 714] on button "Save & Exit" at bounding box center [1419, 723] width 98 height 30
click at [1444, 680] on button "Save & Exit" at bounding box center [1403, 680] width 131 height 39
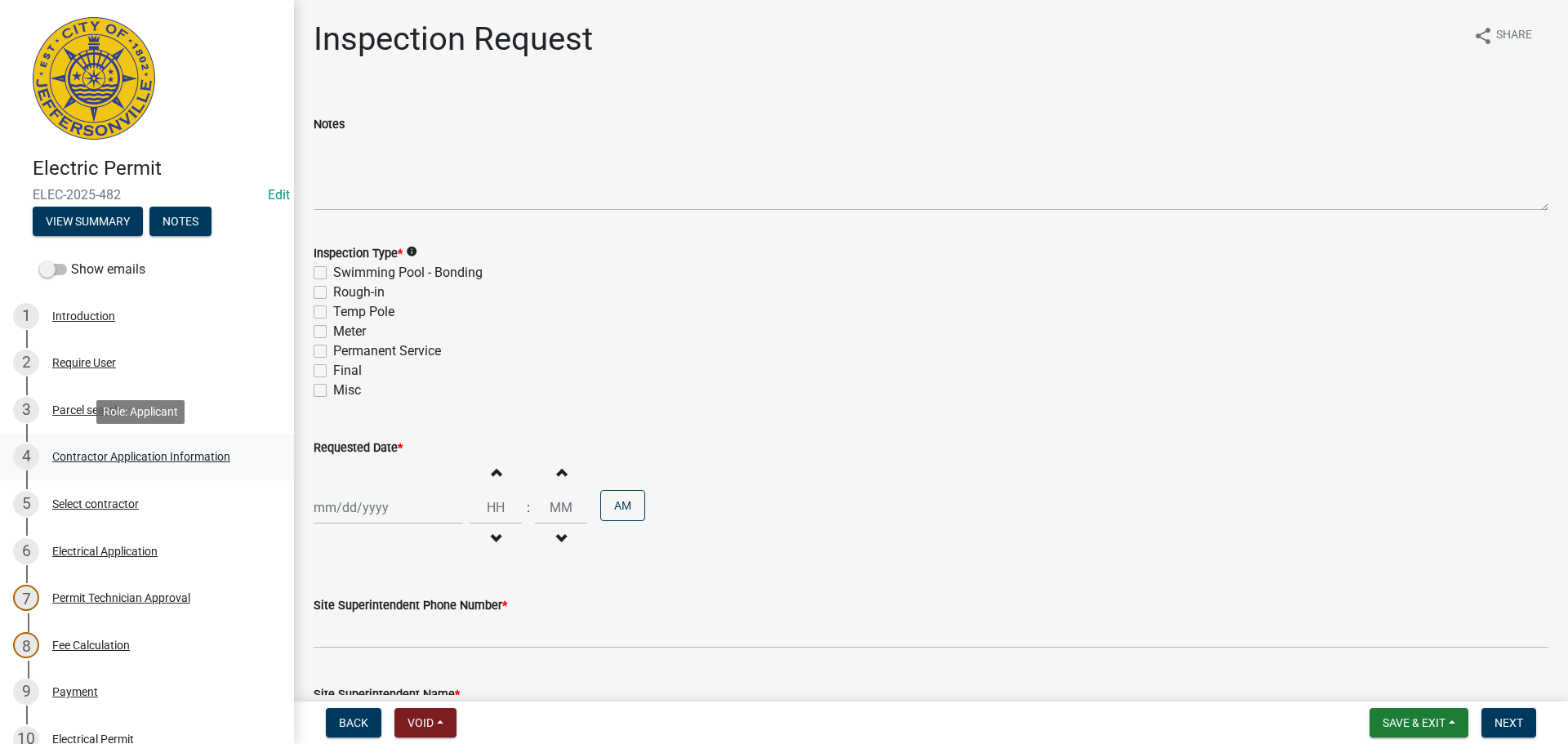
click at [154, 458] on div "Contractor Application Information" at bounding box center [141, 457] width 178 height 12
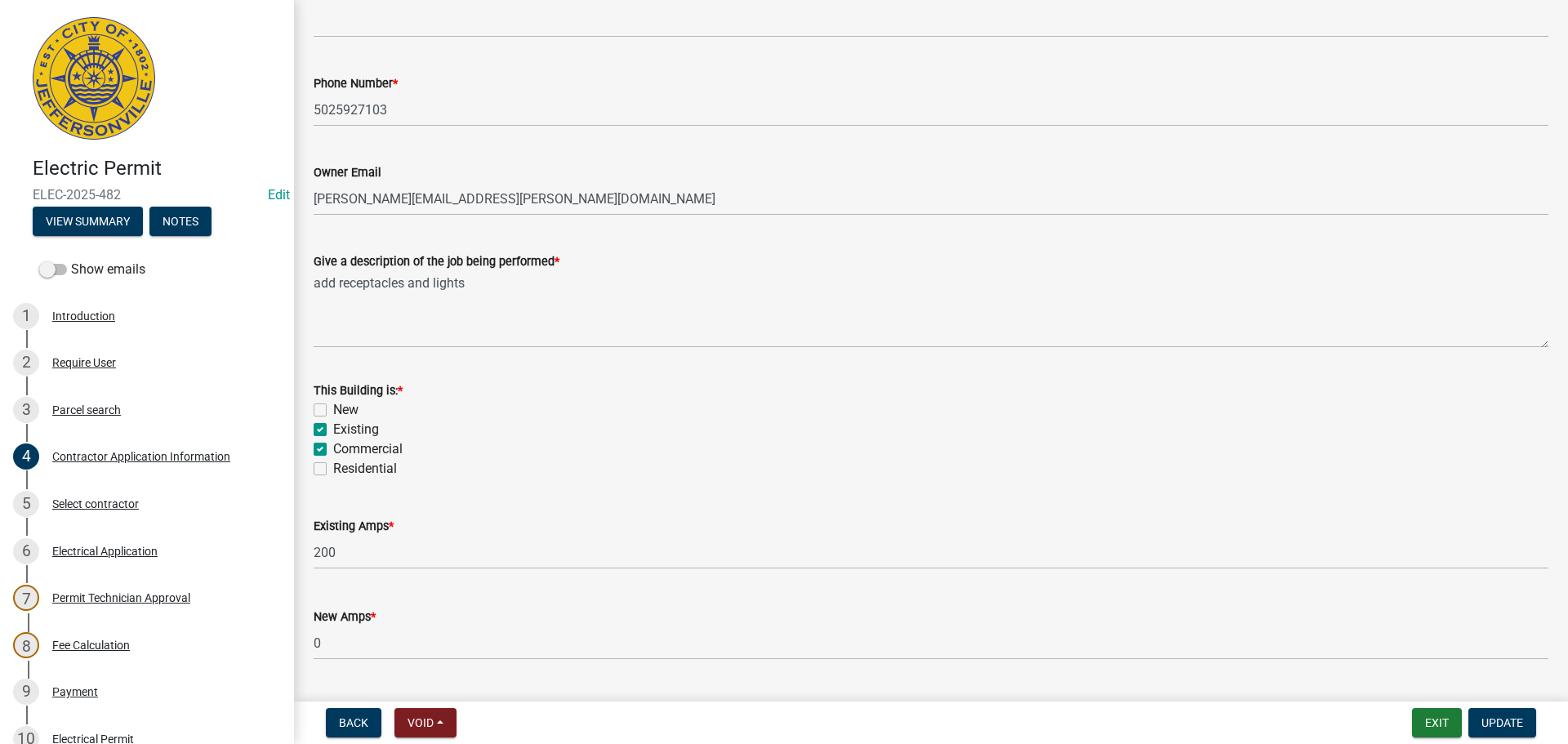
scroll to position [659, 0]
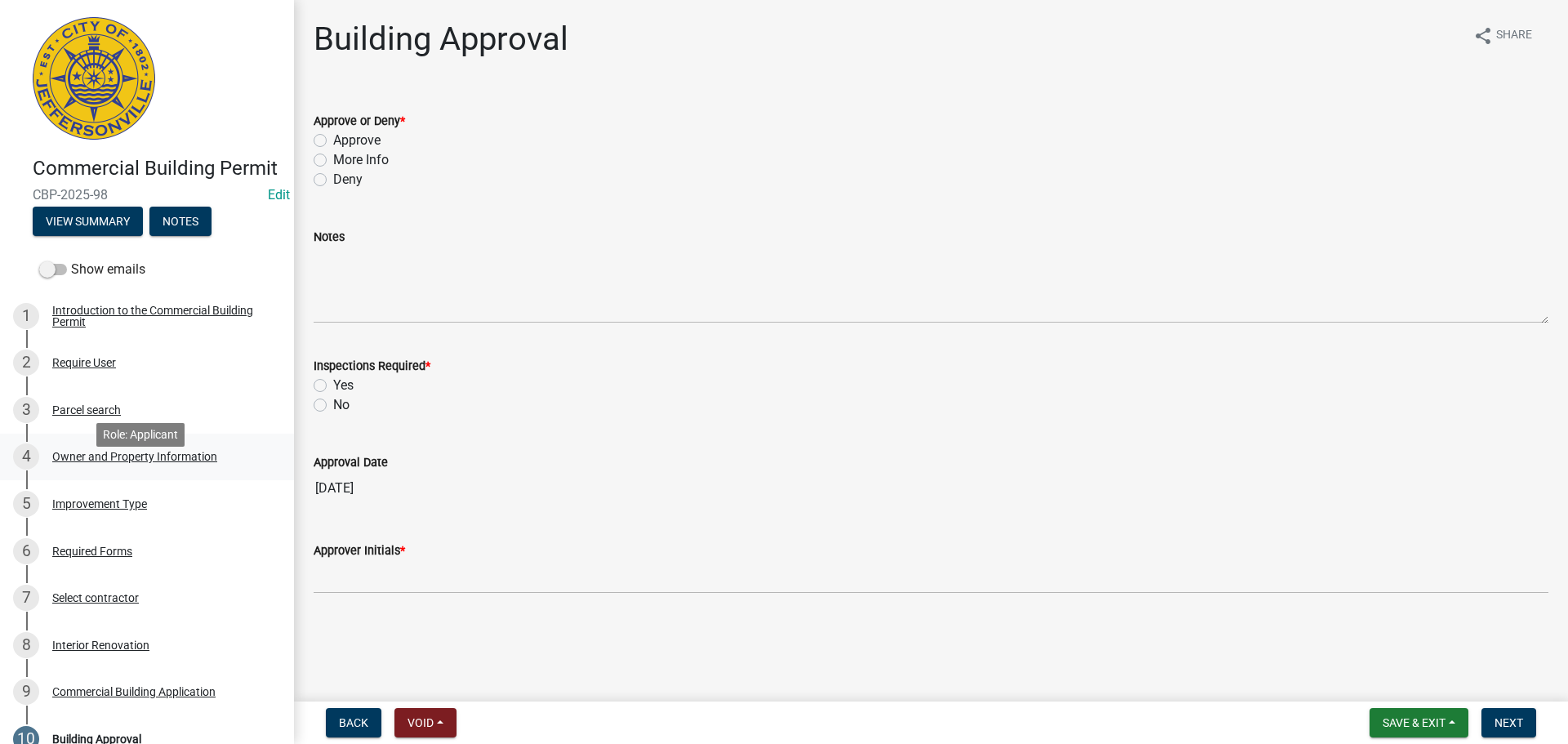
click at [156, 462] on div "Owner and Property Information" at bounding box center [134, 457] width 165 height 12
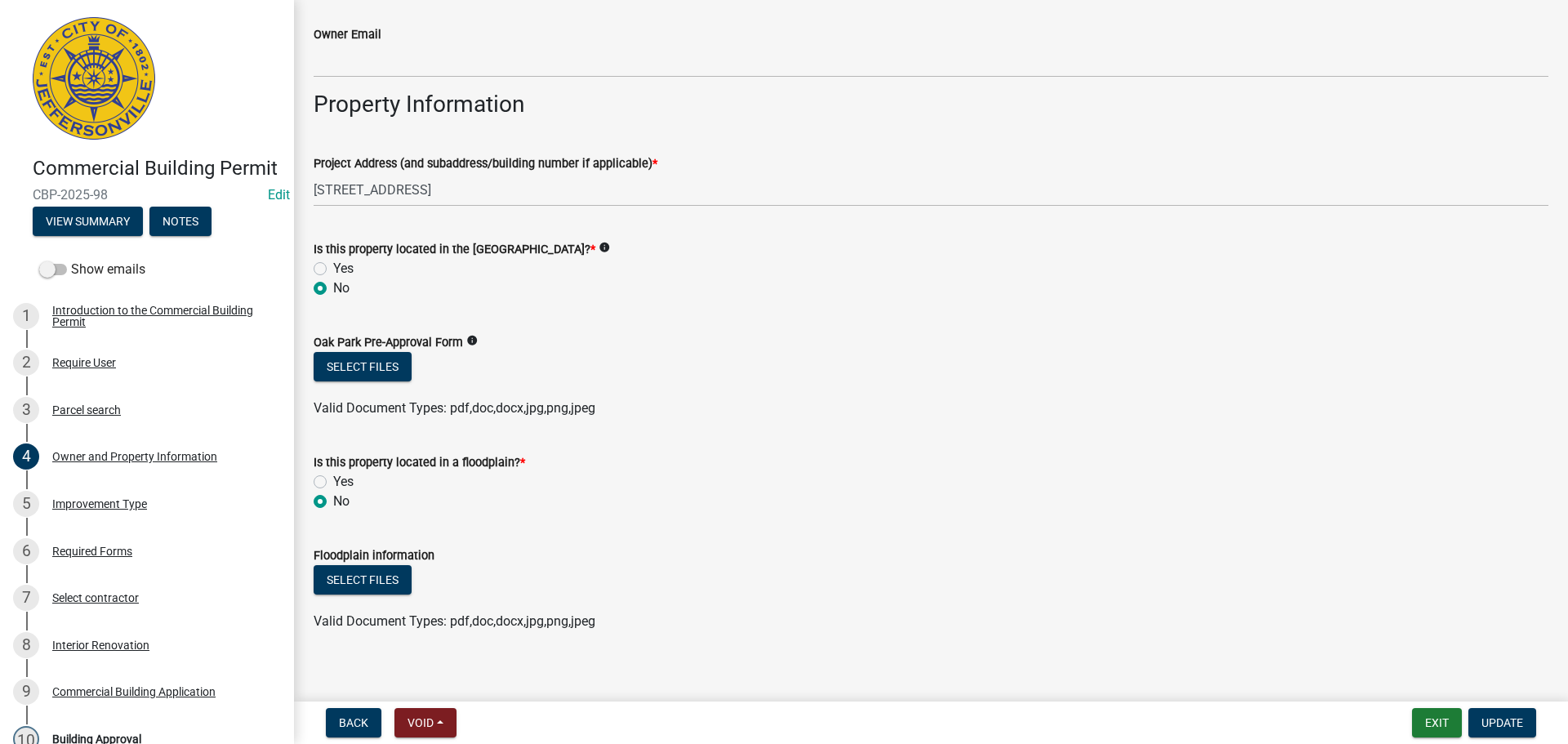
scroll to position [858, 0]
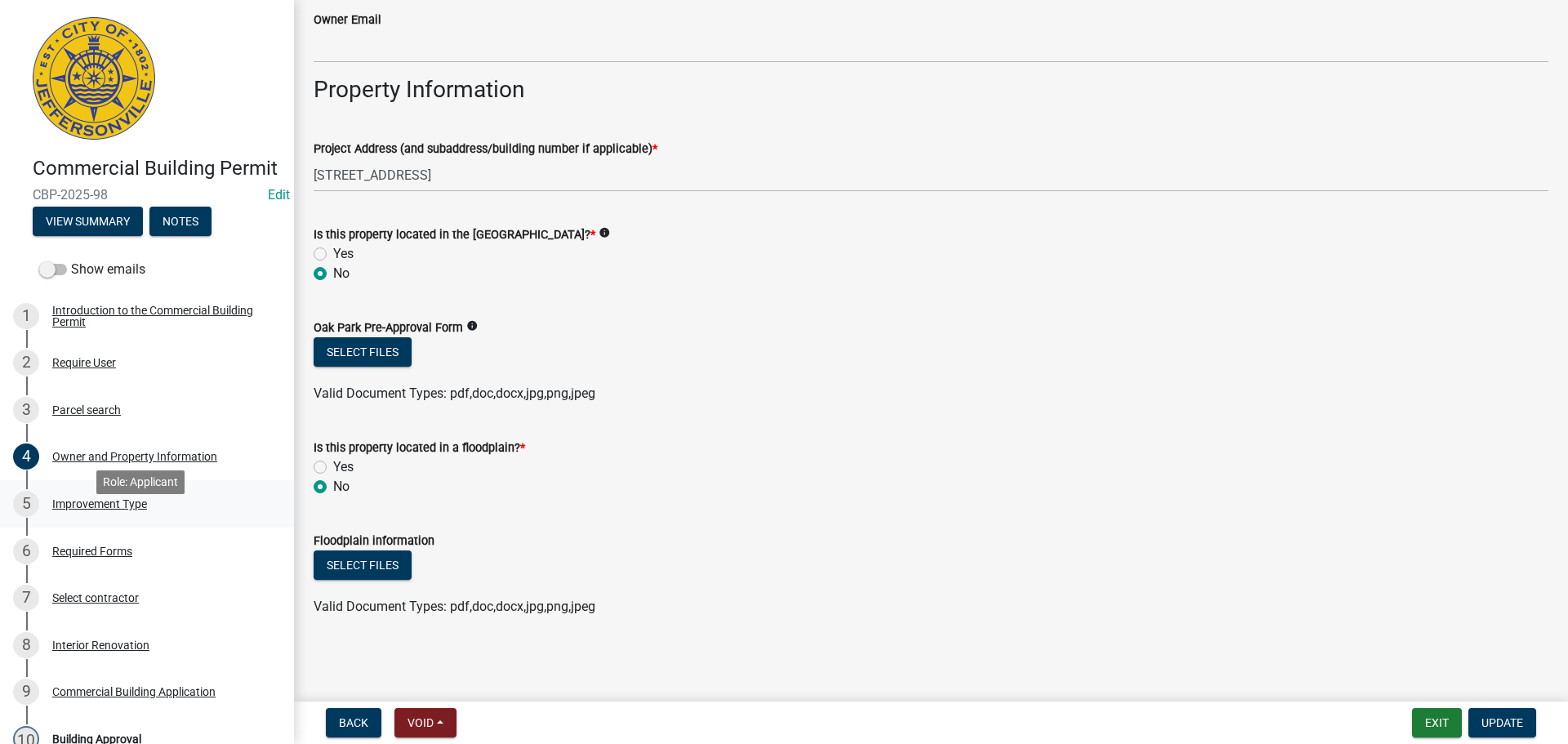
click at [65, 509] on div "Improvement Type" at bounding box center [99, 504] width 95 height 12
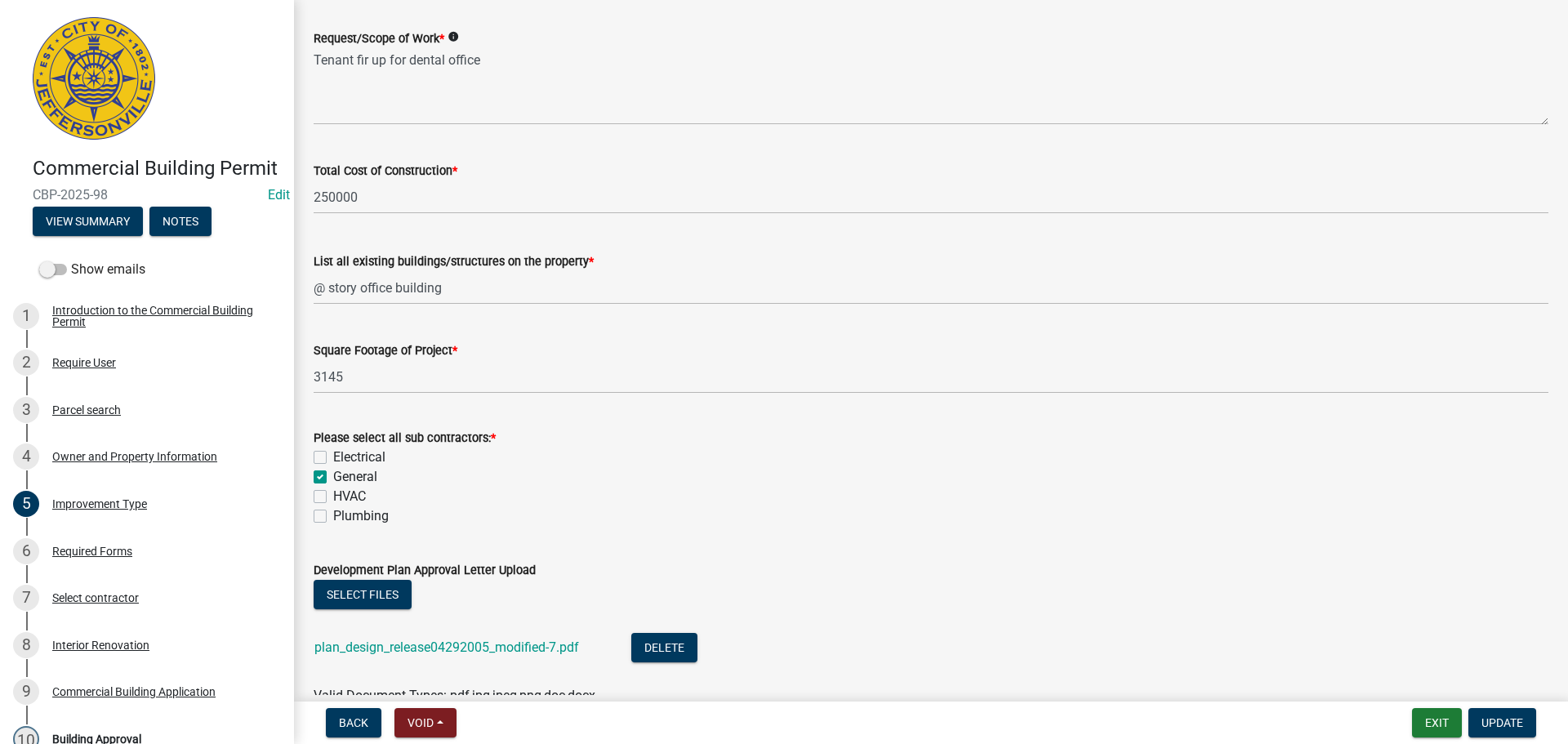
scroll to position [636, 0]
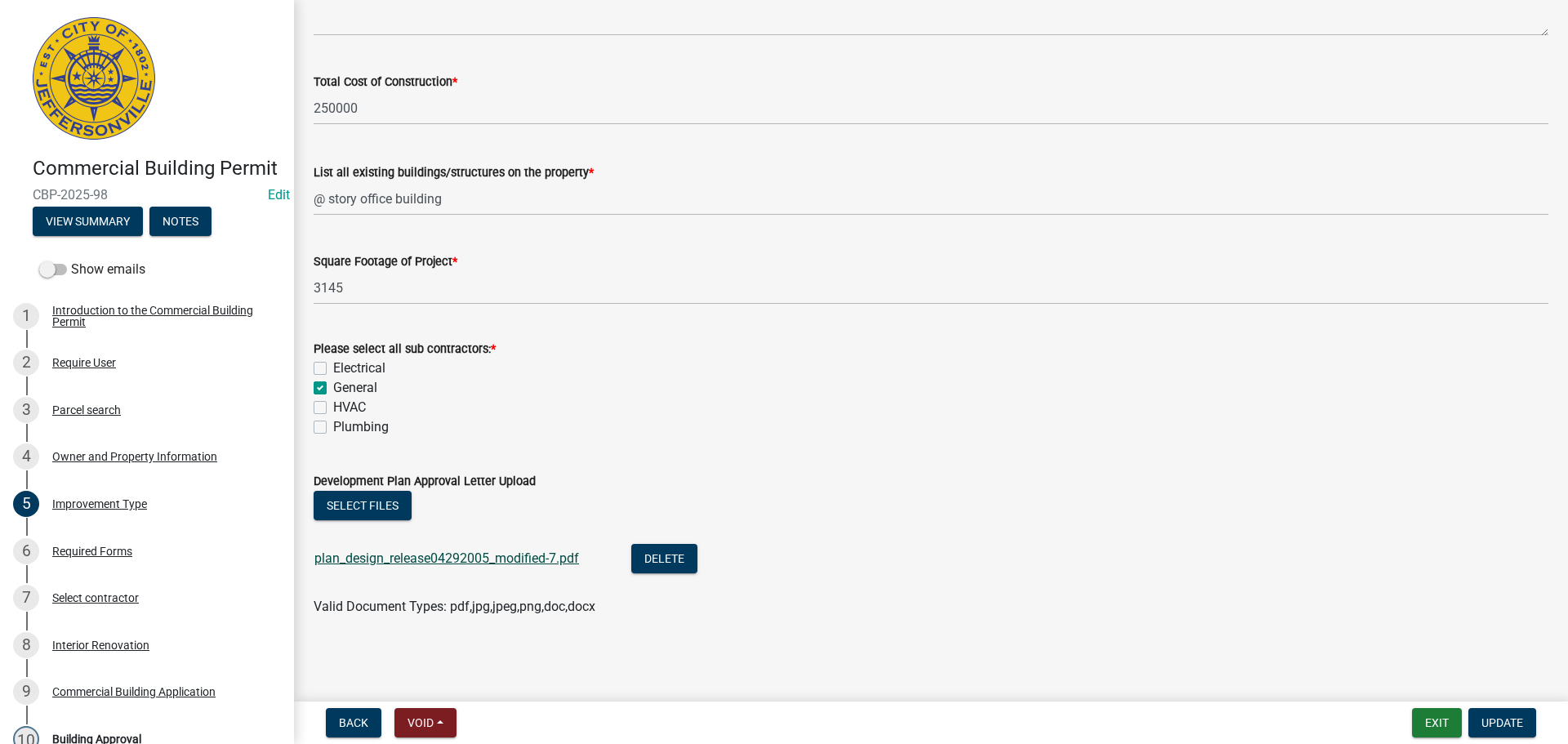
click at [481, 553] on link "plan_design_release04292005_modified-7.pdf" at bounding box center [447, 558] width 265 height 15
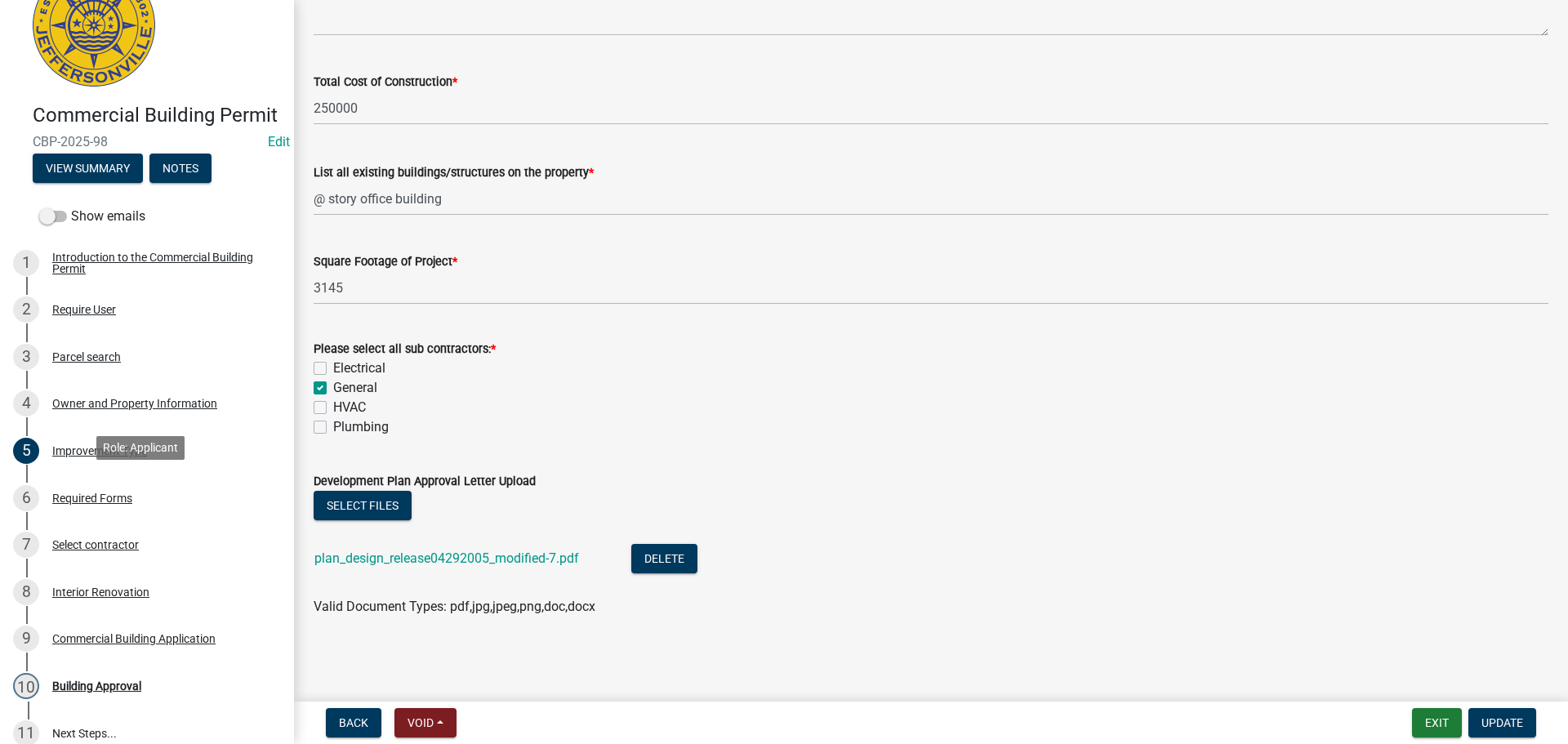
scroll to position [81, 0]
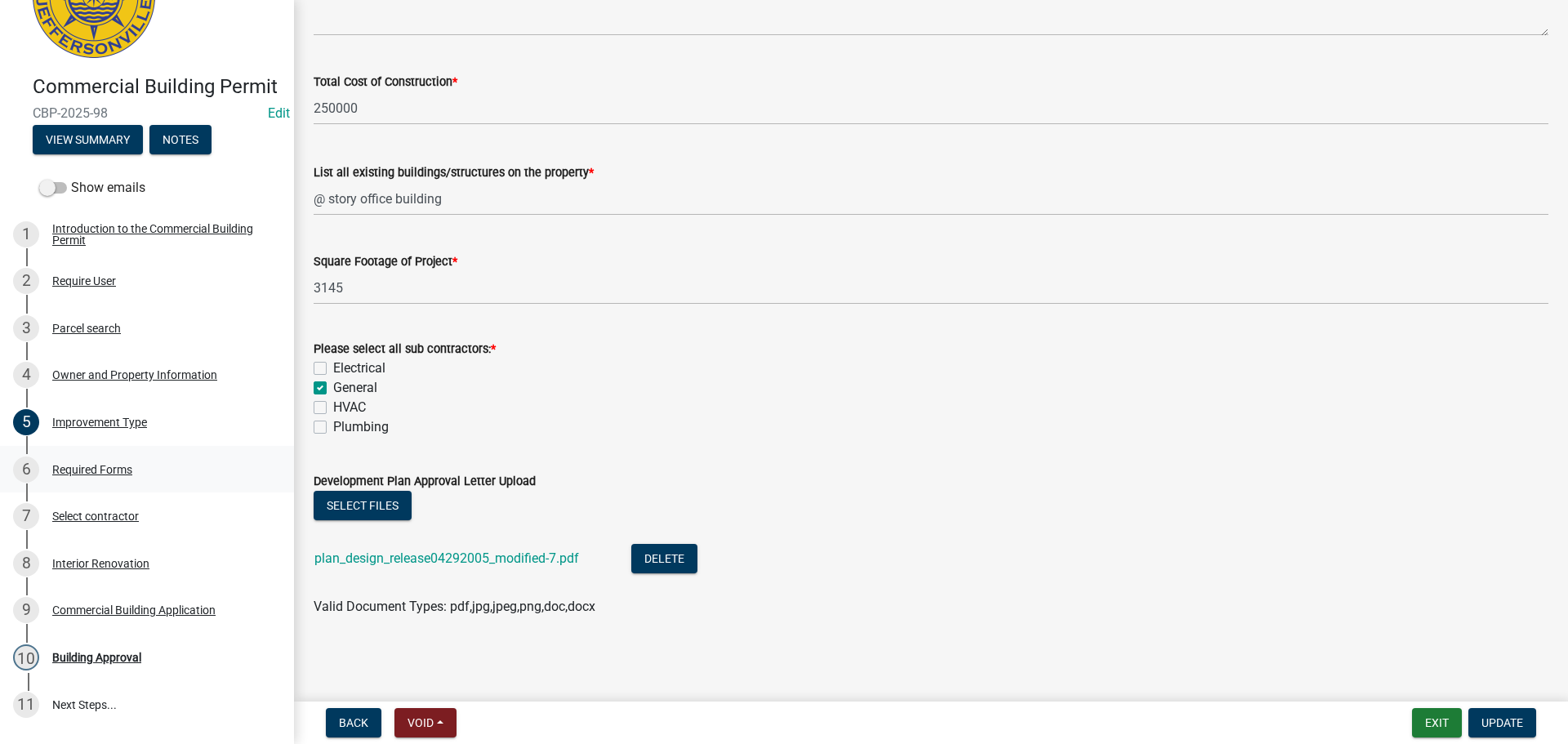
click at [89, 475] on div "Required Forms" at bounding box center [91, 469] width 80 height 12
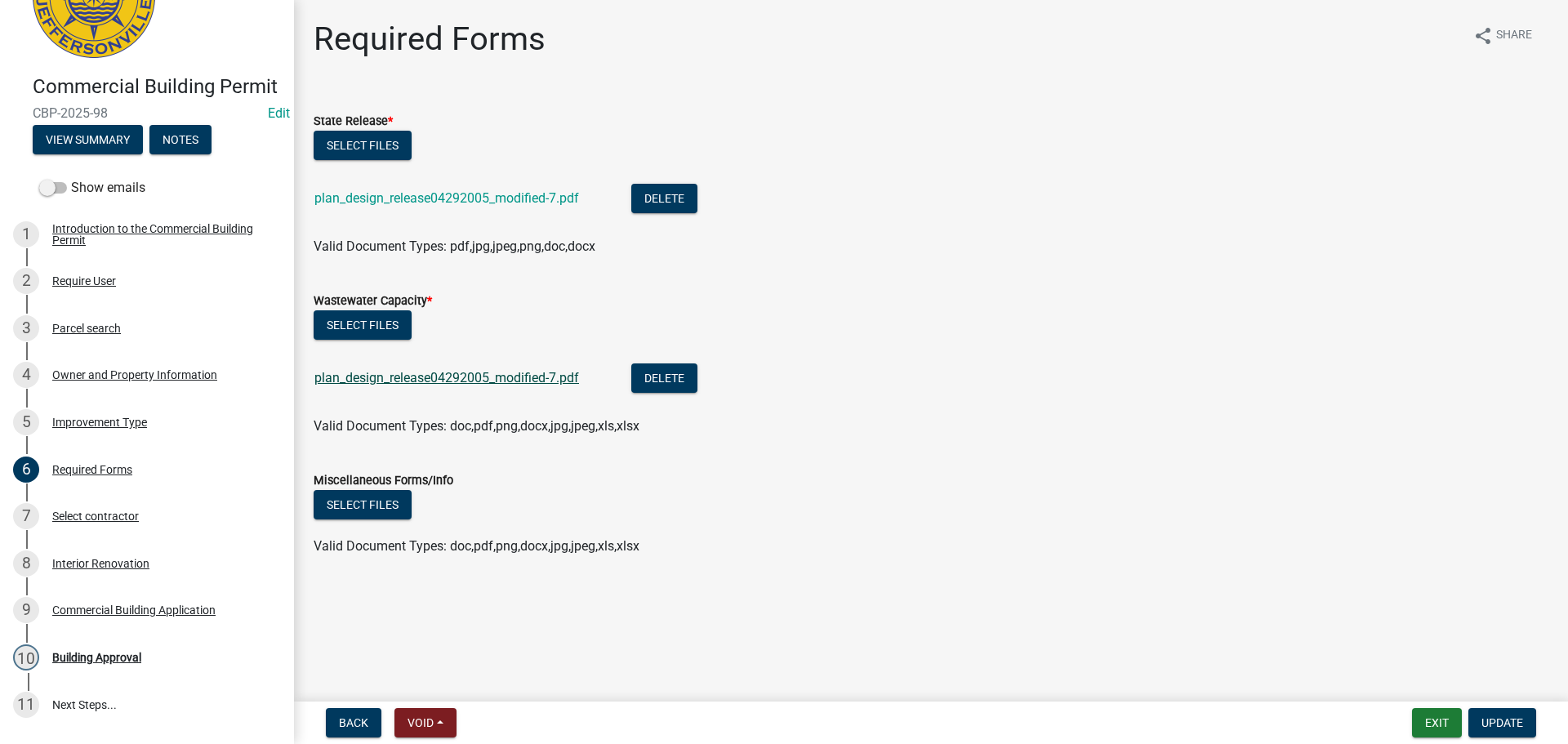
click at [433, 378] on link "plan_design_release04292005_modified-7.pdf" at bounding box center [447, 377] width 265 height 15
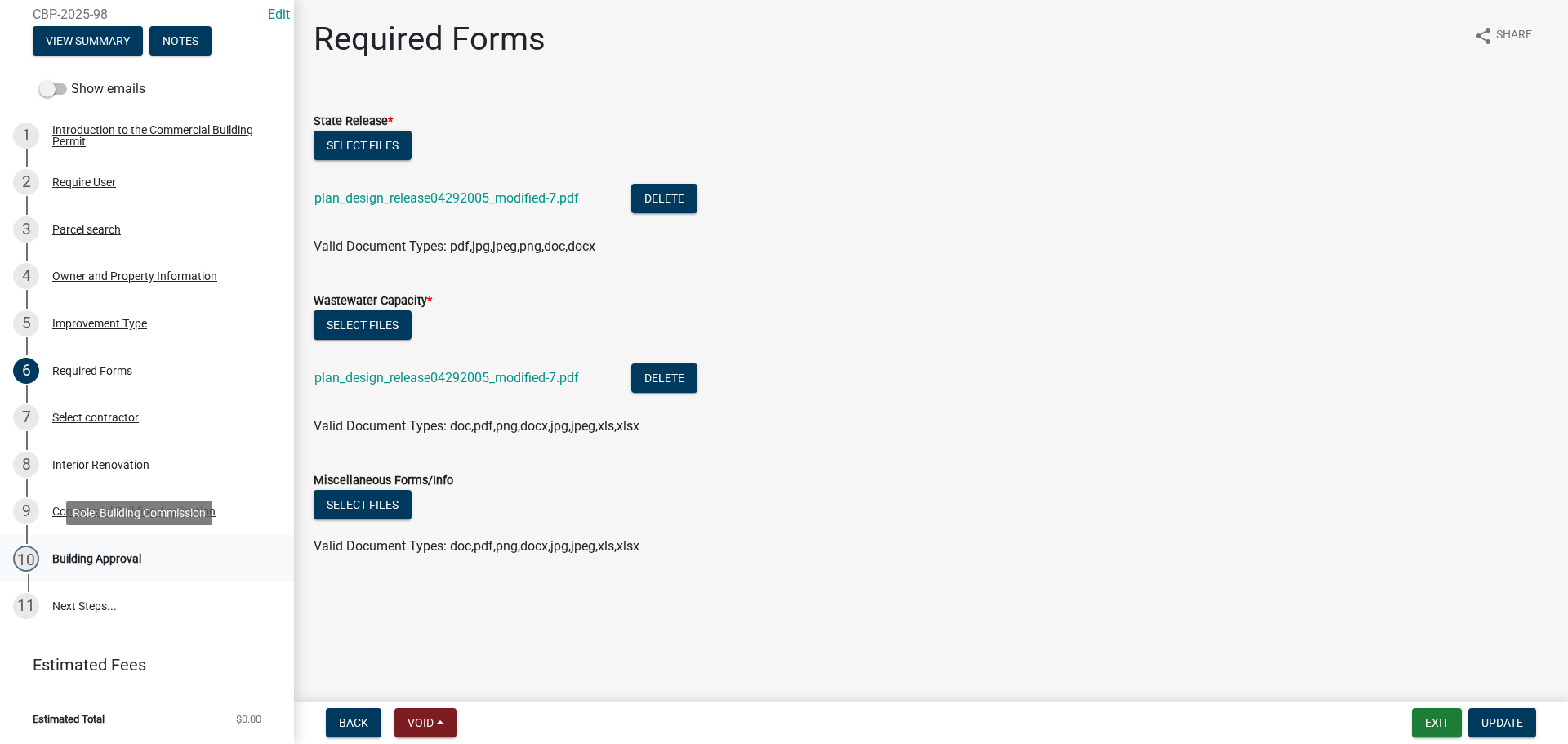
scroll to position [204, 0]
click at [103, 462] on div "Interior Renovation" at bounding box center [100, 465] width 98 height 12
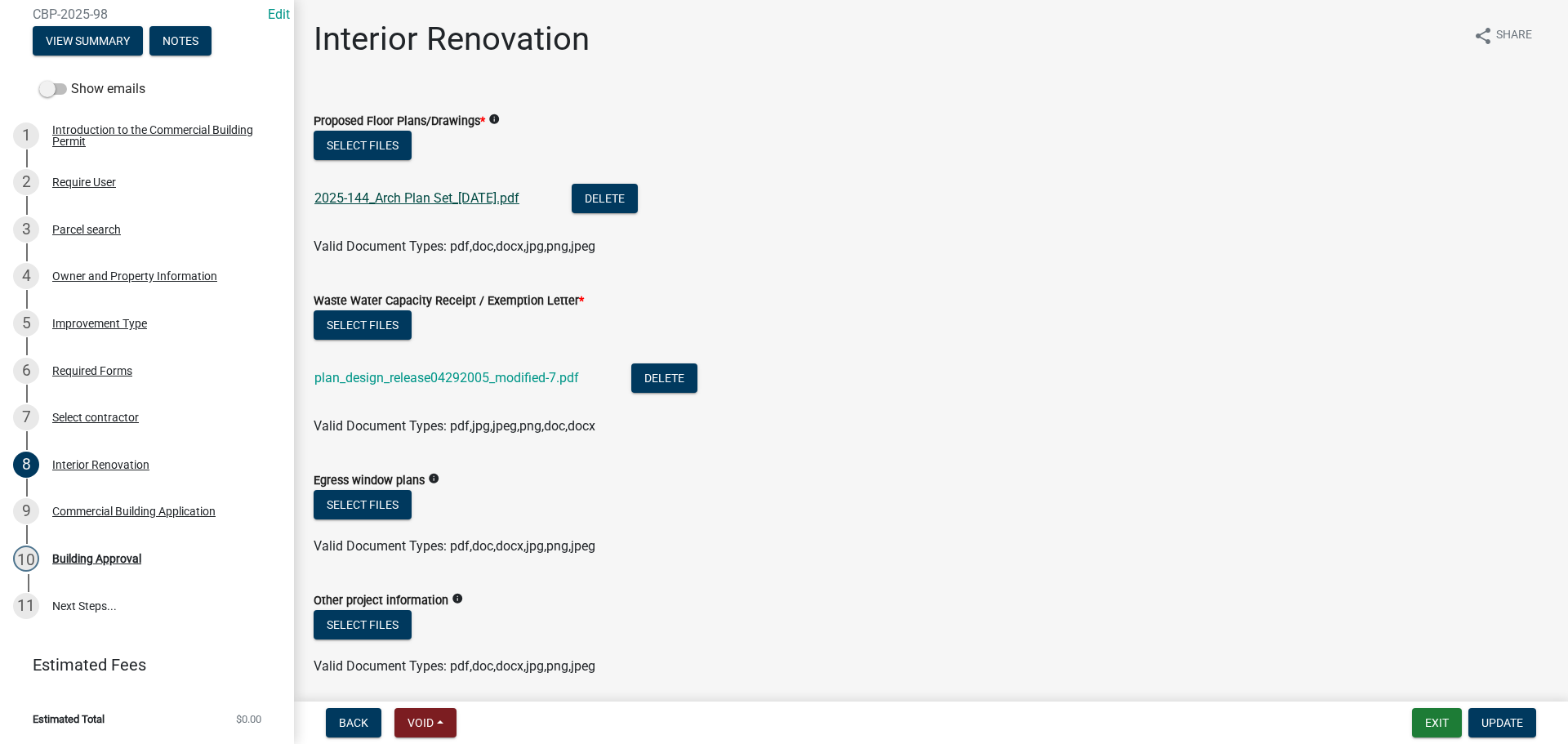
click at [470, 195] on link "2025-144_Arch Plan Set_[DATE].pdf" at bounding box center [416, 198] width 205 height 15
click at [81, 321] on div "Improvement Type" at bounding box center [99, 323] width 95 height 12
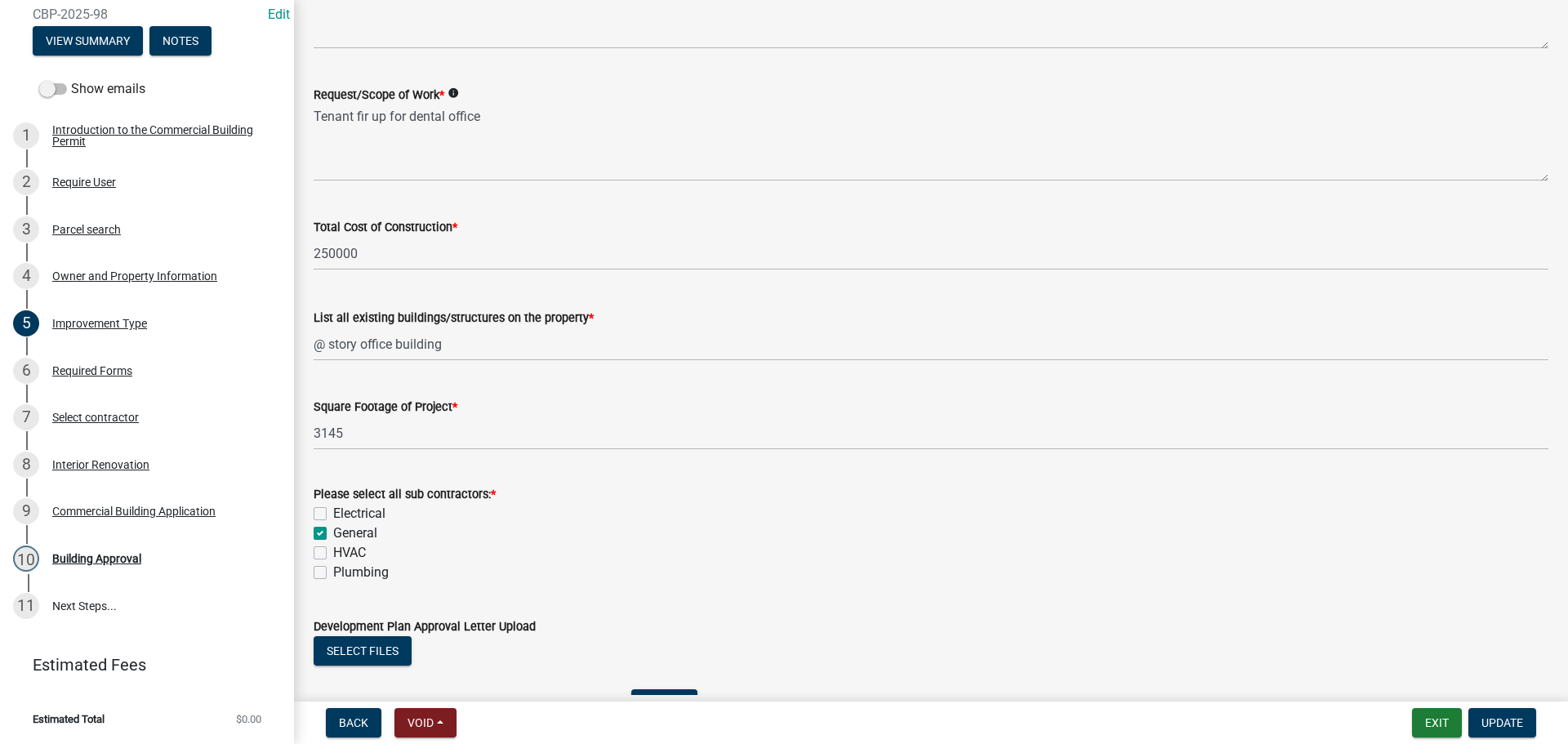
scroll to position [490, 0]
click at [106, 415] on div "Select contractor" at bounding box center [95, 417] width 87 height 12
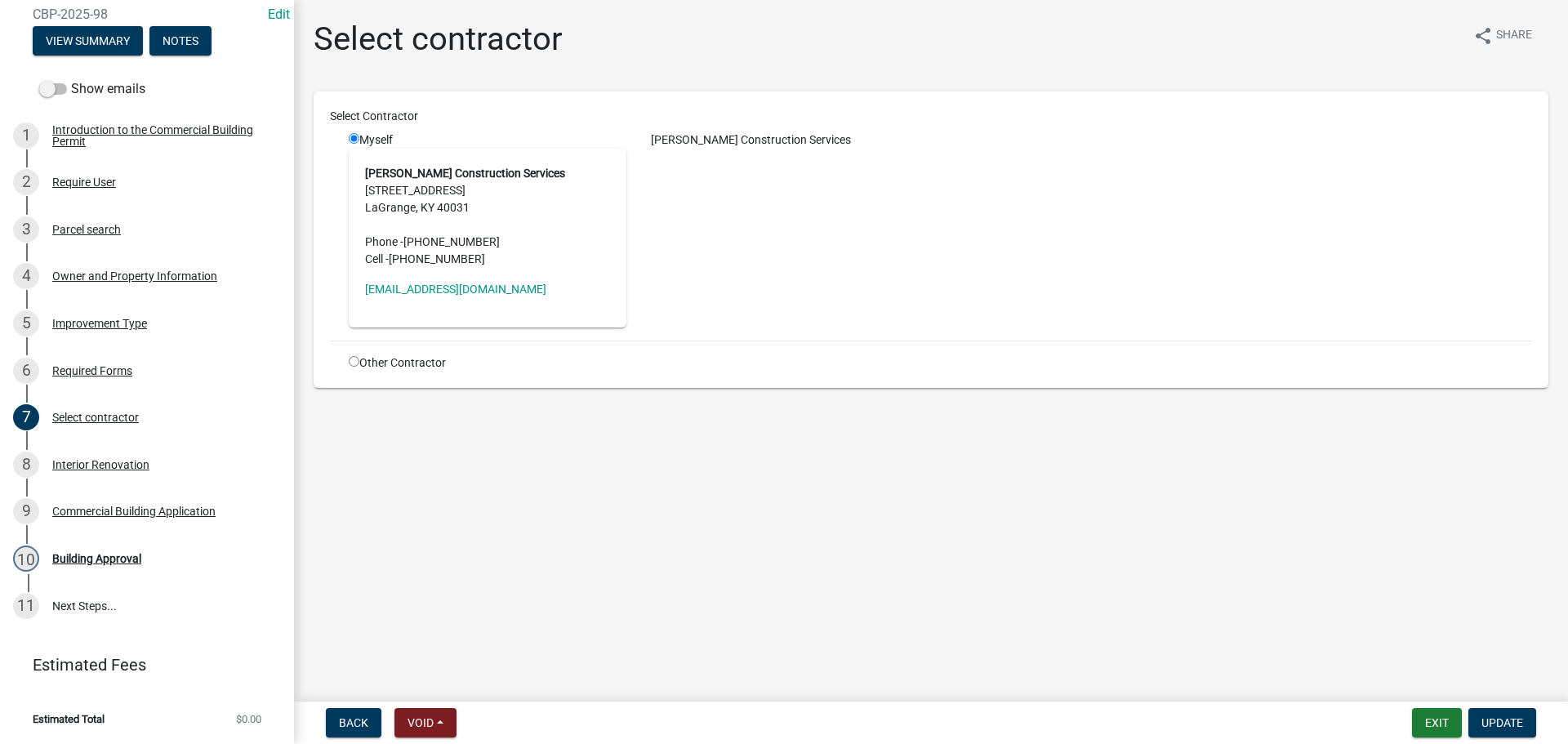
scroll to position [204, 0]
